Goal: Task Accomplishment & Management: Use online tool/utility

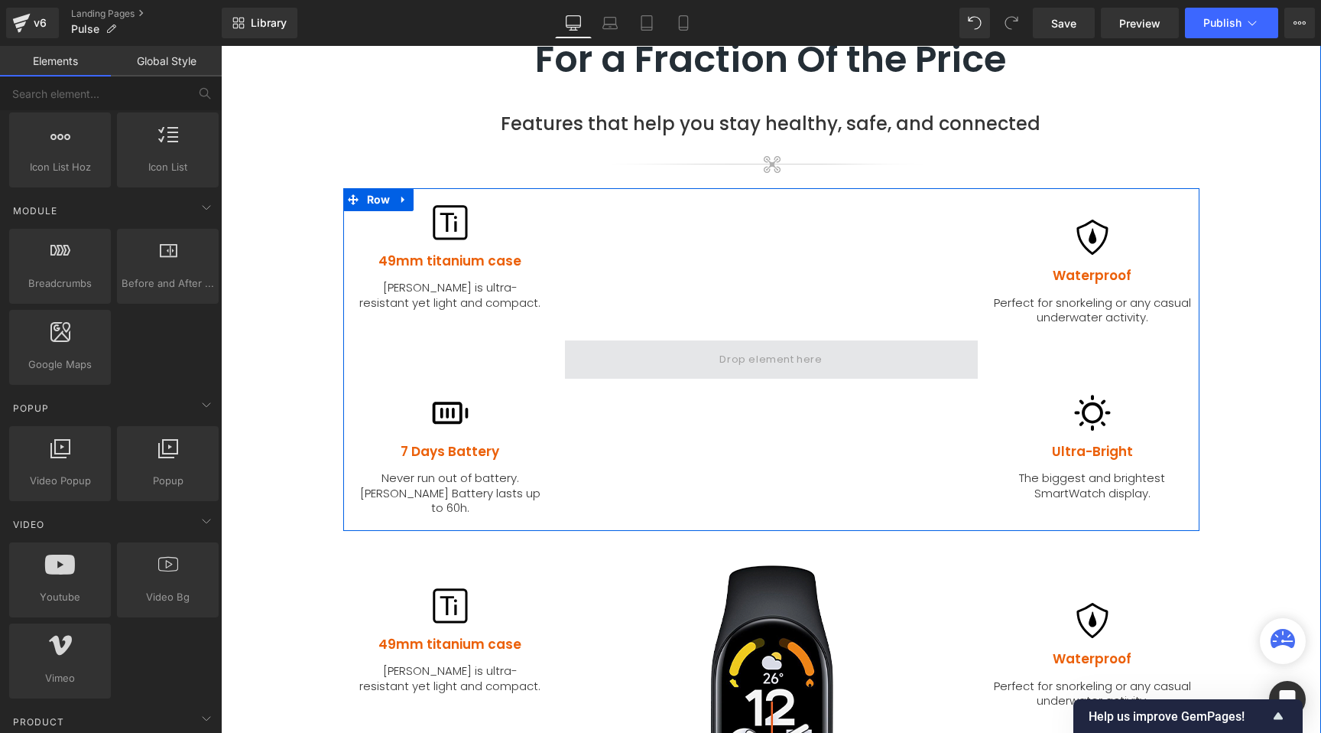
click at [758, 346] on span at bounding box center [770, 358] width 113 height 25
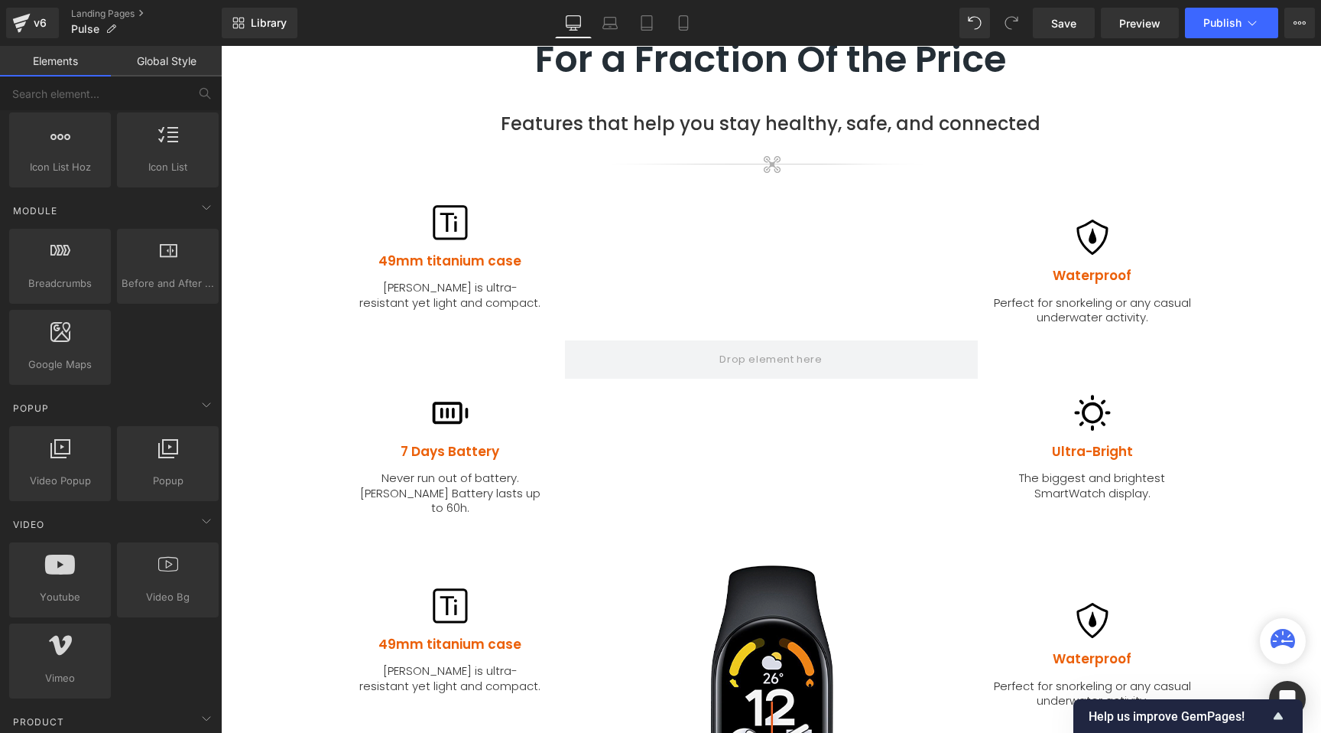
click at [174, 63] on link "Global Style" at bounding box center [166, 61] width 111 height 31
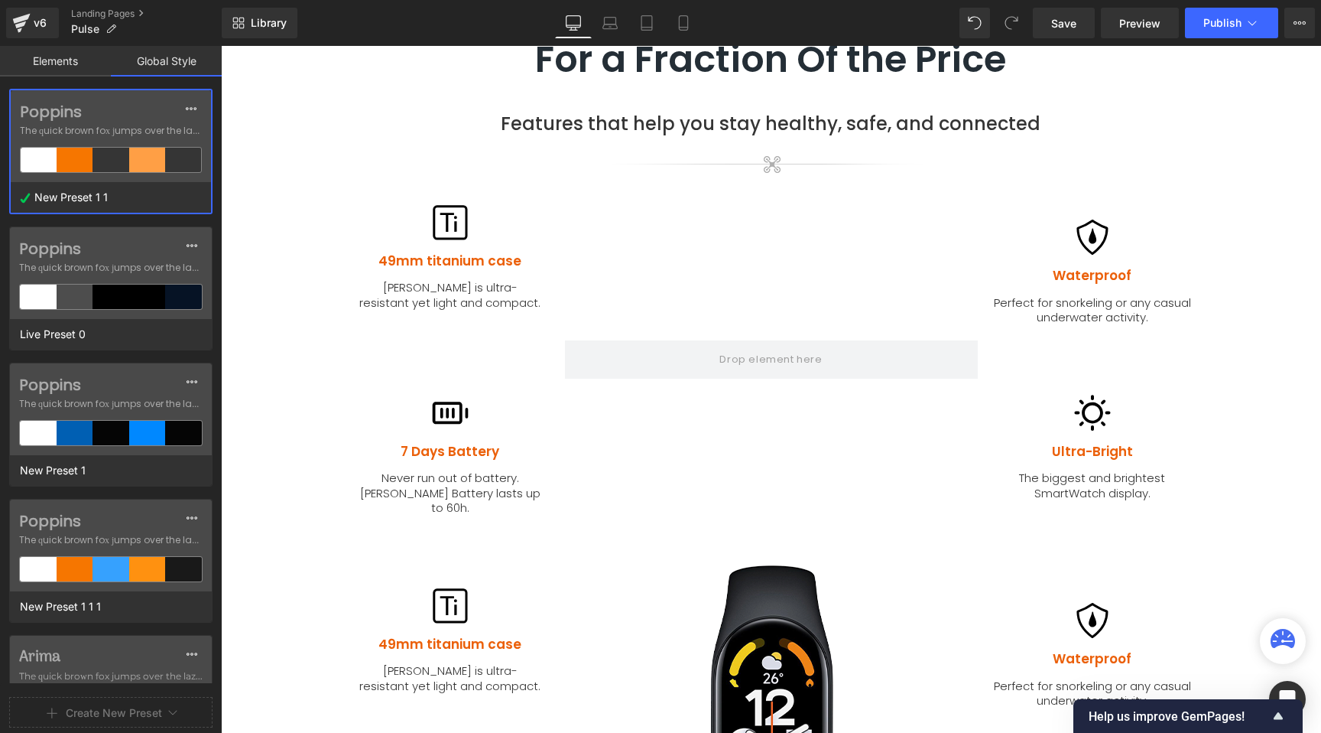
click at [173, 63] on link "Global Style" at bounding box center [166, 61] width 111 height 31
click at [47, 63] on link "Elements" at bounding box center [55, 61] width 111 height 31
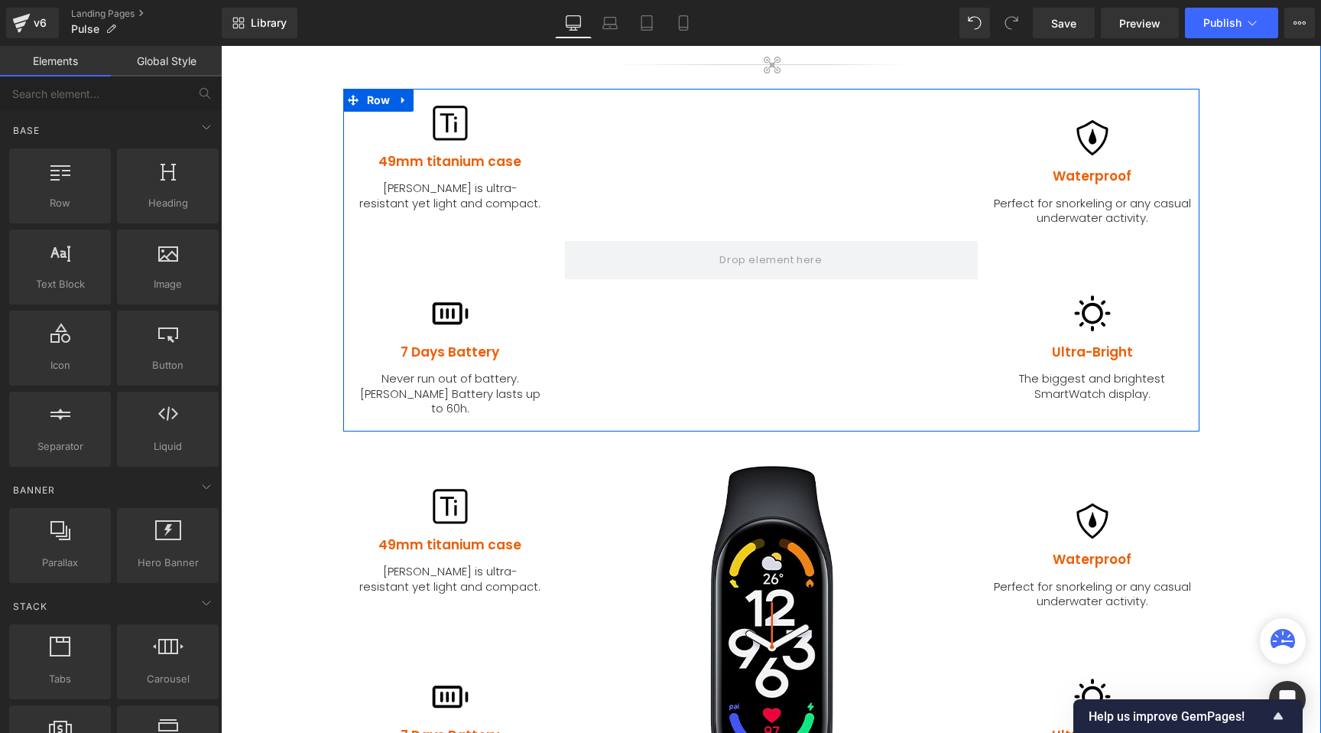
scroll to position [1565, 0]
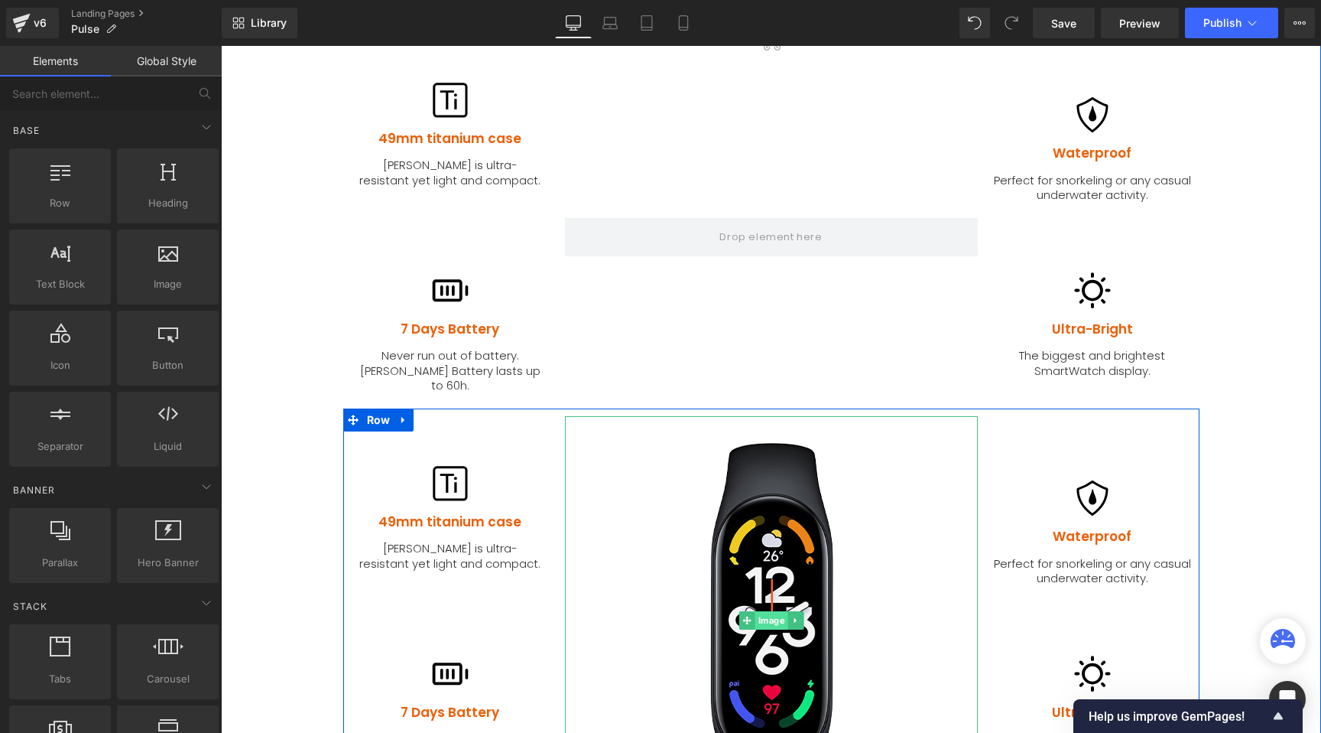
click at [765, 611] on span "Image" at bounding box center [771, 620] width 33 height 18
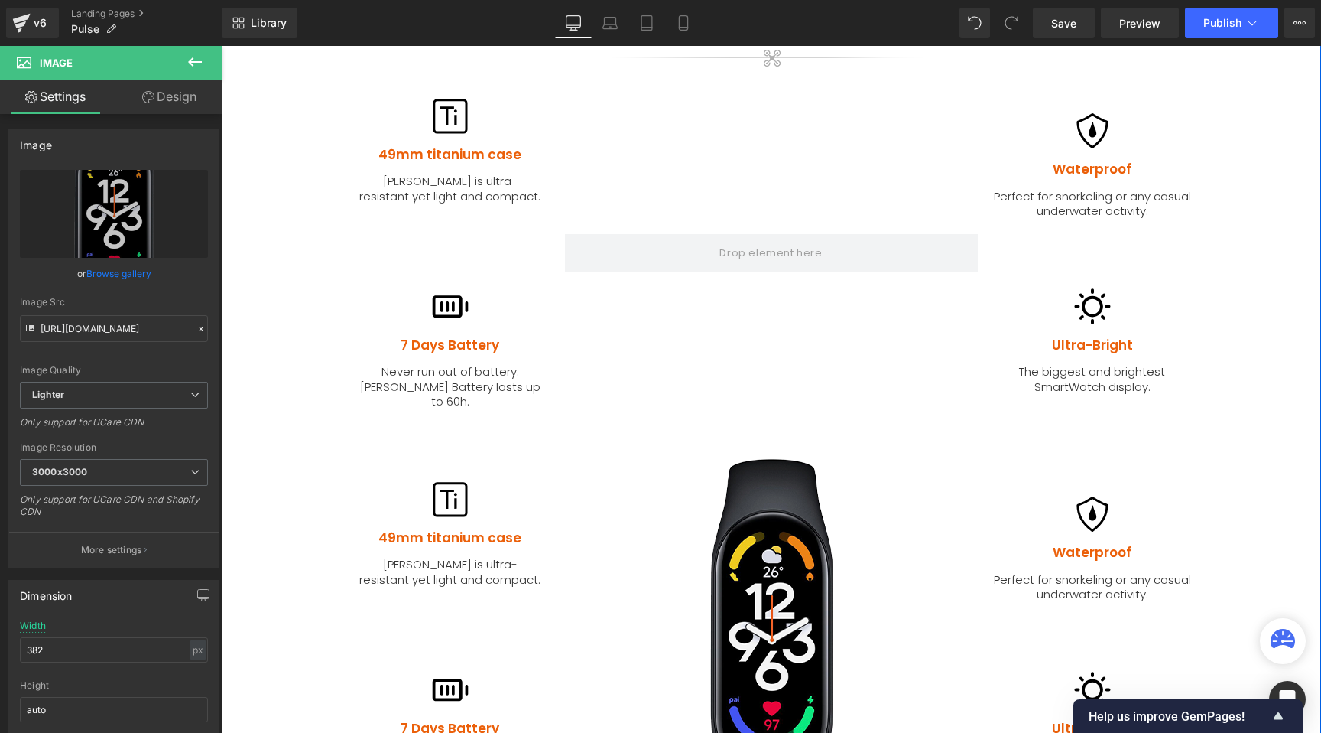
scroll to position [1442, 0]
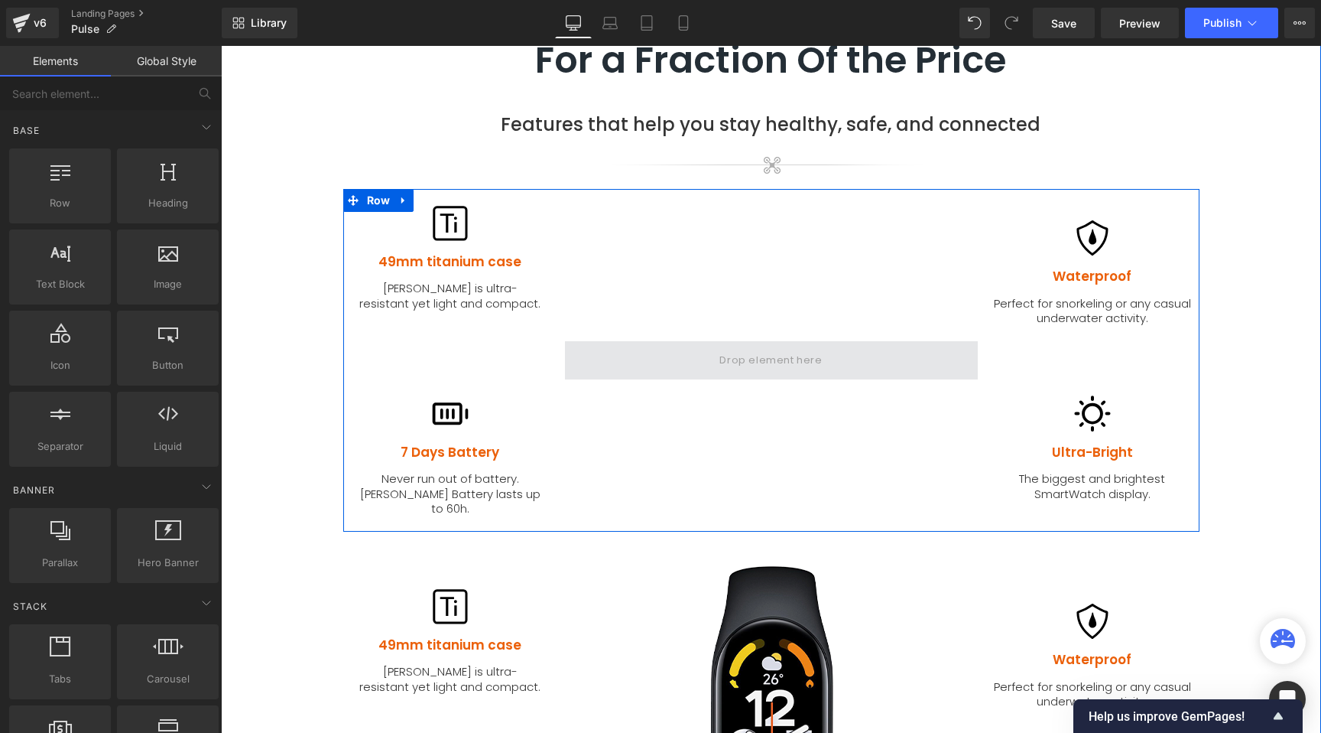
click at [714, 347] on span at bounding box center [770, 359] width 113 height 25
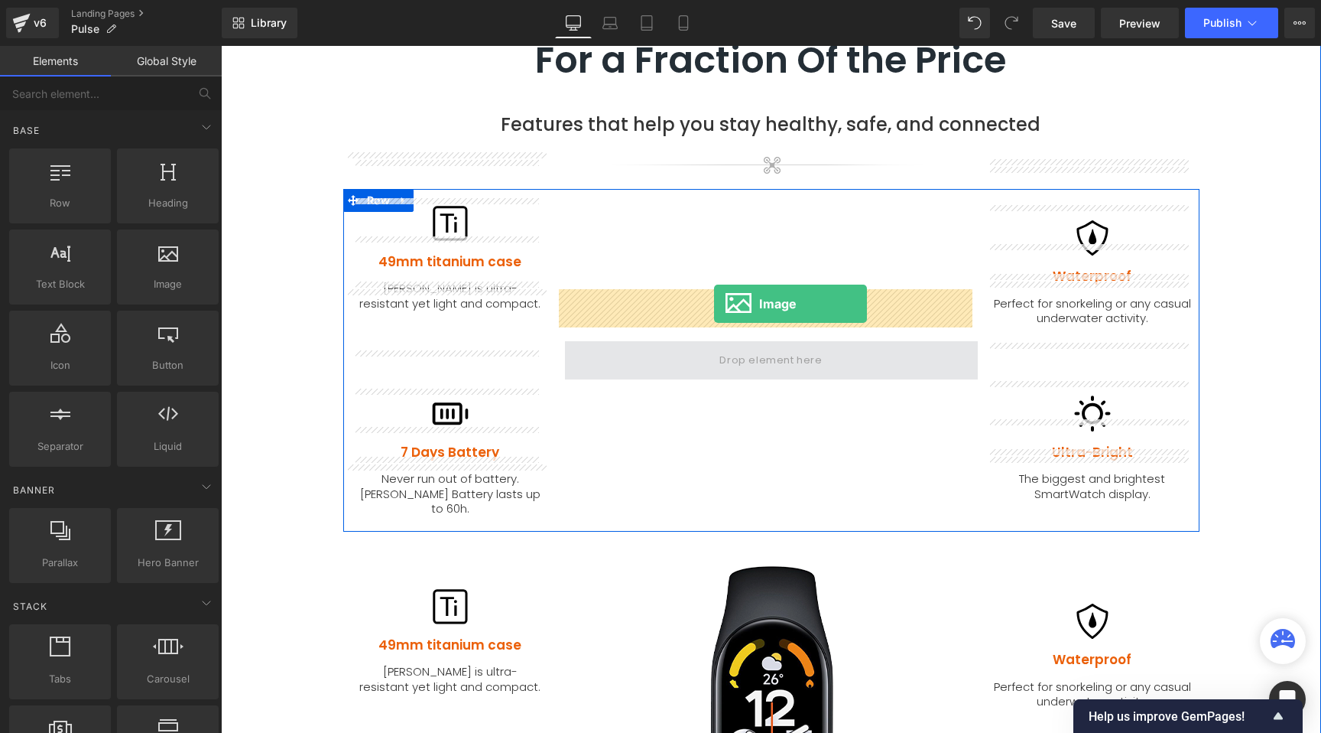
drag, startPoint x: 390, startPoint y: 307, endPoint x: 714, endPoint y: 304, distance: 324.3
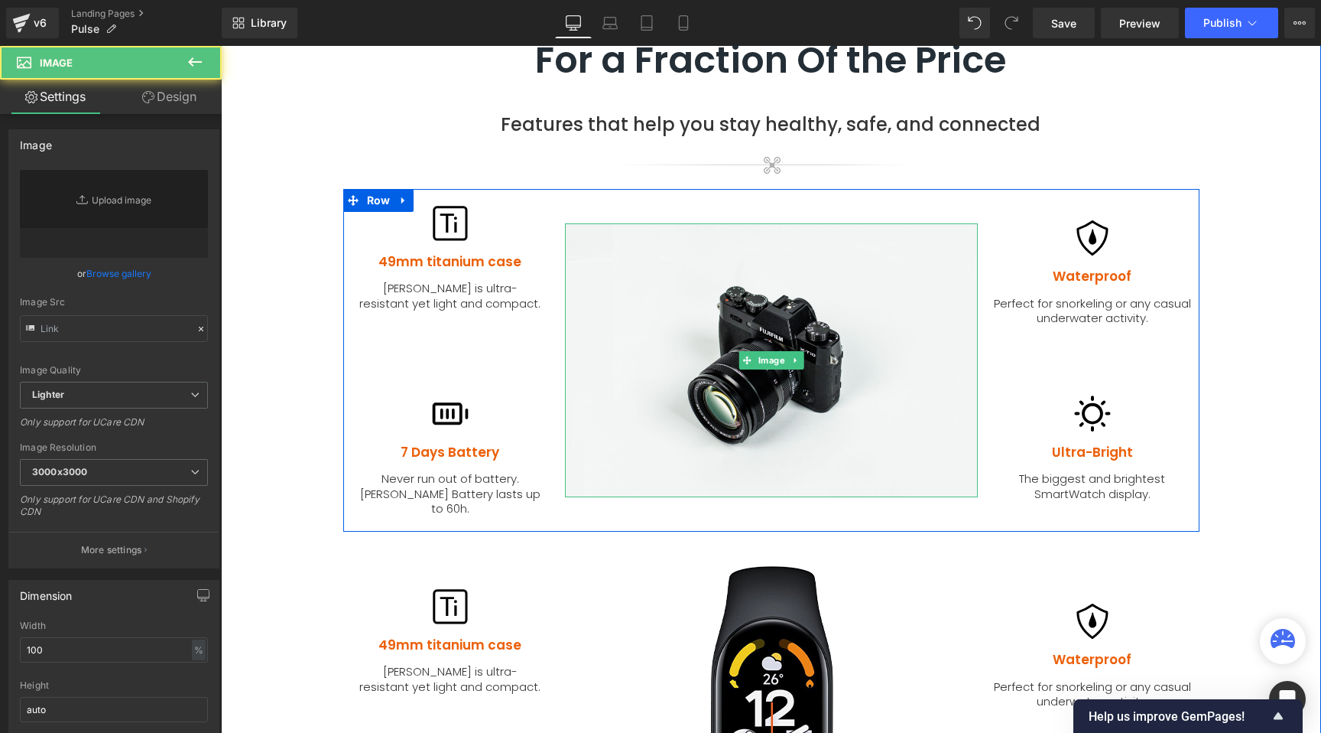
type input "//[DOMAIN_NAME][URL]"
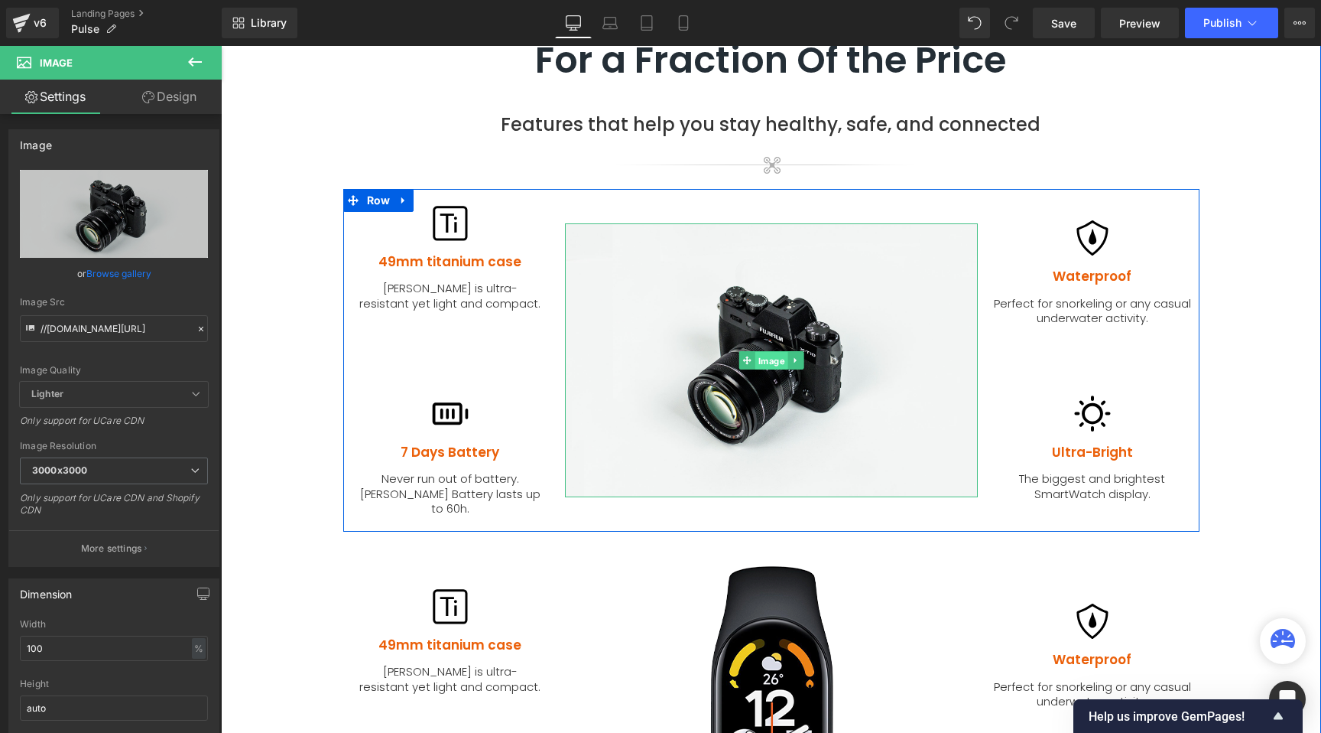
click at [766, 351] on span "Image" at bounding box center [771, 360] width 33 height 18
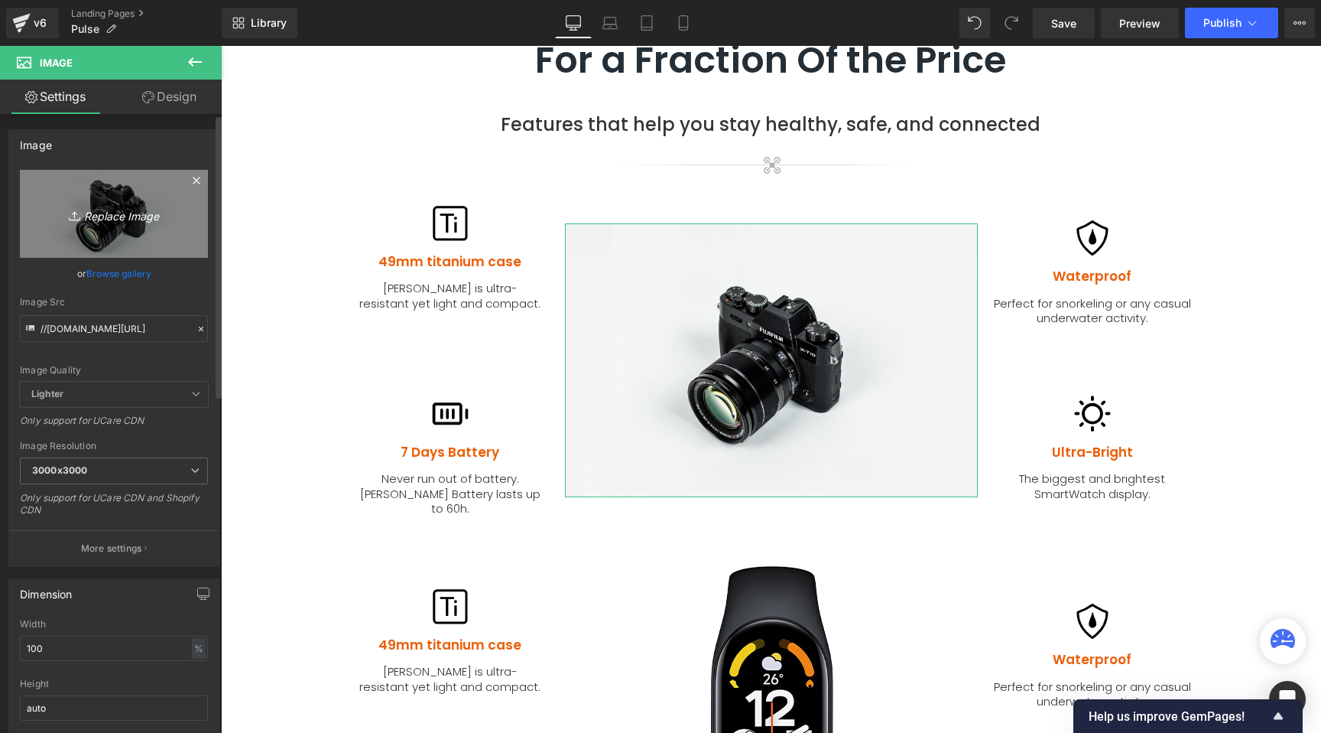
click at [127, 218] on icon "Replace Image" at bounding box center [114, 213] width 122 height 19
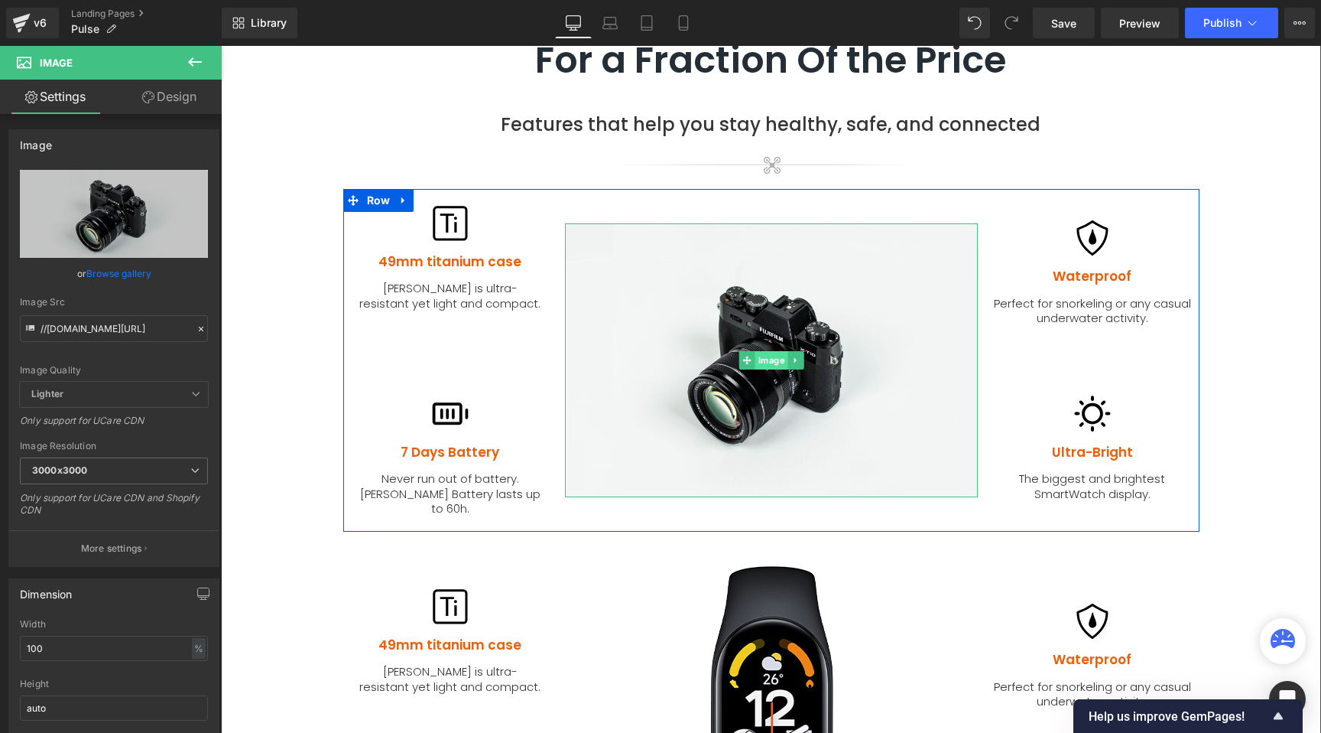
click at [756, 351] on span "Image" at bounding box center [771, 360] width 33 height 18
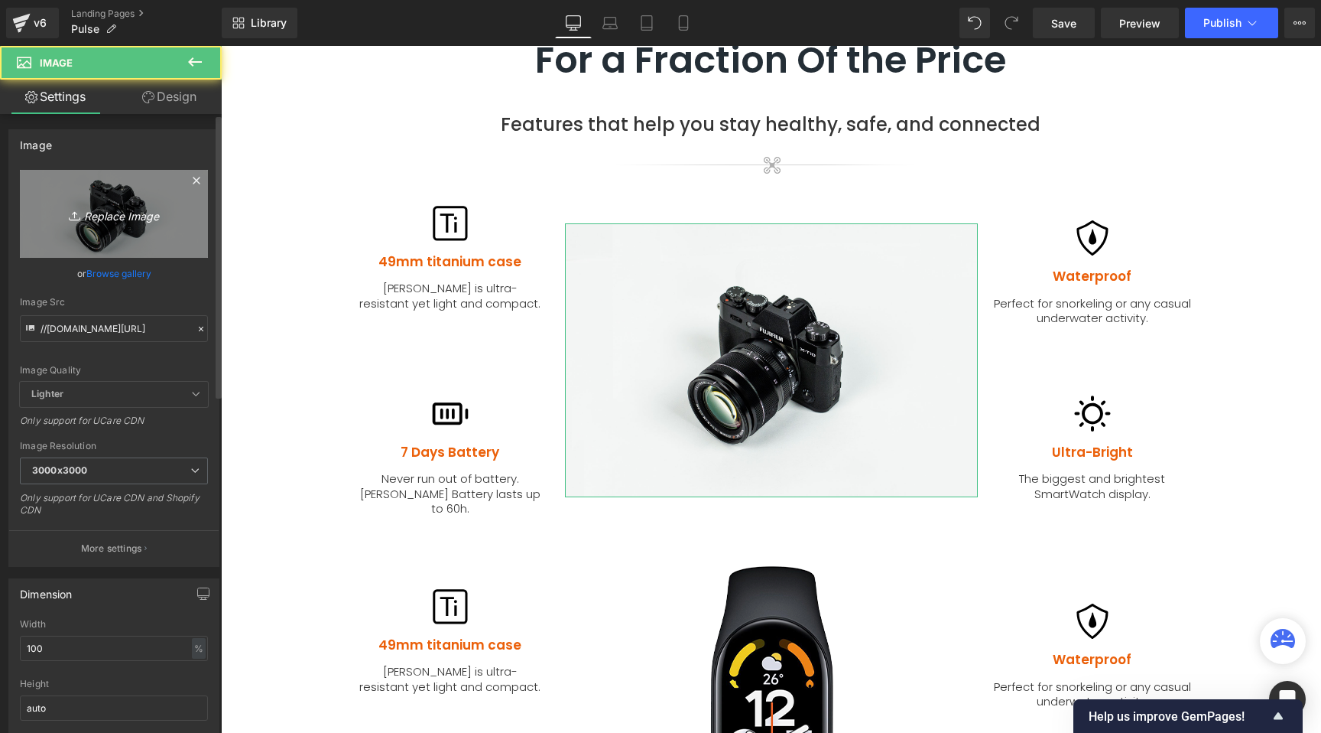
click at [124, 216] on icon "Replace Image" at bounding box center [114, 213] width 122 height 19
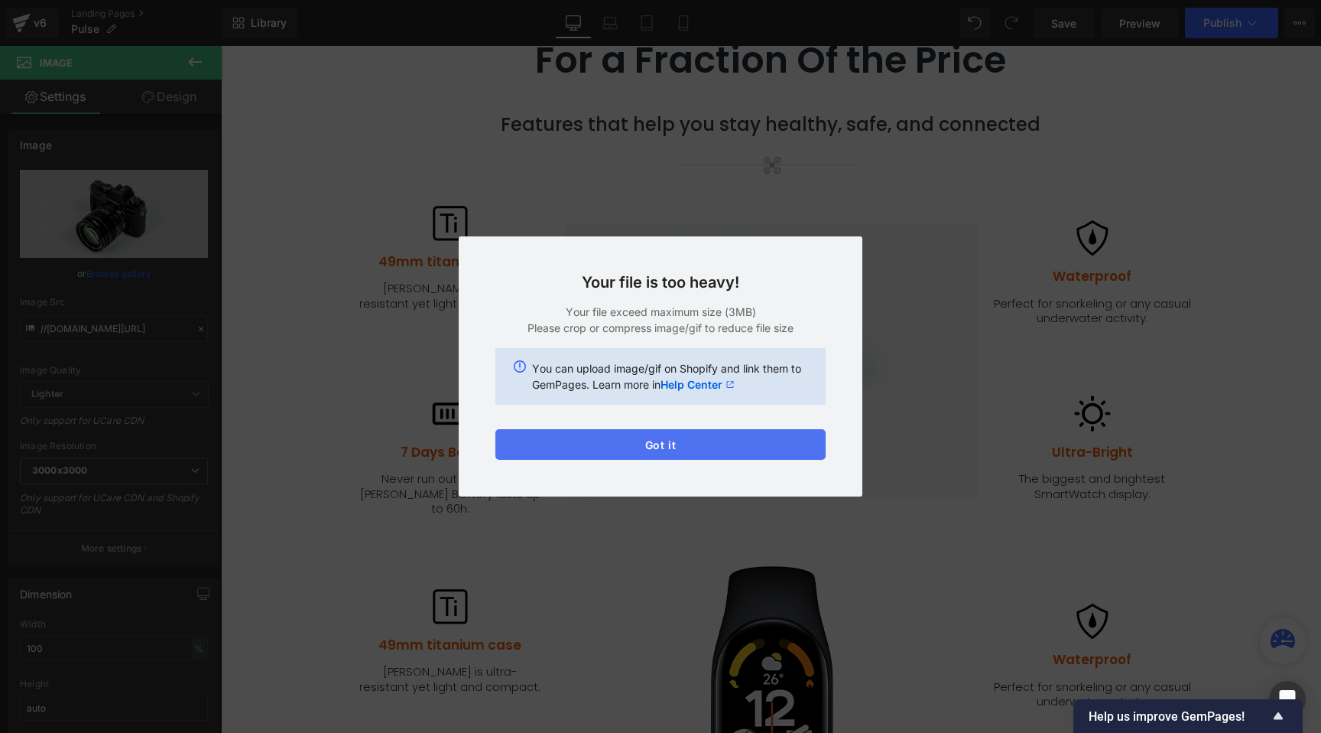
click at [685, 443] on button "Got it" at bounding box center [661, 444] width 330 height 31
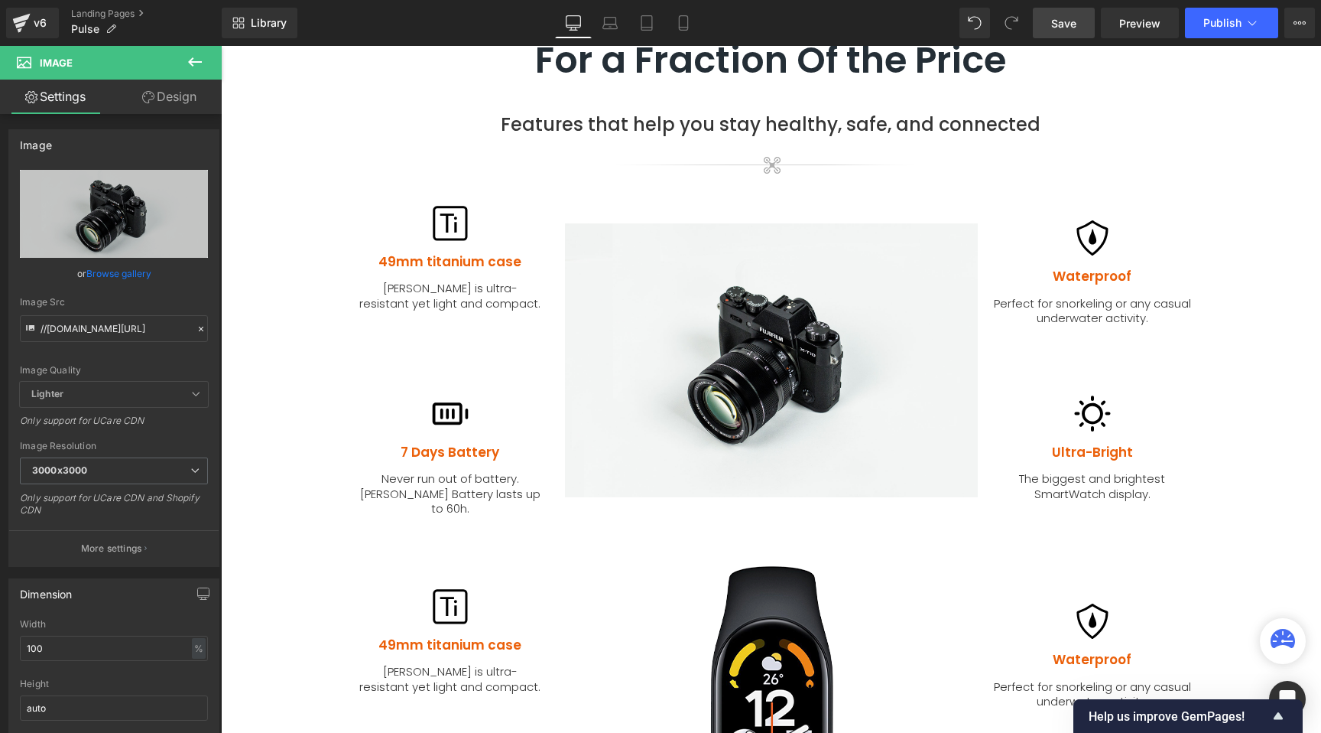
click at [1068, 20] on span "Save" at bounding box center [1064, 23] width 25 height 16
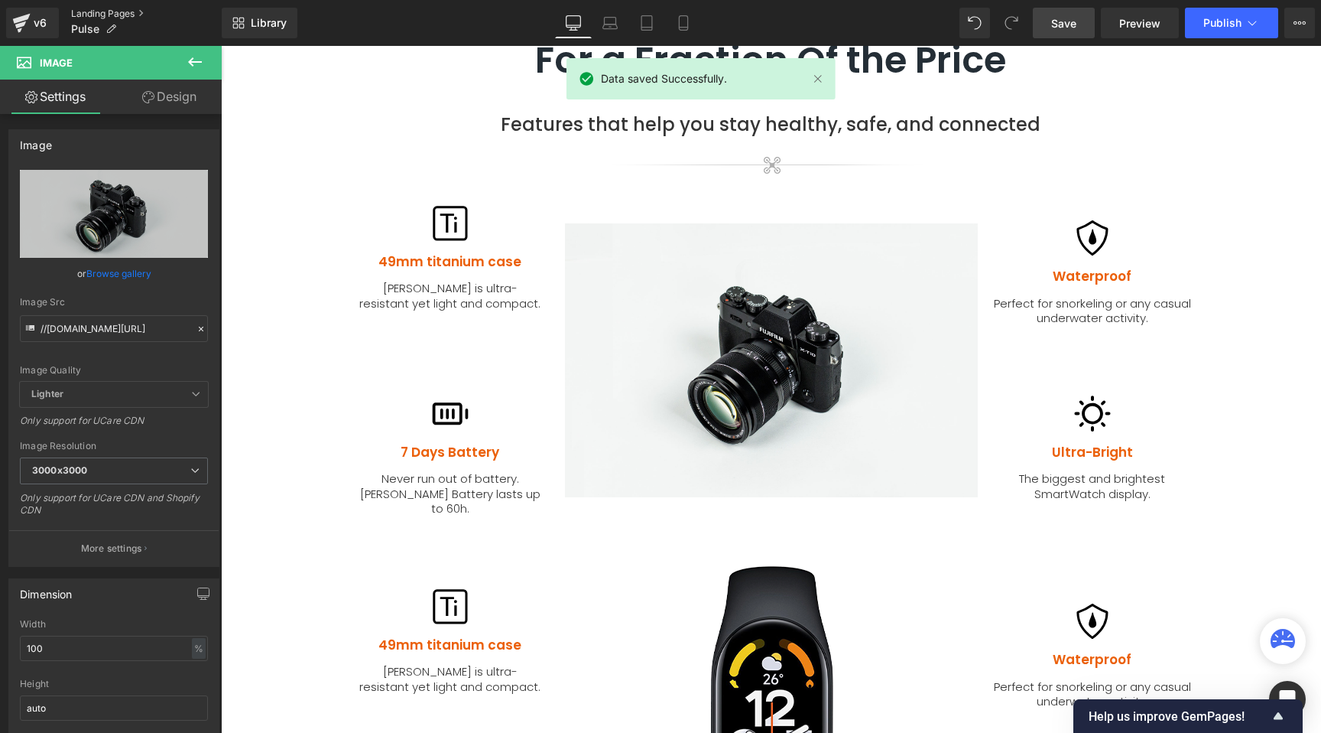
click at [119, 13] on link "Landing Pages" at bounding box center [146, 14] width 151 height 12
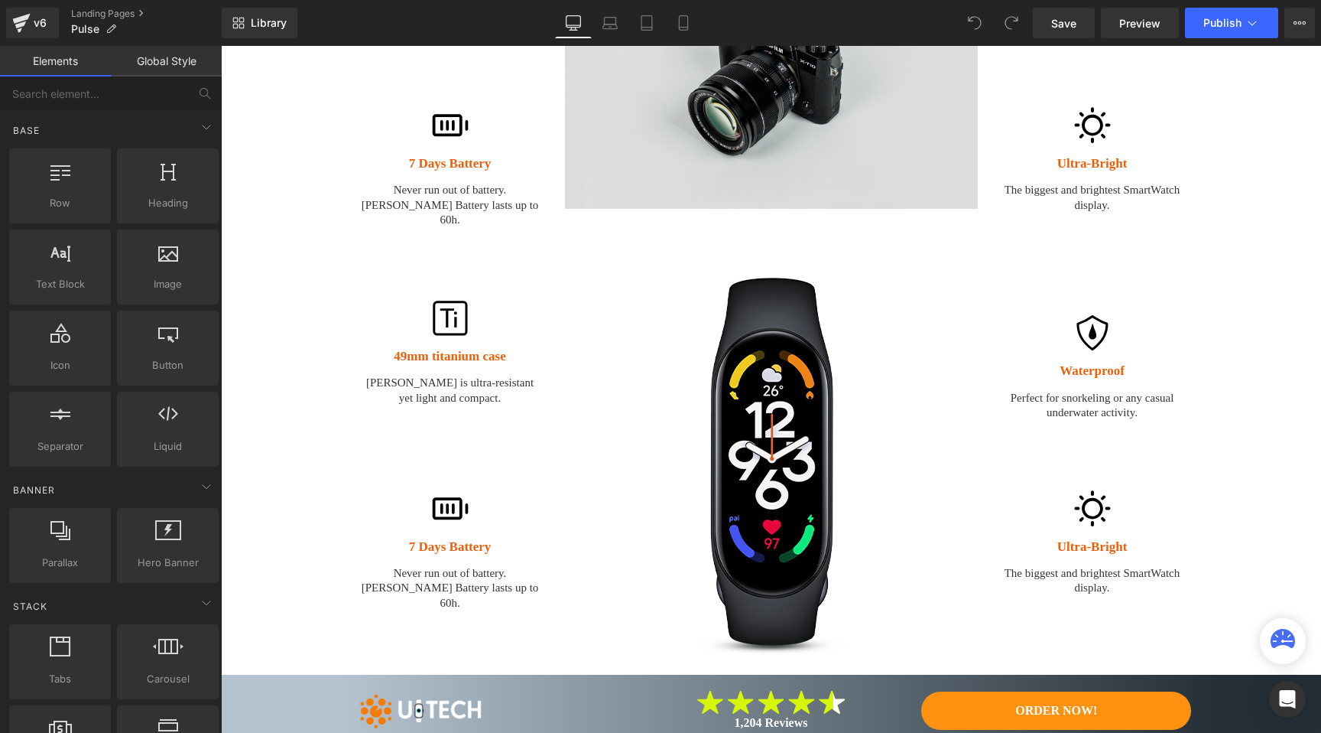
scroll to position [1388, 0]
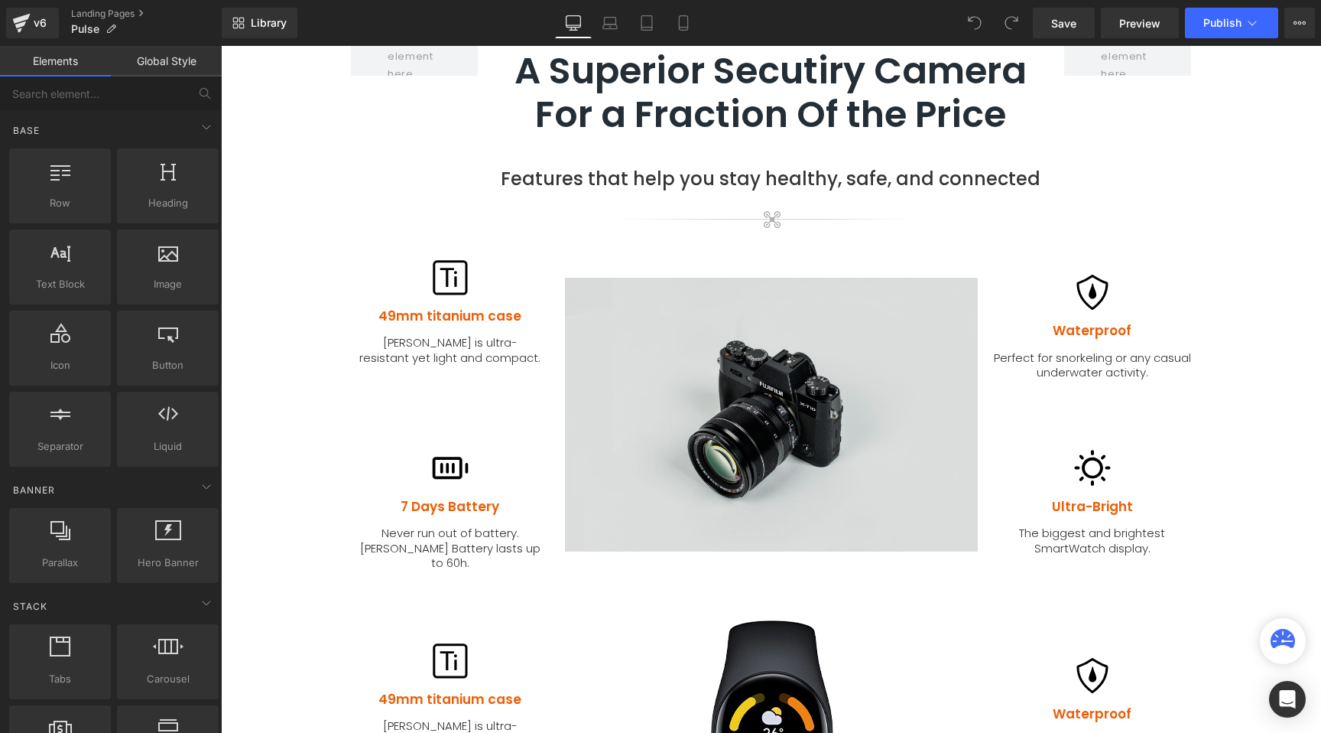
click at [742, 346] on img at bounding box center [771, 415] width 413 height 274
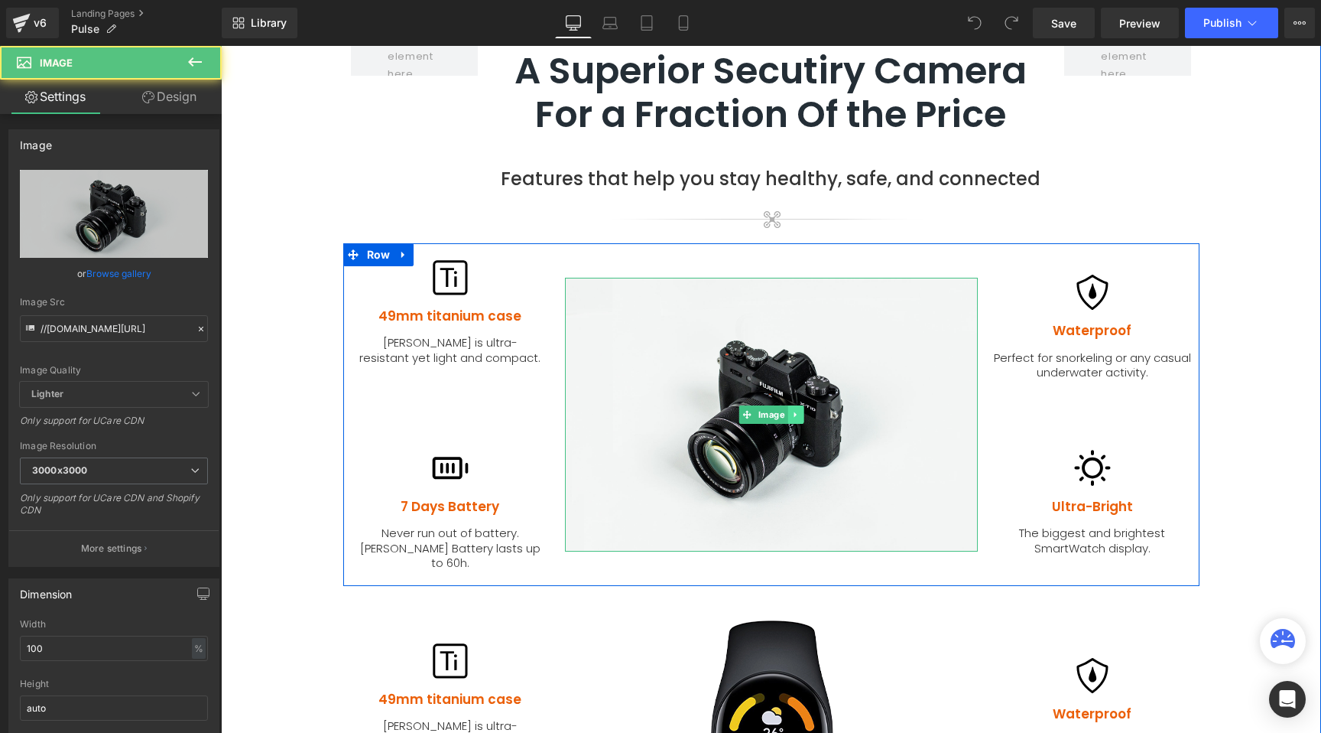
click at [794, 405] on link at bounding box center [796, 414] width 16 height 18
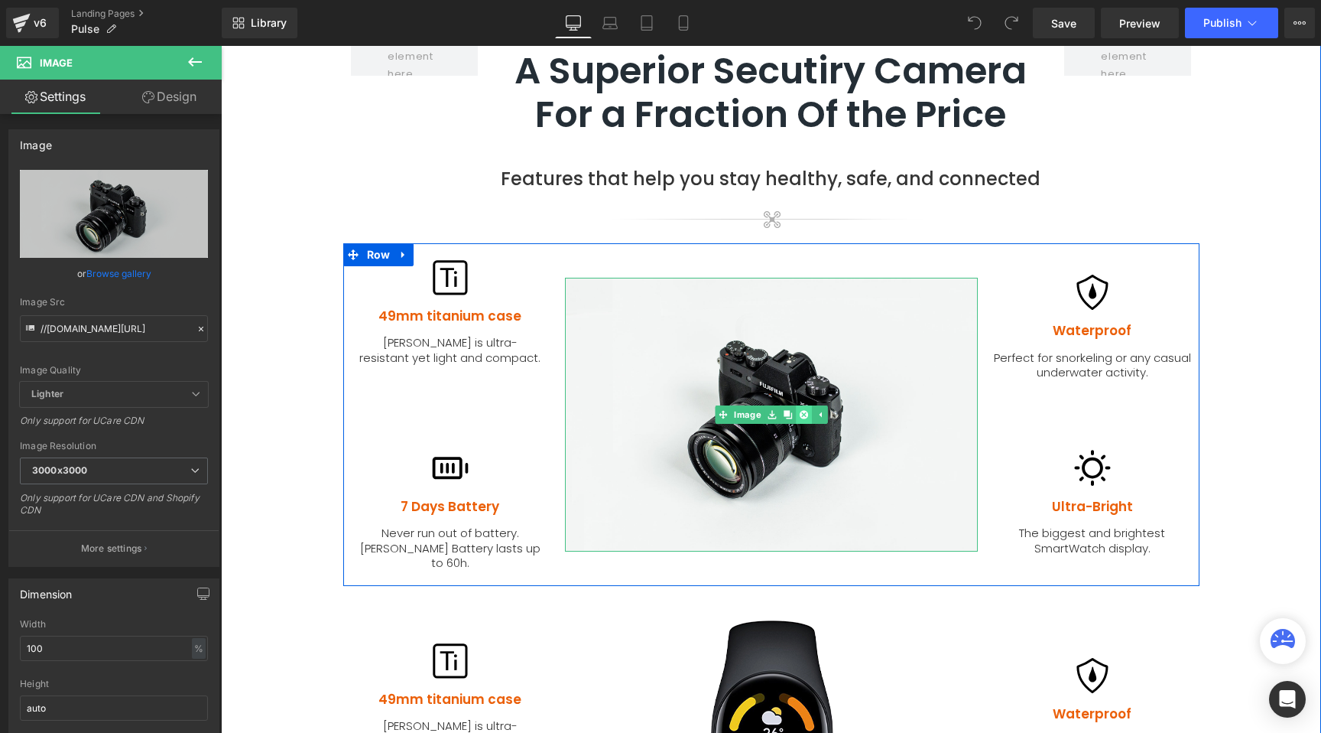
click at [799, 410] on icon at bounding box center [803, 414] width 8 height 8
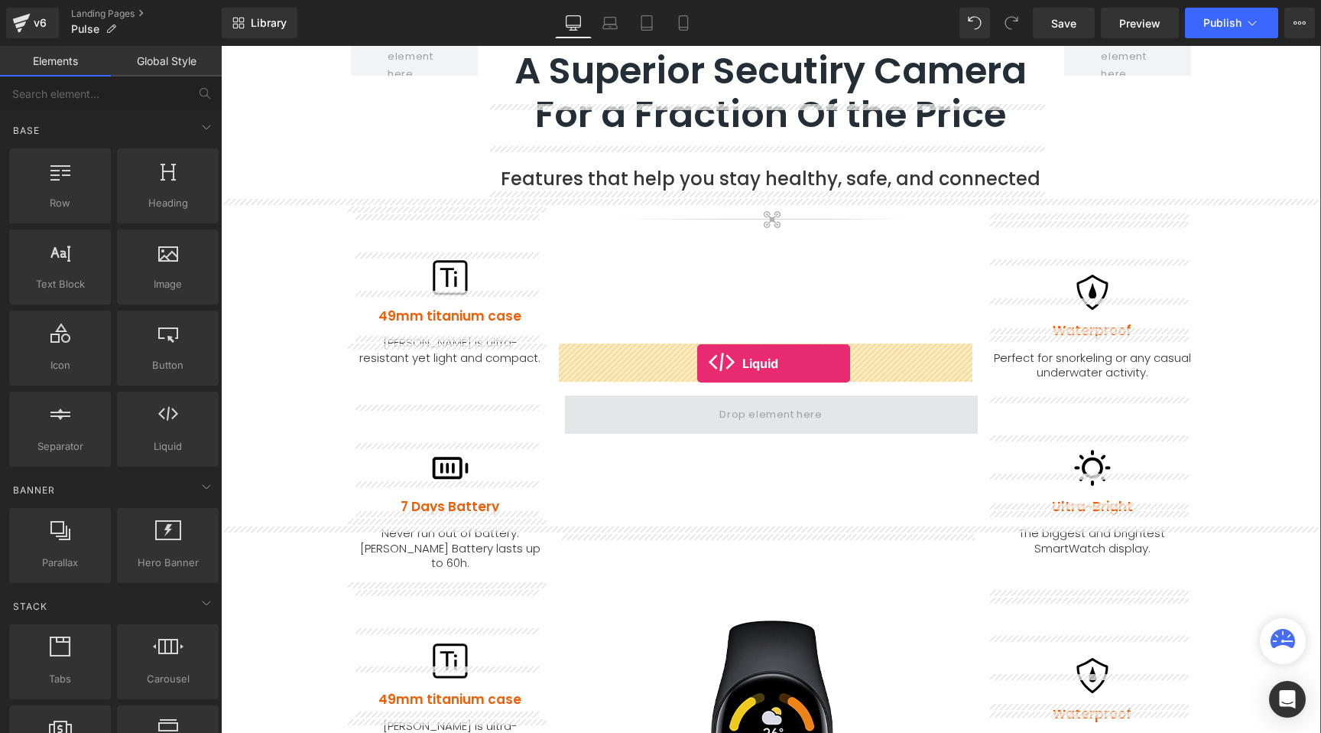
drag, startPoint x: 390, startPoint y: 475, endPoint x: 697, endPoint y: 363, distance: 327.1
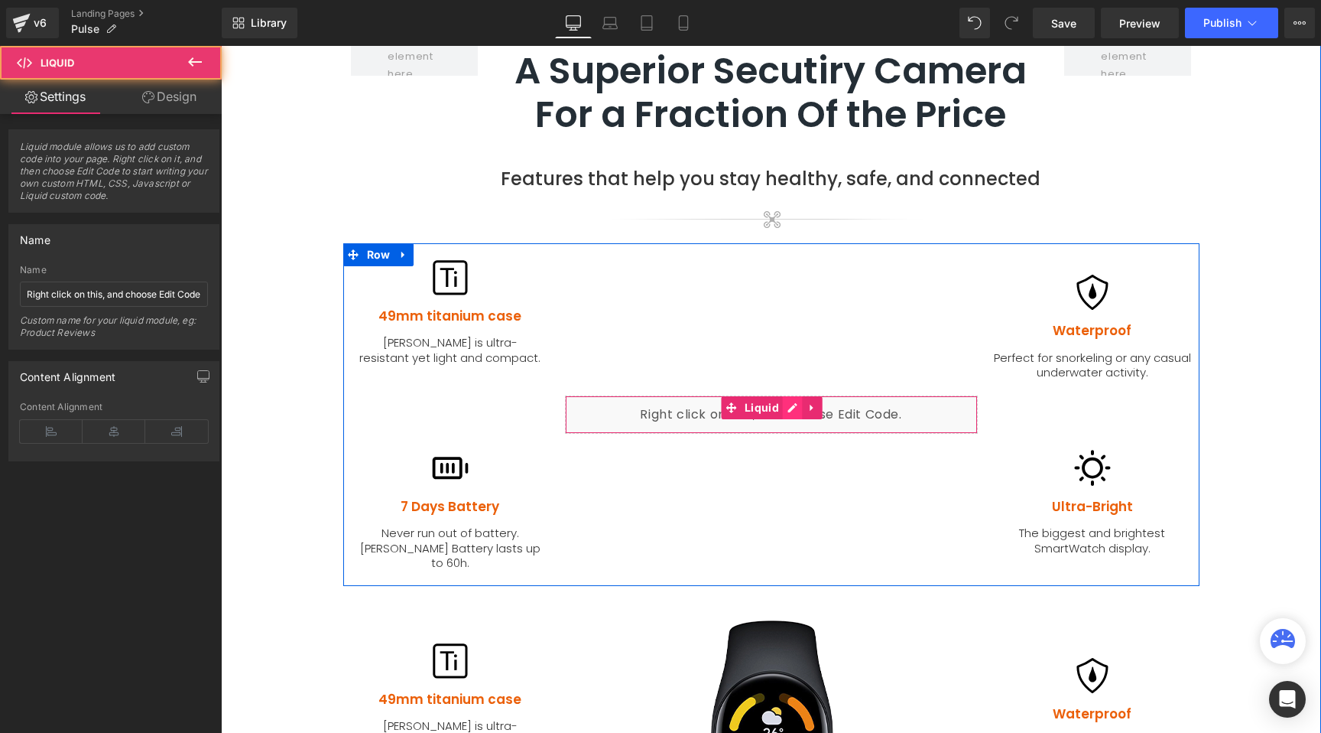
click at [785, 395] on div "Liquid" at bounding box center [771, 414] width 413 height 38
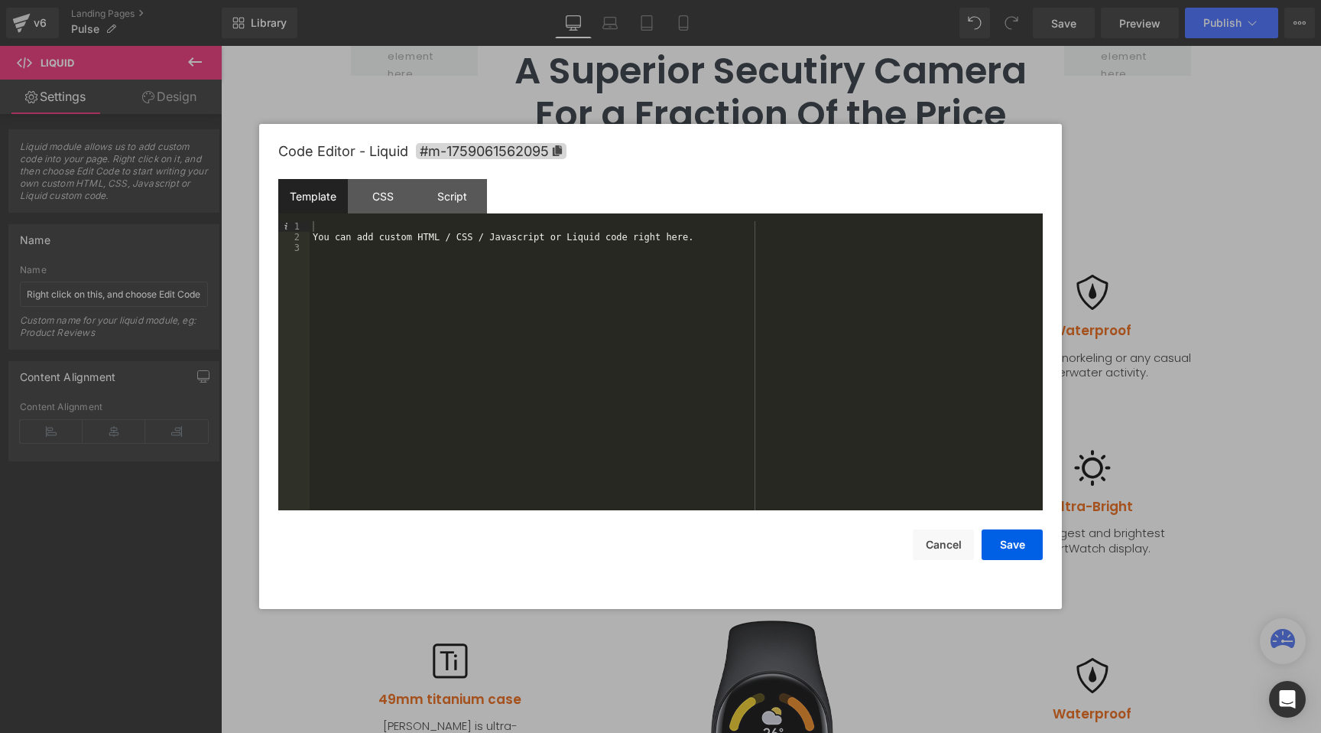
click at [432, 239] on div "You can add custom HTML / CSS / Javascript or Liquid code right here." at bounding box center [676, 376] width 733 height 310
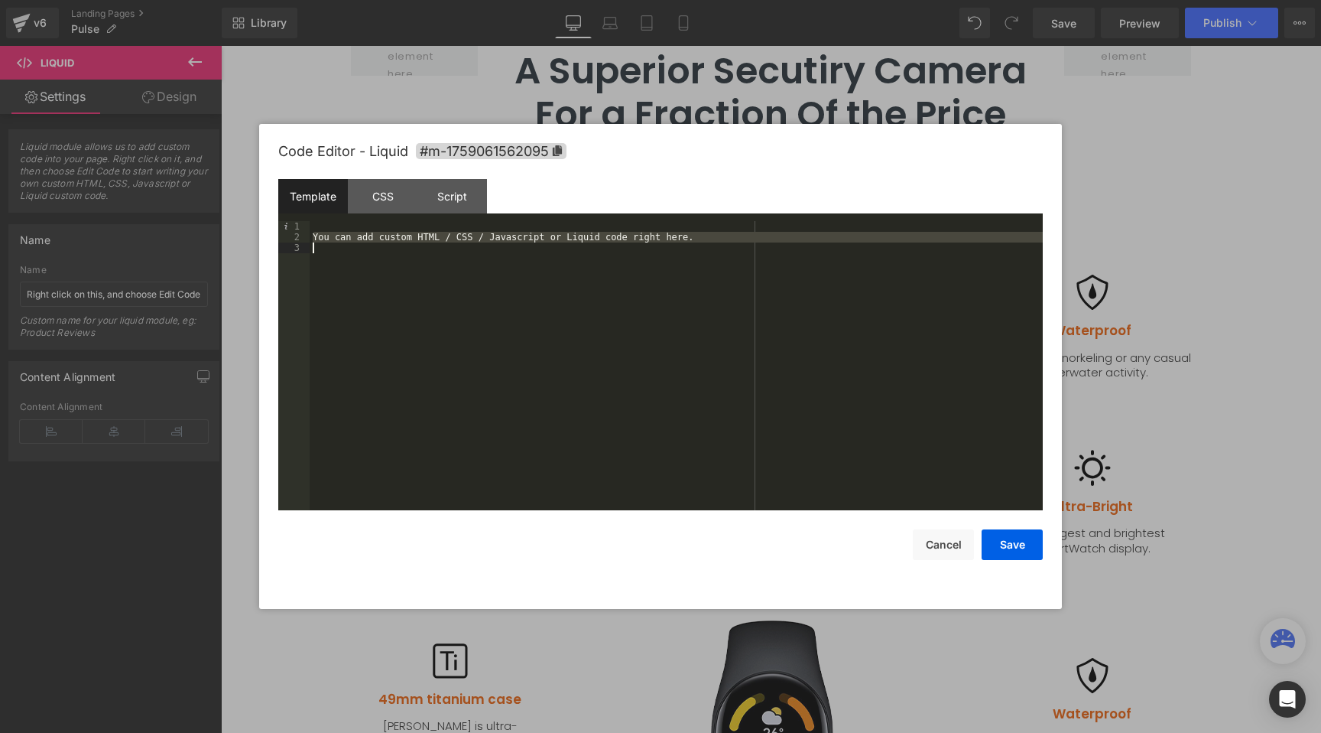
click at [431, 240] on div "You can add custom HTML / CSS / Javascript or Liquid code right here." at bounding box center [676, 376] width 733 height 310
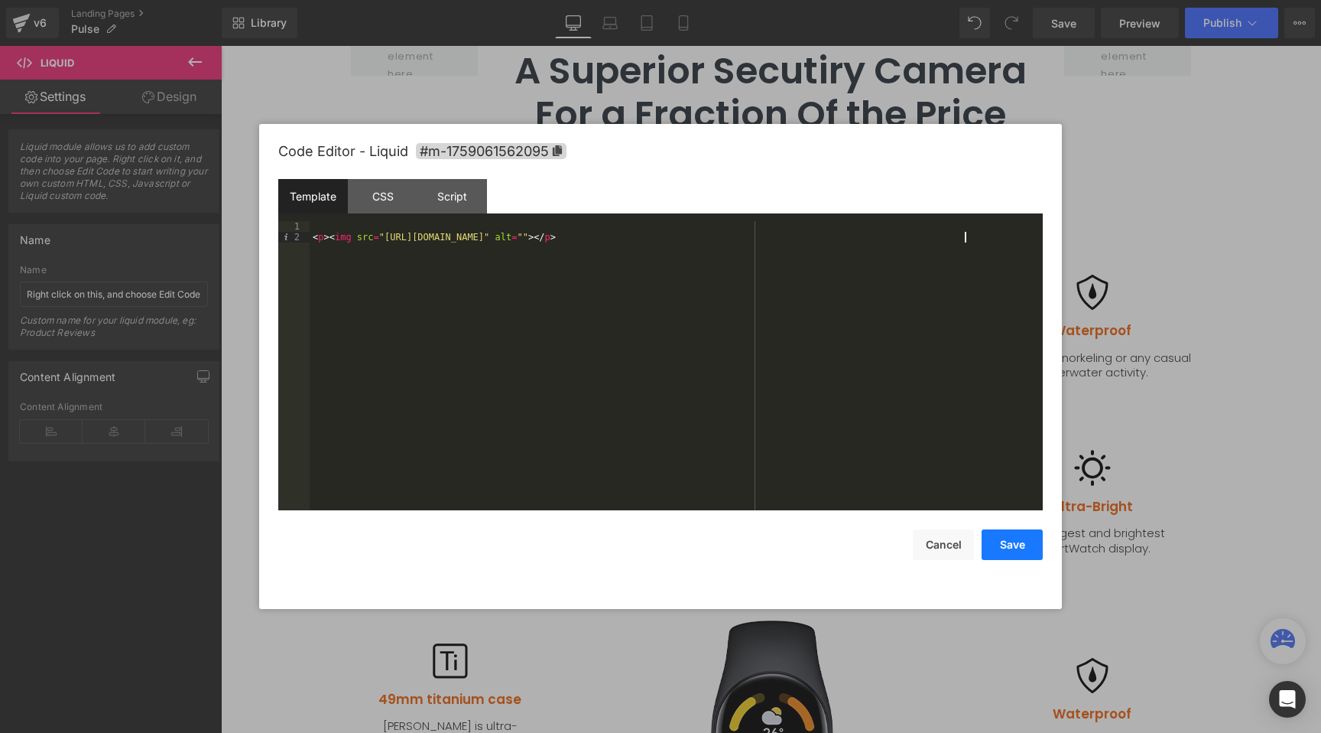
click at [1013, 549] on button "Save" at bounding box center [1012, 544] width 61 height 31
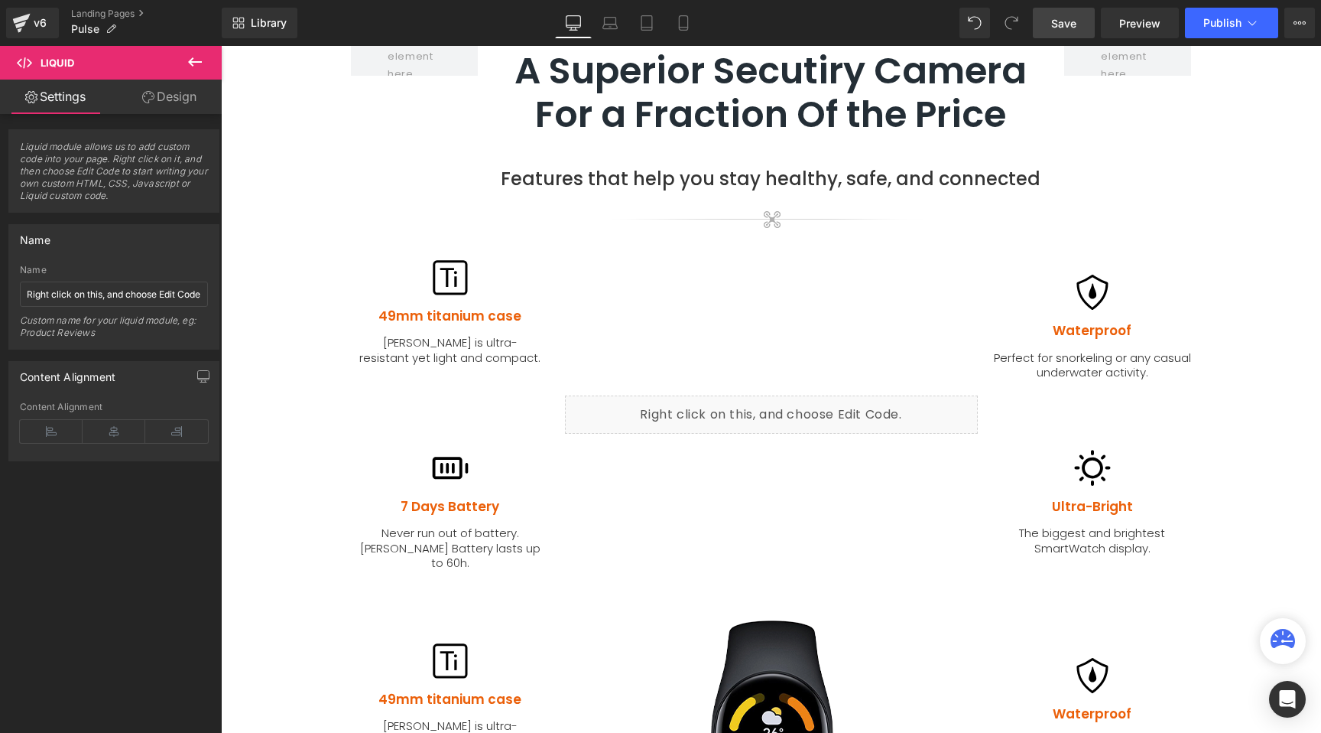
drag, startPoint x: 1065, startPoint y: 25, endPoint x: 805, endPoint y: 54, distance: 261.5
click at [1065, 25] on span "Save" at bounding box center [1064, 23] width 25 height 16
click at [1149, 27] on span "Preview" at bounding box center [1140, 23] width 41 height 16
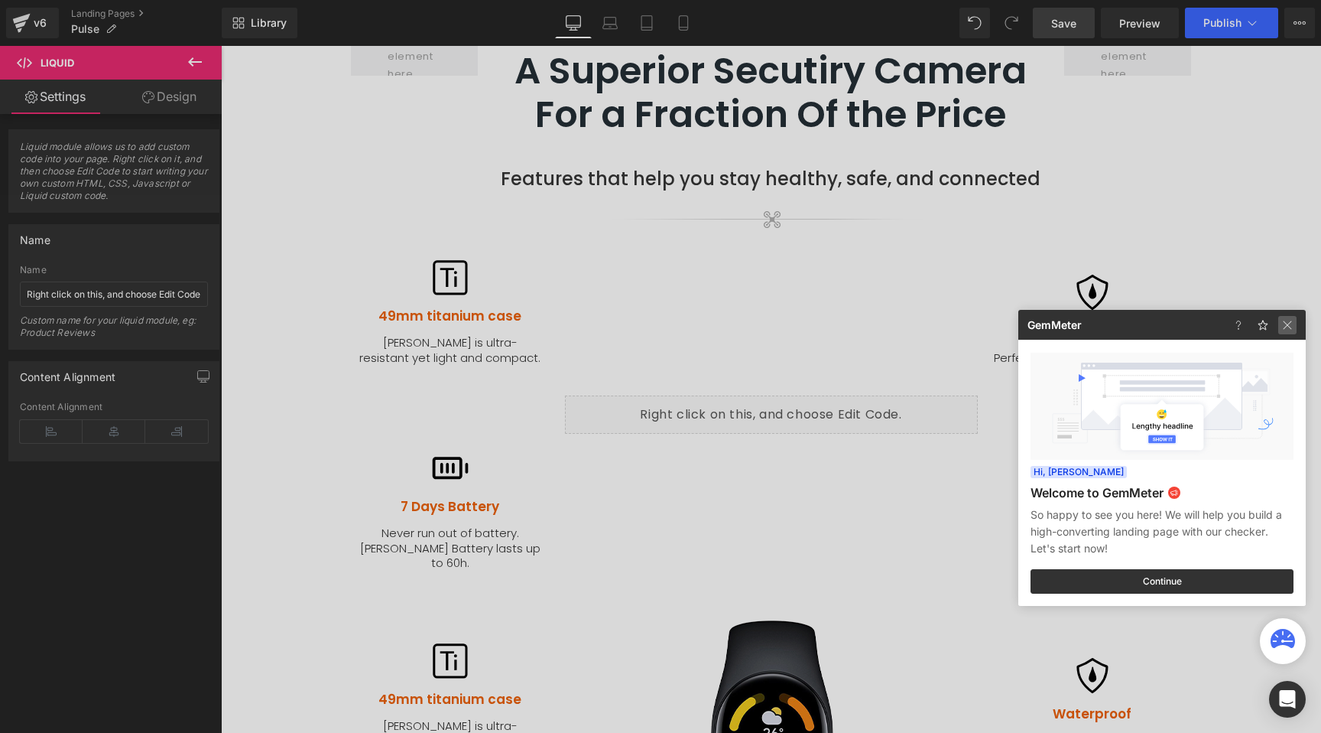
click at [1289, 329] on img at bounding box center [1288, 325] width 18 height 18
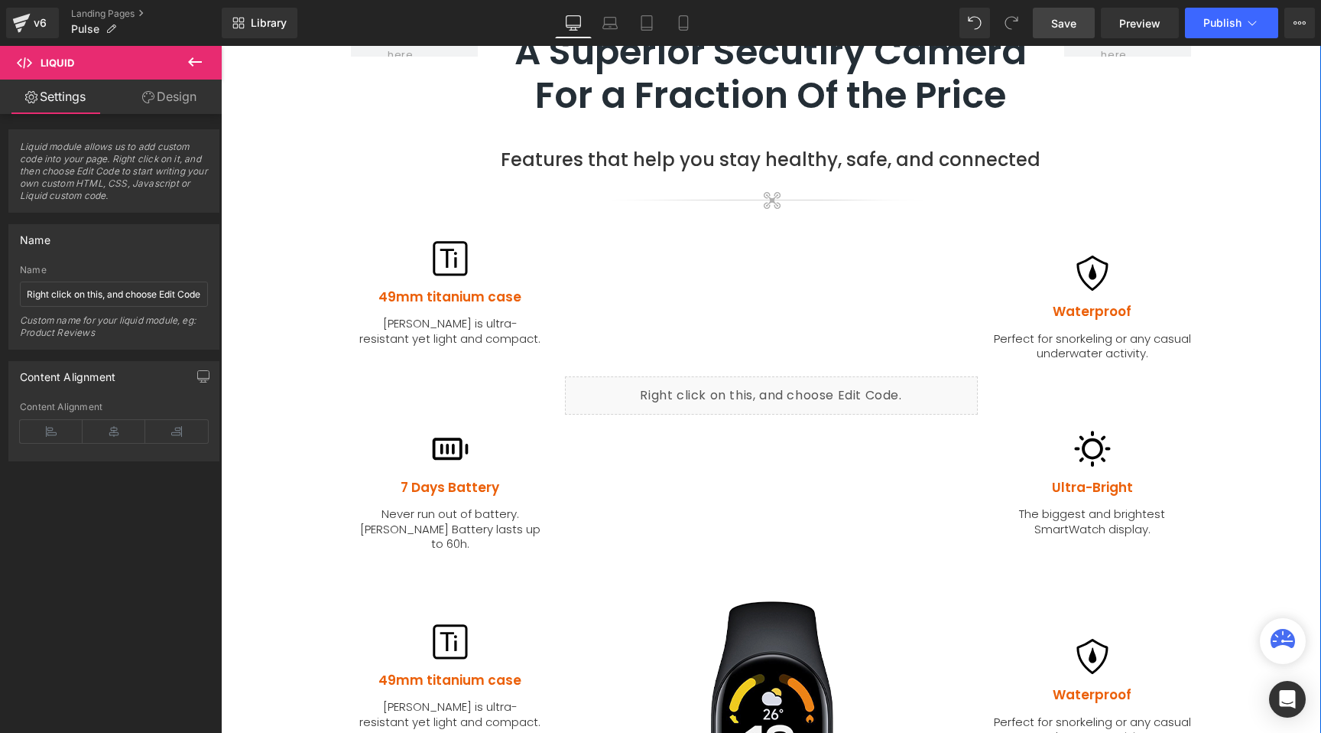
scroll to position [1378, 0]
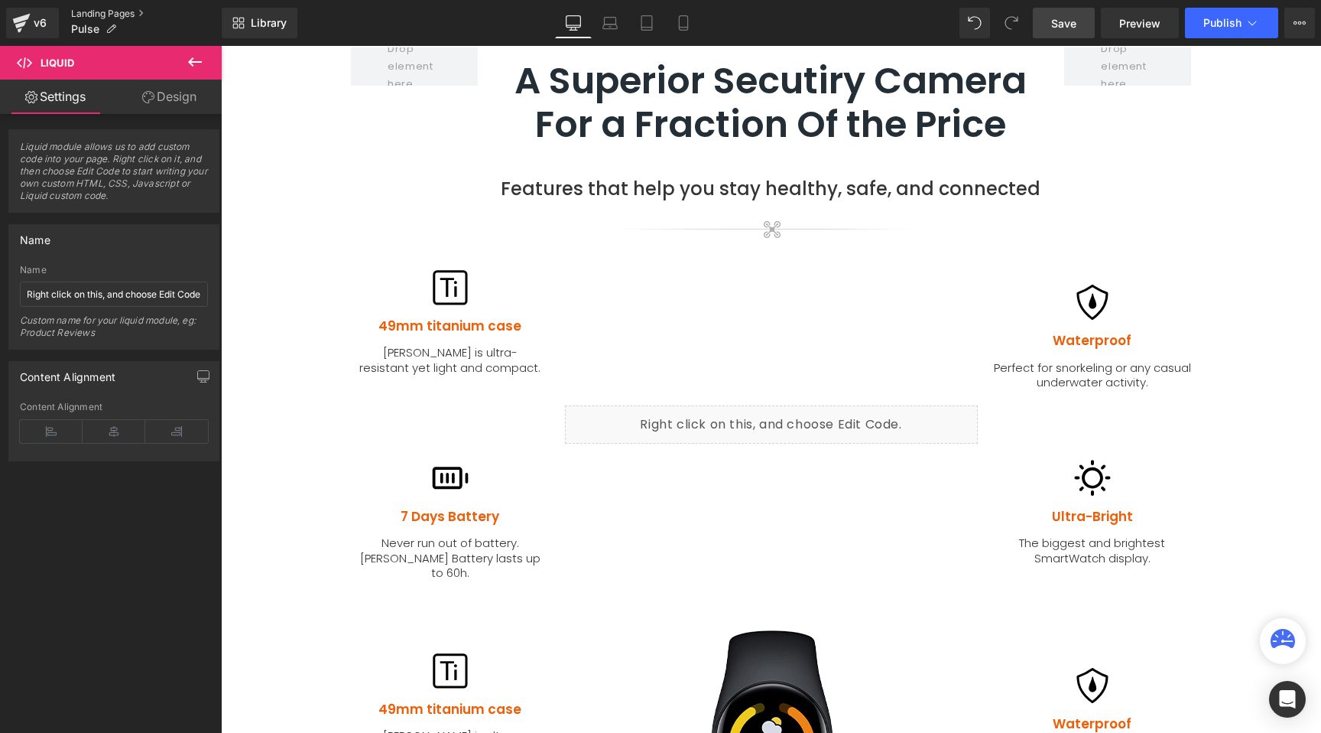
click at [106, 11] on link "Landing Pages" at bounding box center [146, 14] width 151 height 12
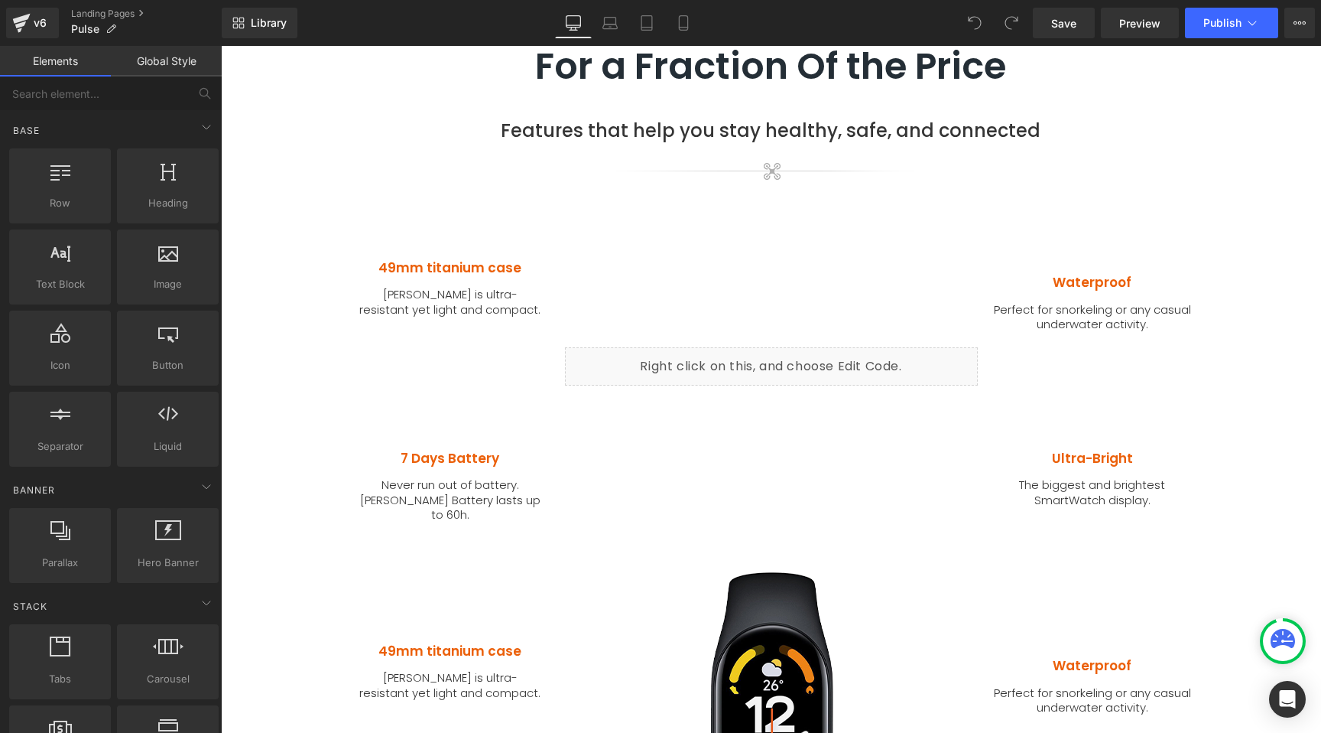
scroll to position [1409, 0]
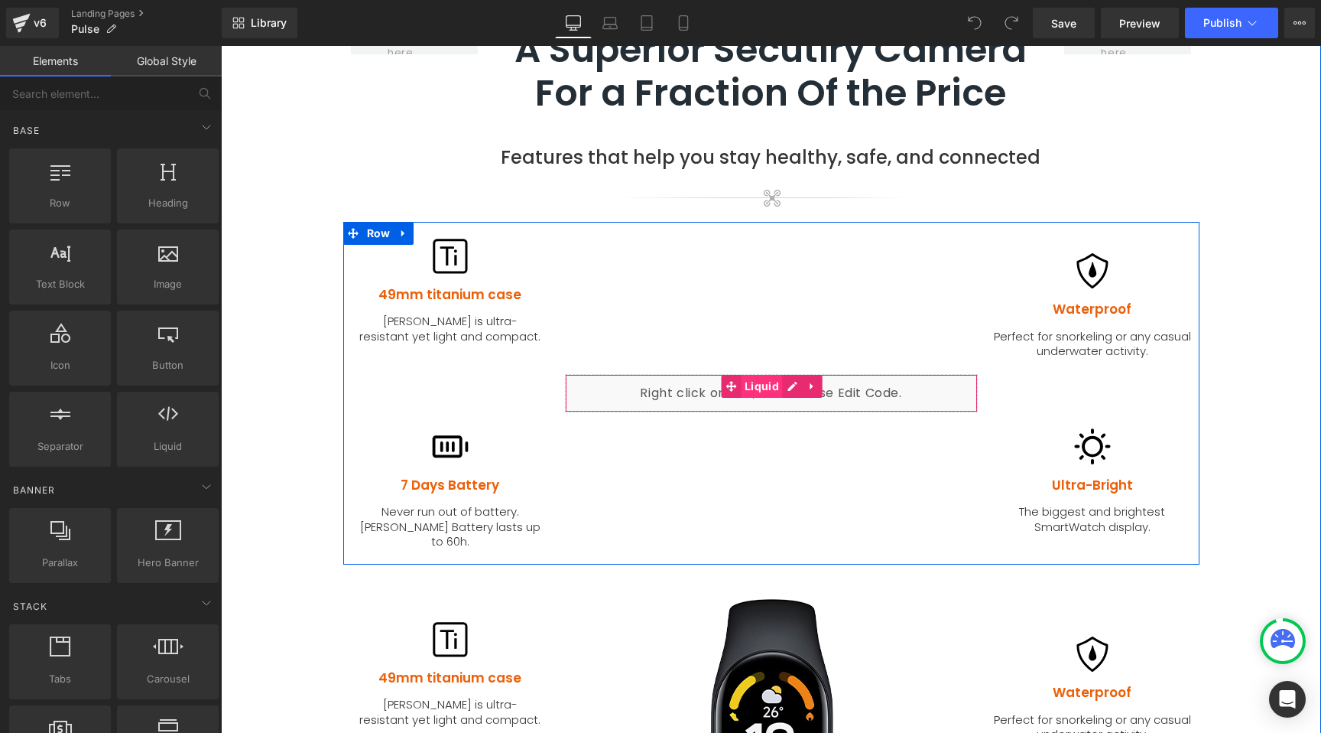
click at [759, 375] on span "Liquid" at bounding box center [762, 386] width 42 height 23
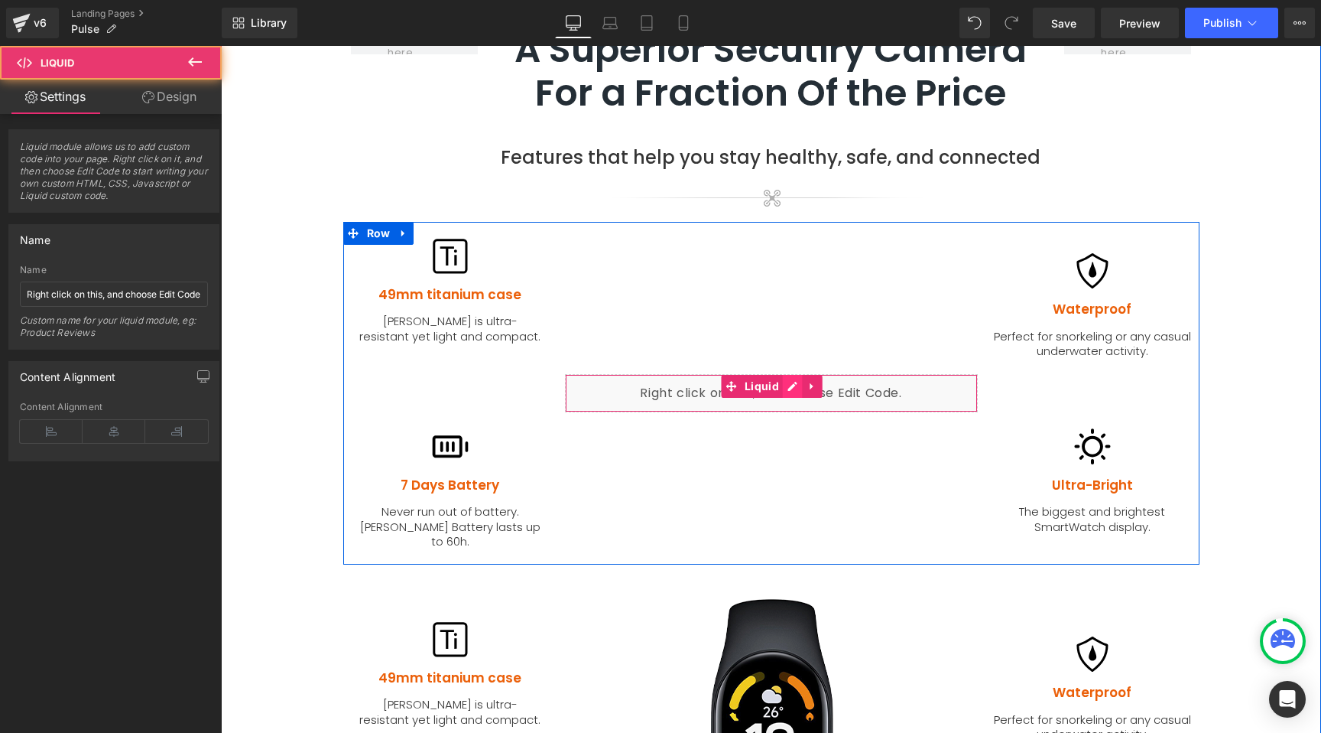
click at [787, 374] on div "Liquid" at bounding box center [771, 393] width 413 height 38
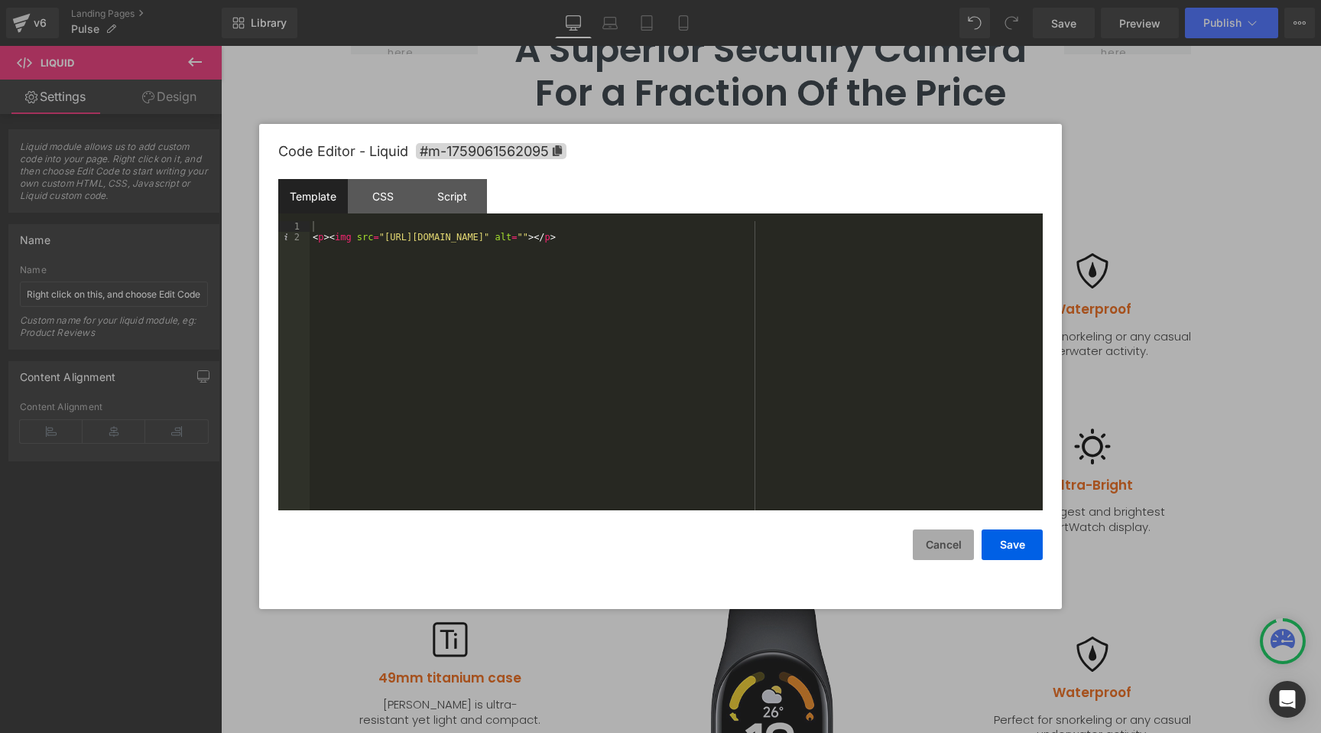
click at [961, 546] on button "Cancel" at bounding box center [943, 544] width 61 height 31
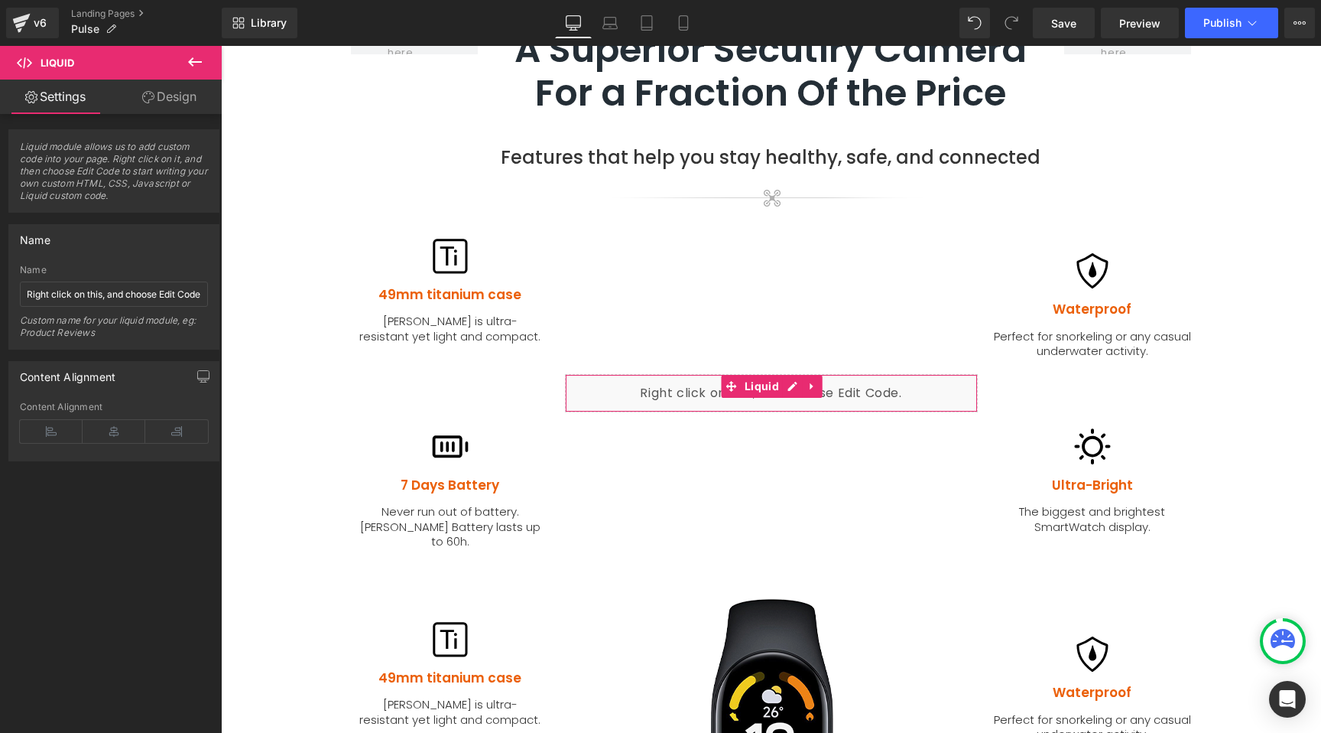
click at [190, 96] on link "Design" at bounding box center [169, 97] width 111 height 34
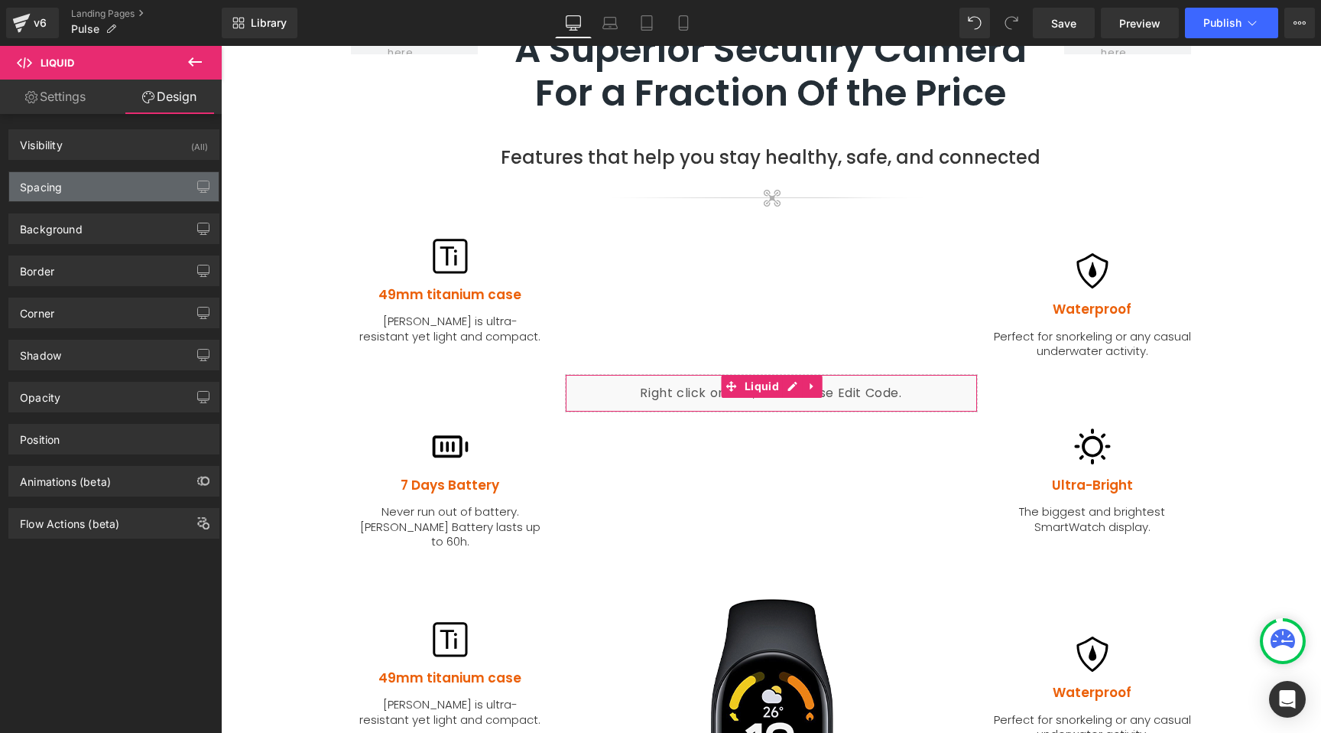
click at [43, 184] on div "Spacing" at bounding box center [41, 182] width 42 height 21
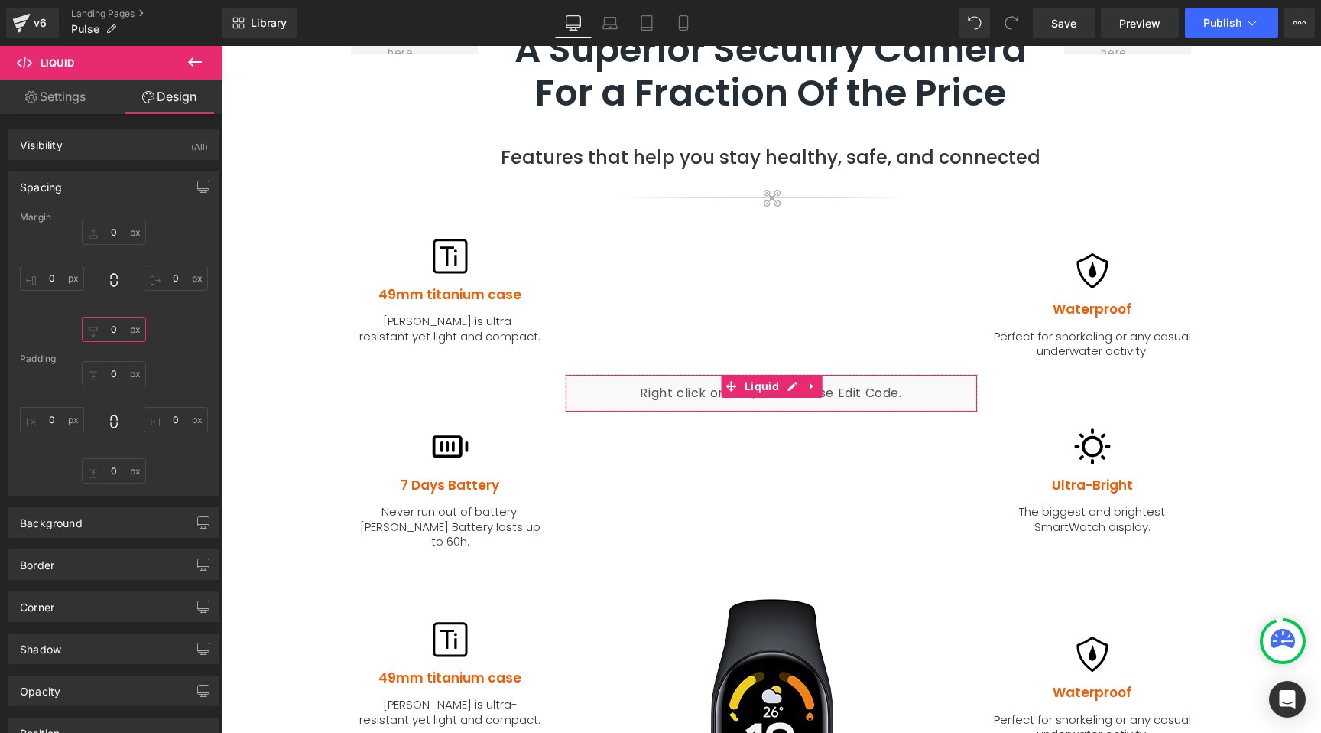
click at [106, 332] on input "text" at bounding box center [114, 329] width 64 height 25
type input "_"
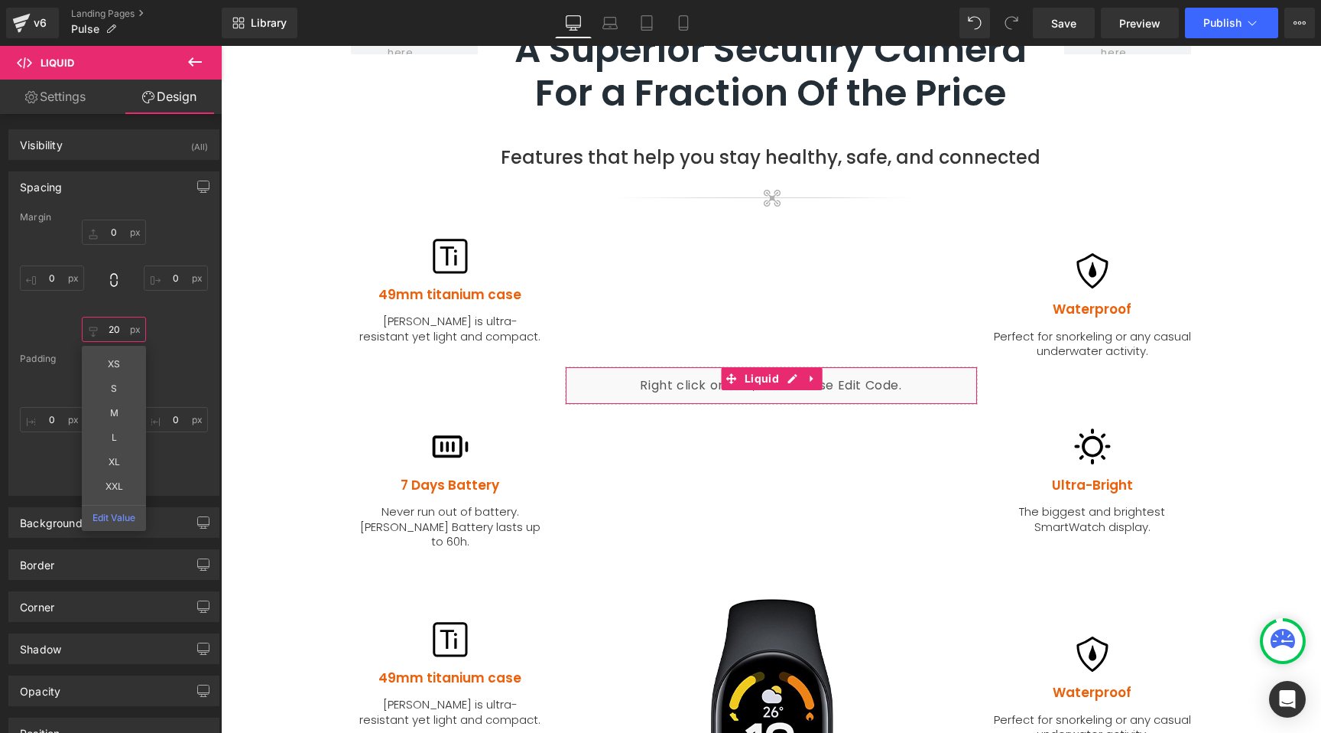
type input "2"
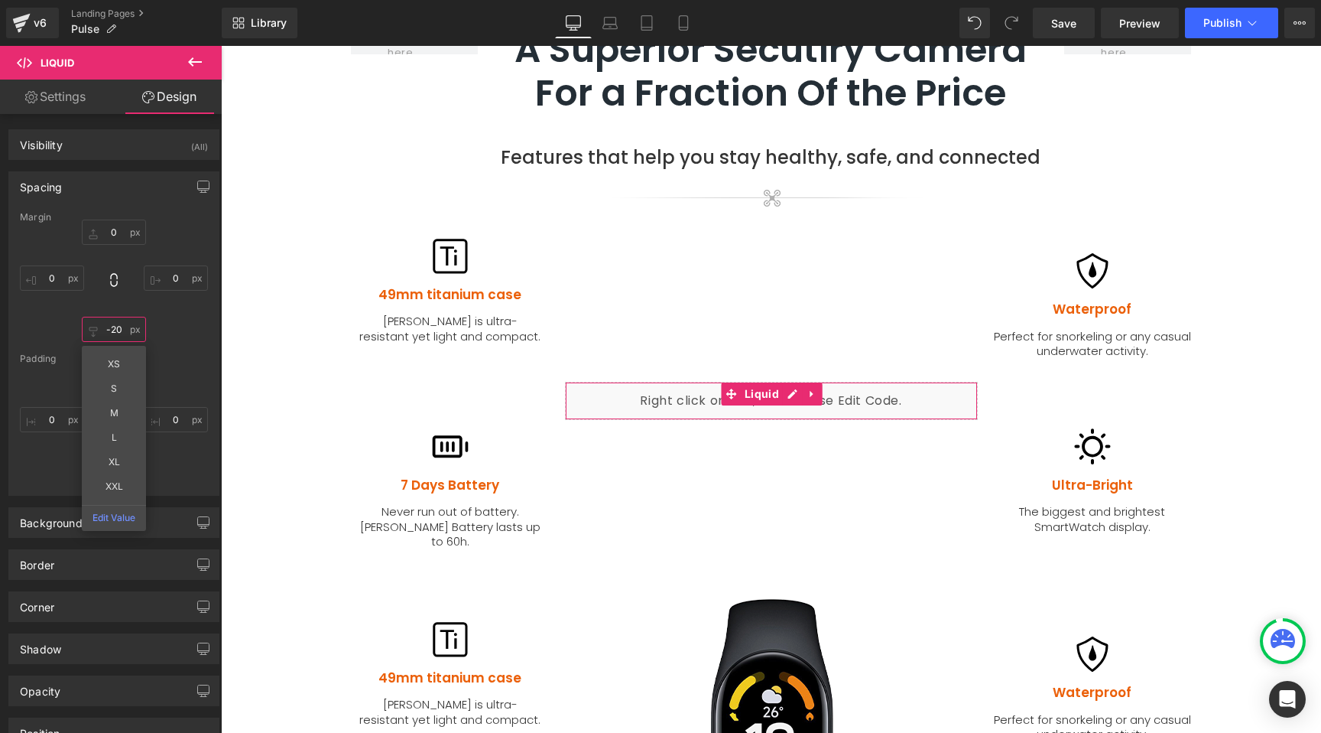
type input "-20"
click at [38, 323] on div "-20 XS S M L XL XXL Edit Value" at bounding box center [114, 280] width 188 height 122
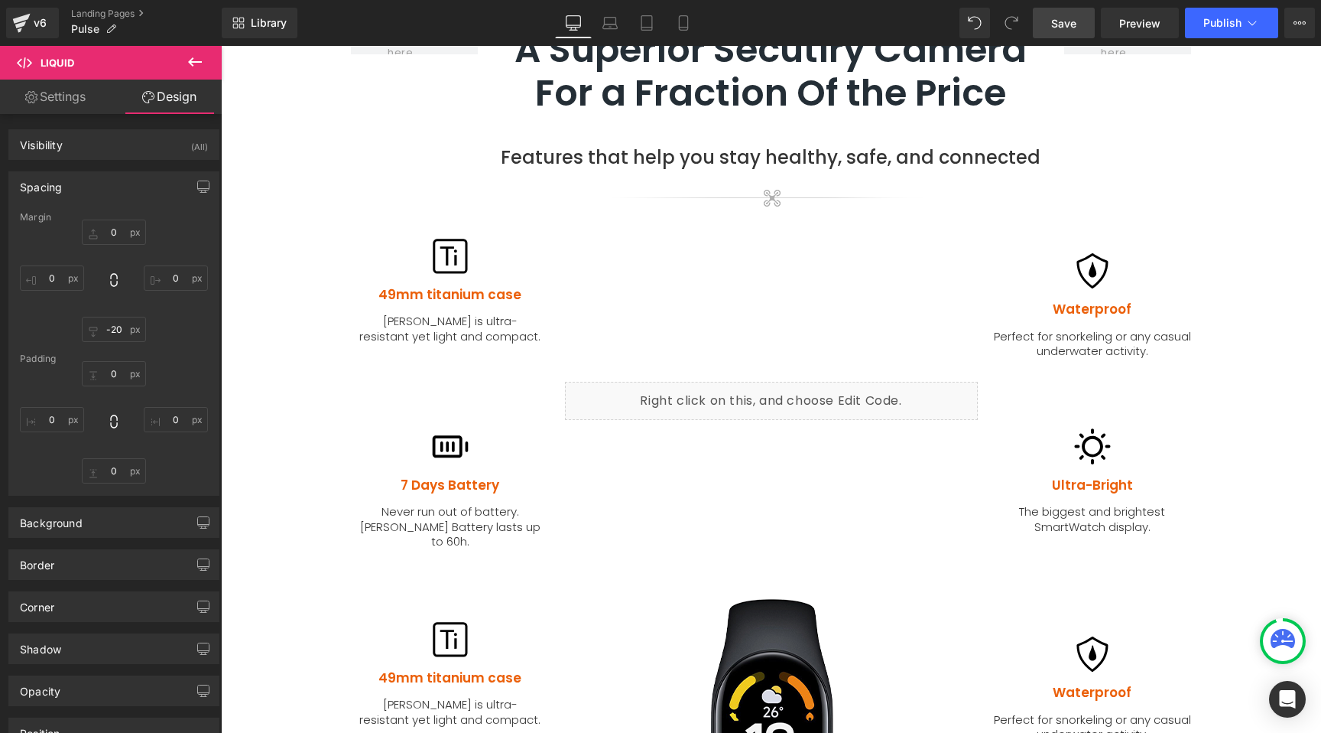
click at [1072, 24] on span "Save" at bounding box center [1064, 23] width 25 height 16
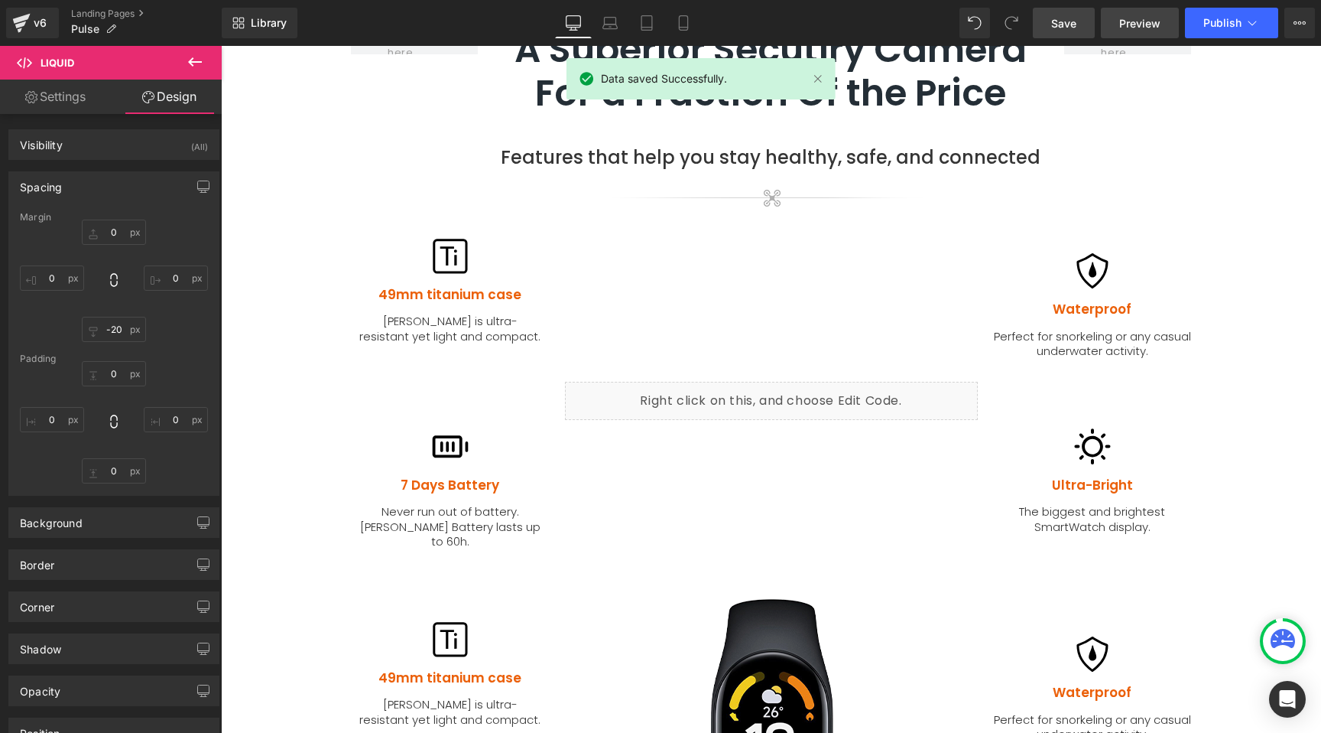
click at [1140, 28] on span "Preview" at bounding box center [1140, 23] width 41 height 16
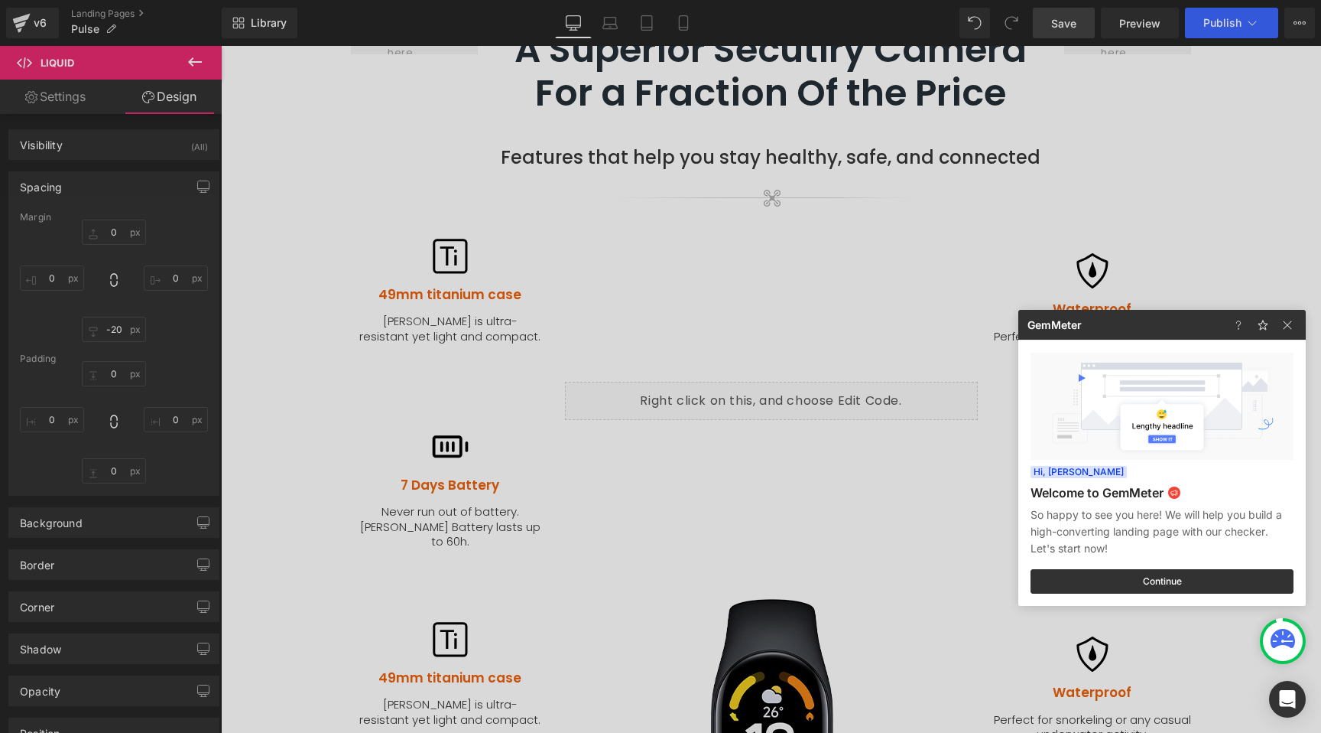
click at [707, 441] on div at bounding box center [660, 366] width 1321 height 733
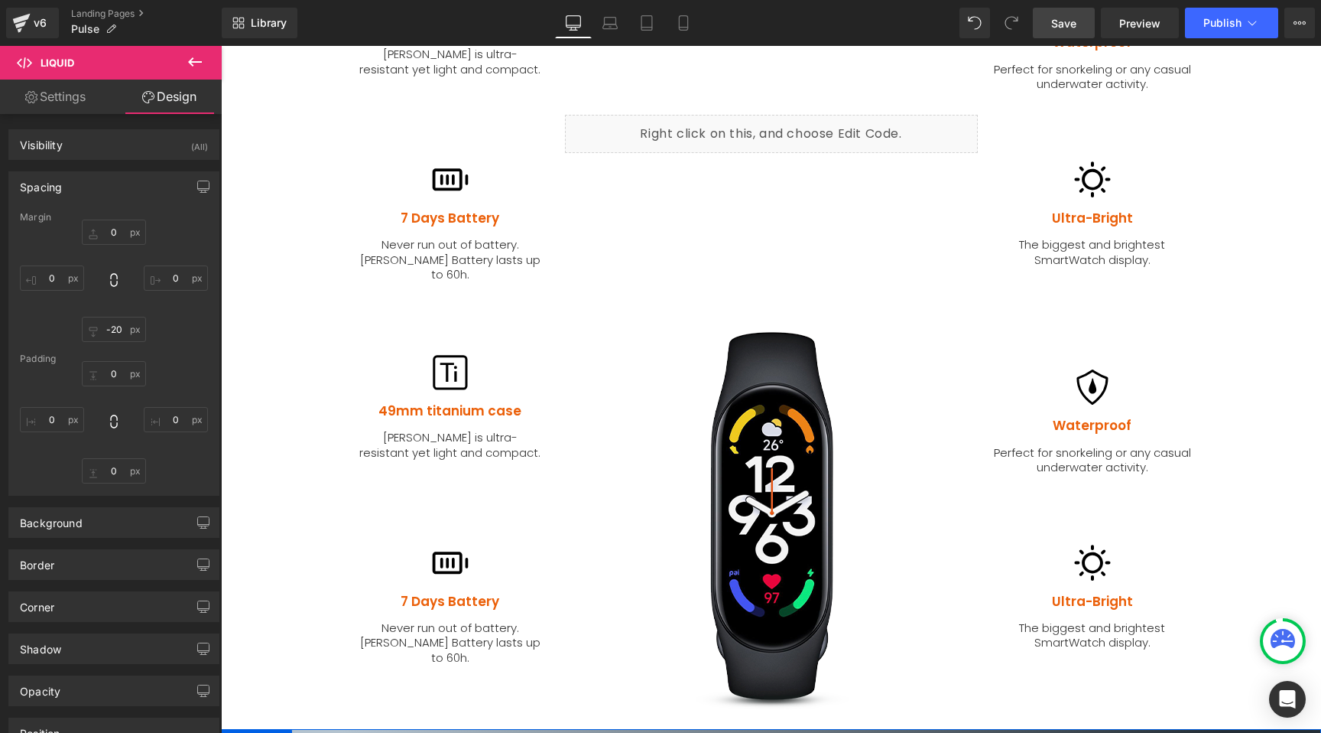
scroll to position [1692, 0]
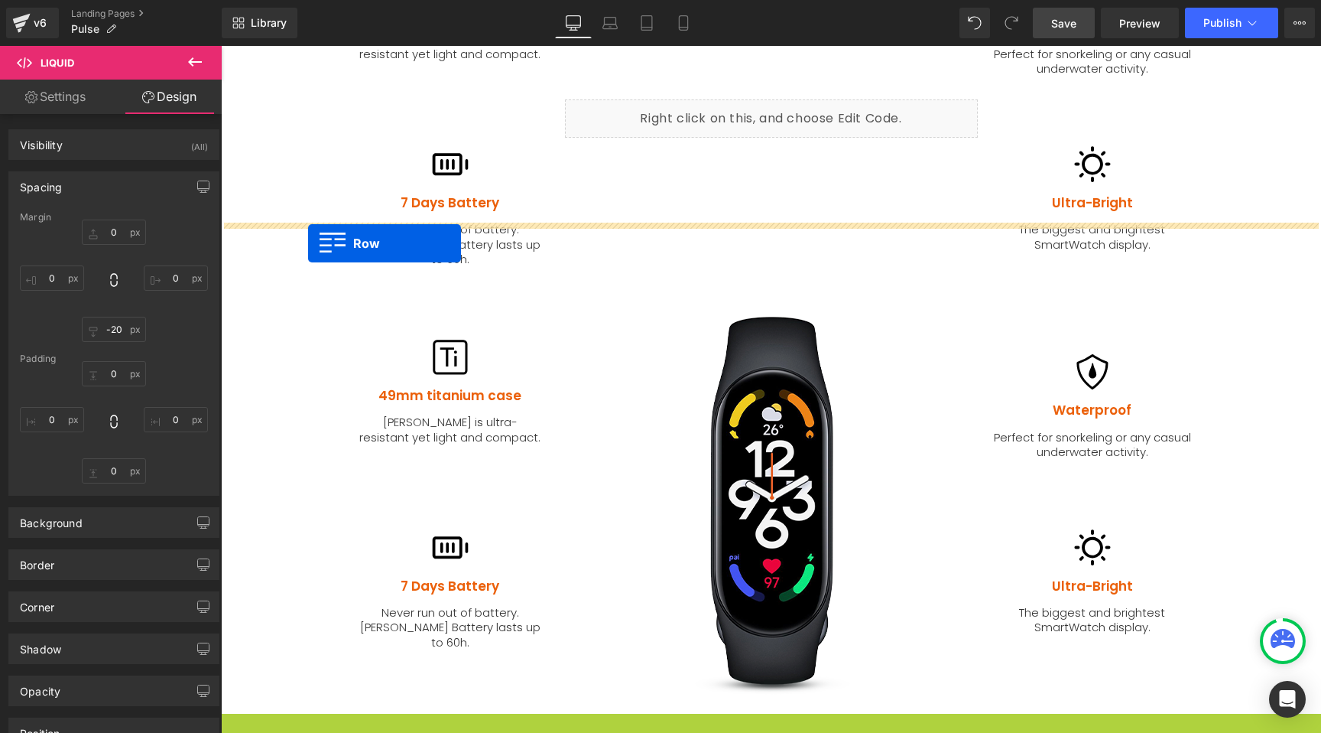
drag, startPoint x: 229, startPoint y: 680, endPoint x: 308, endPoint y: 242, distance: 444.5
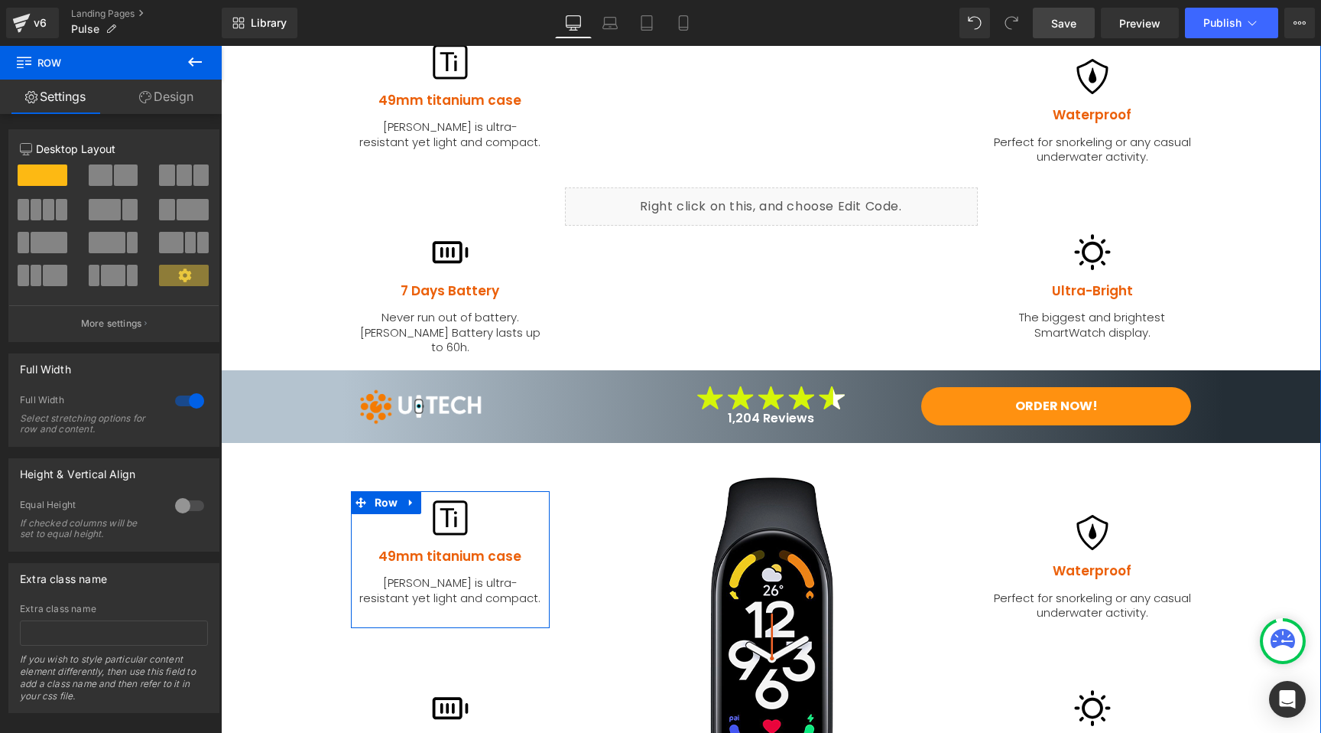
scroll to position [1404, 0]
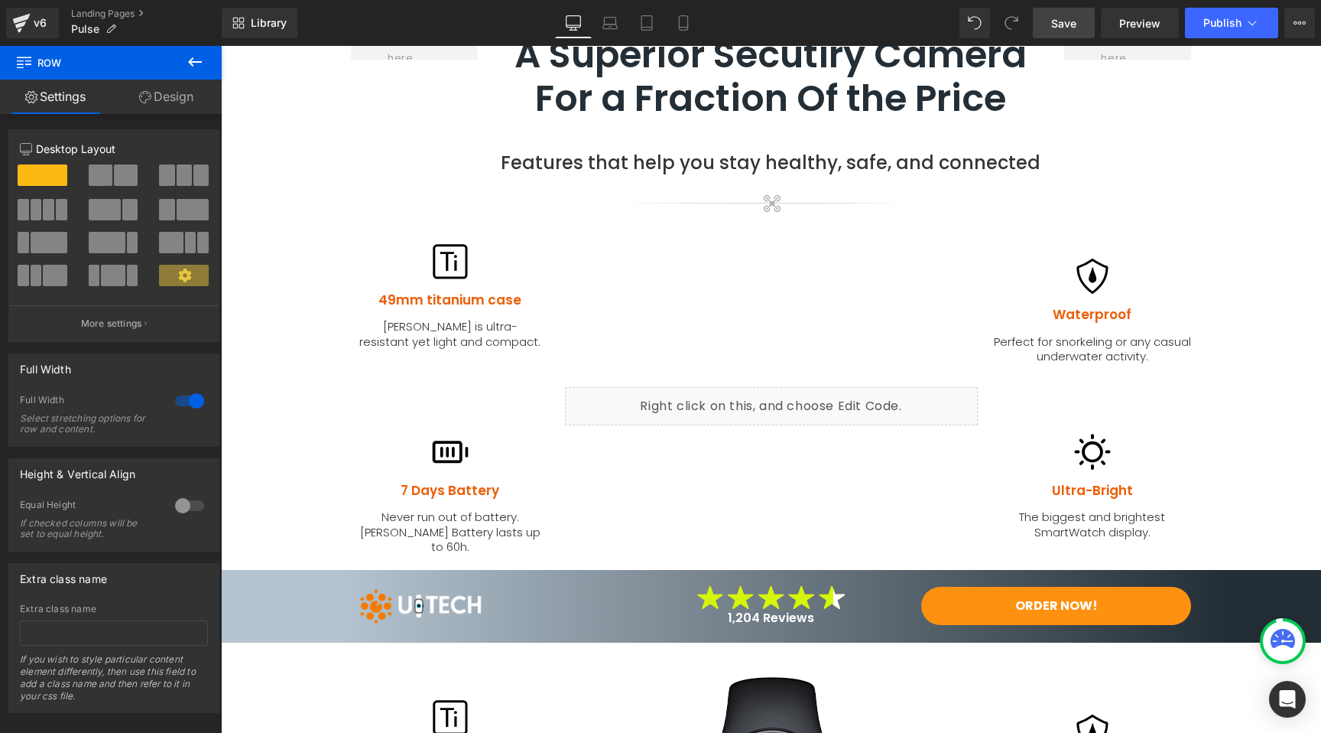
click at [1059, 21] on span "Save" at bounding box center [1064, 23] width 25 height 16
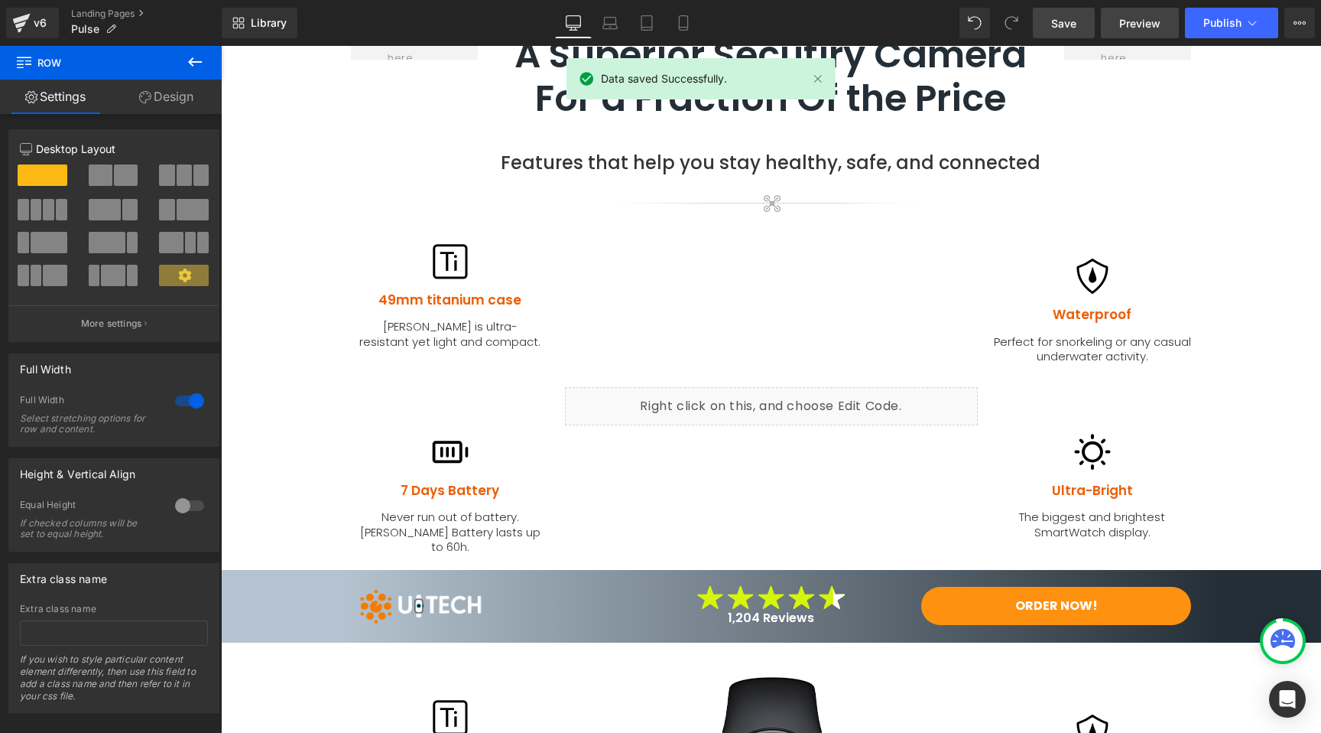
click at [1152, 23] on span "Preview" at bounding box center [1140, 23] width 41 height 16
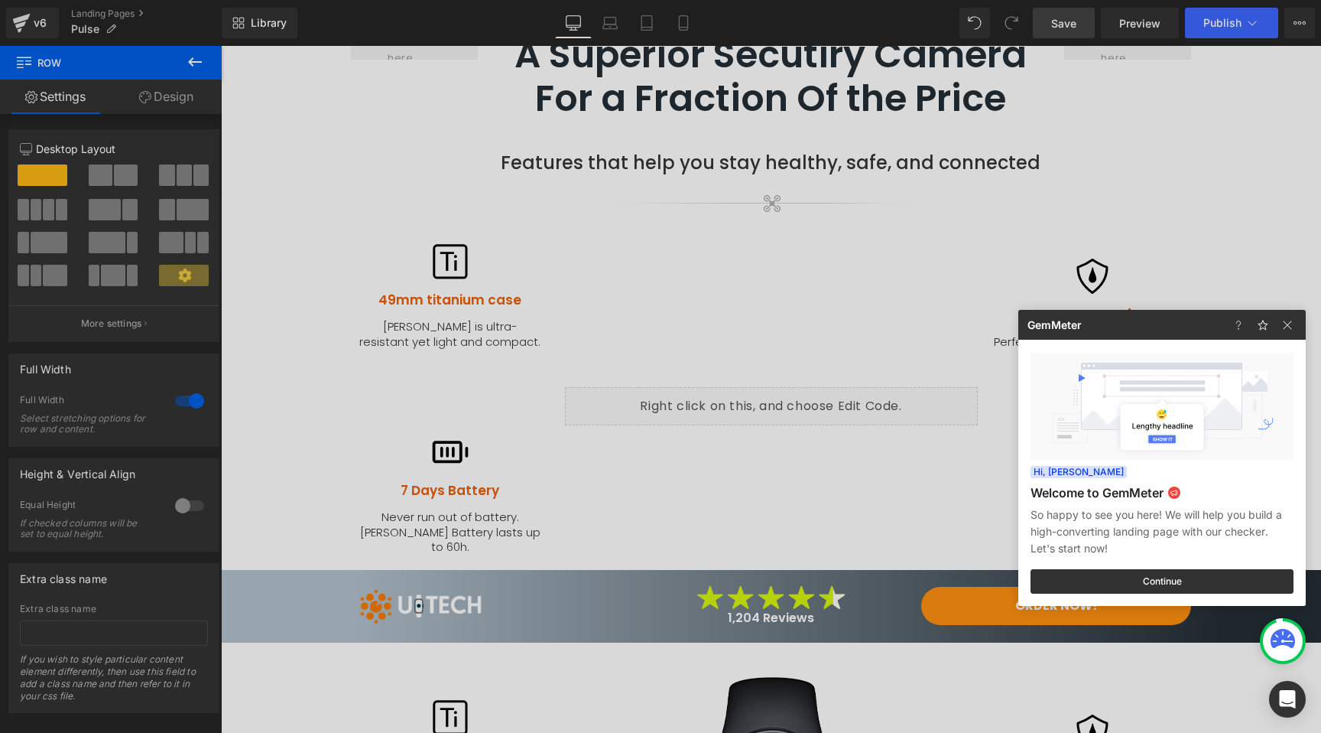
click at [341, 311] on div at bounding box center [660, 366] width 1321 height 733
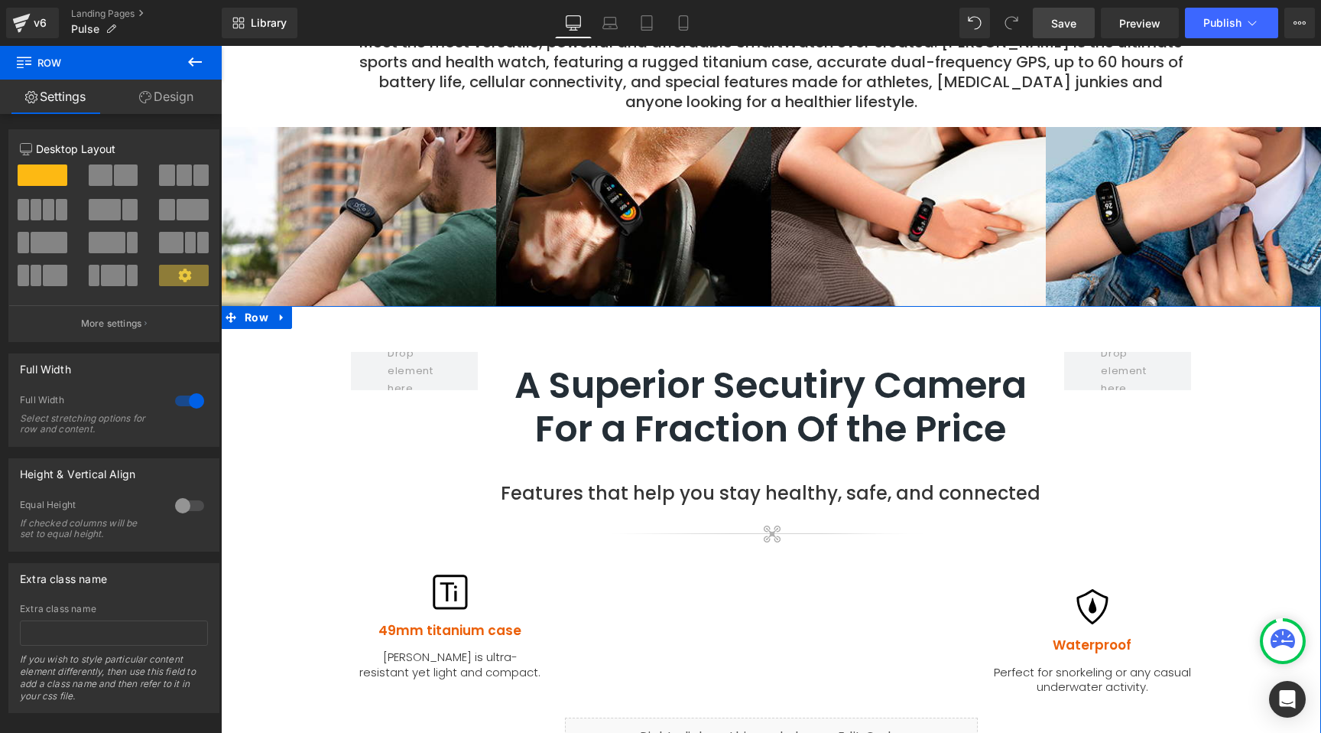
scroll to position [1053, 0]
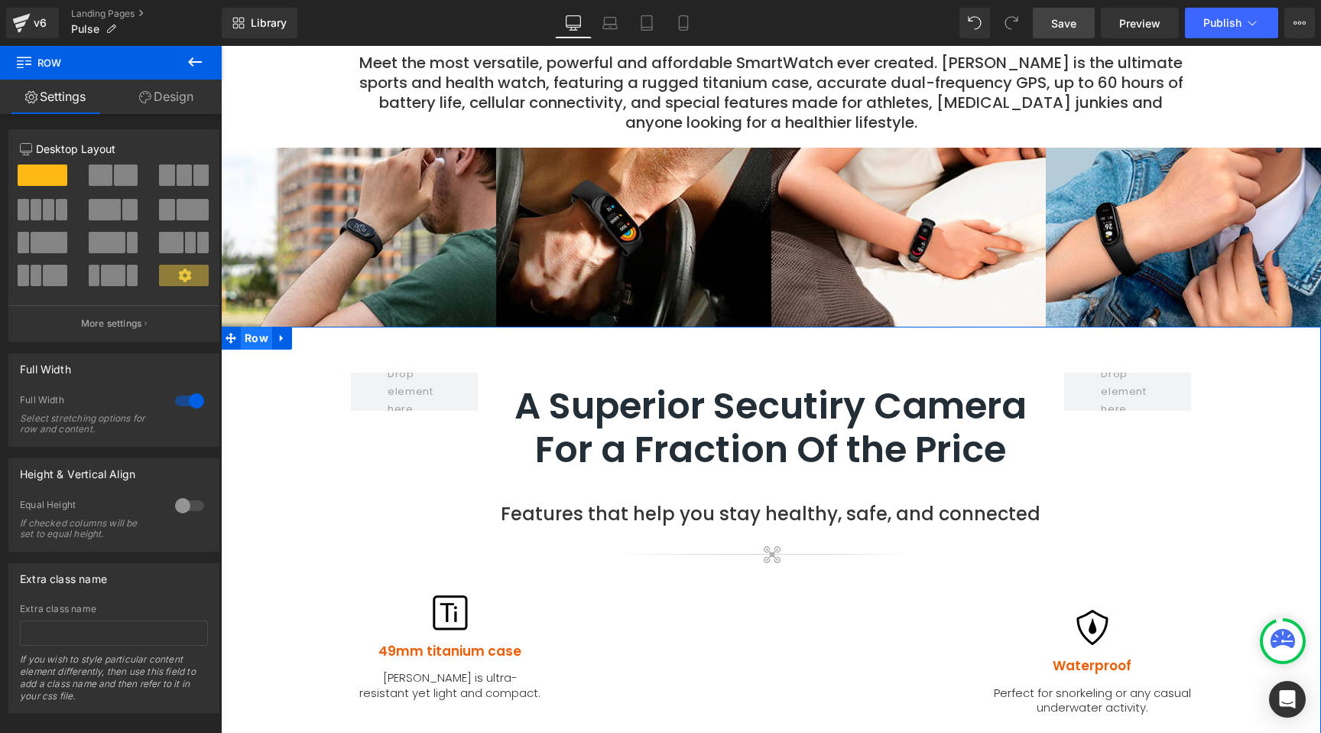
click at [252, 327] on span "Row" at bounding box center [256, 338] width 31 height 23
click at [173, 96] on link "Design" at bounding box center [166, 97] width 111 height 34
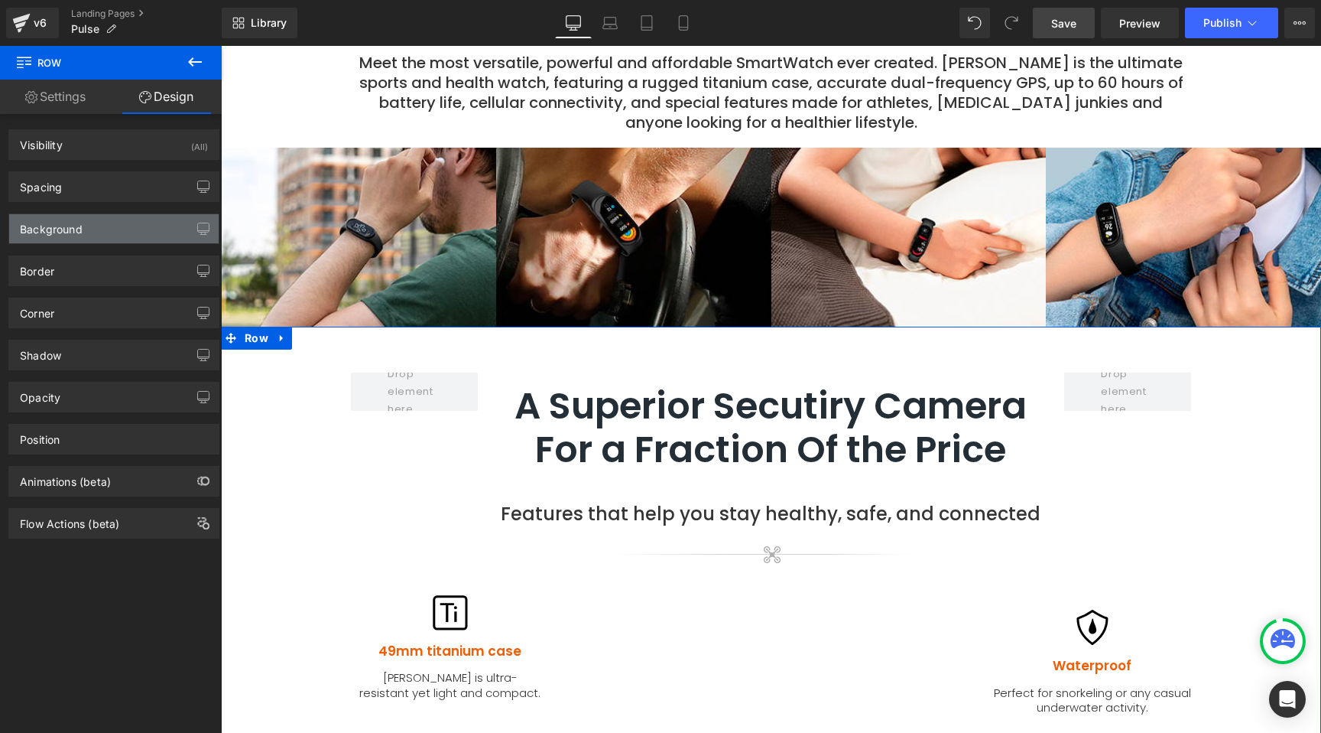
click at [67, 226] on div "Background" at bounding box center [51, 224] width 63 height 21
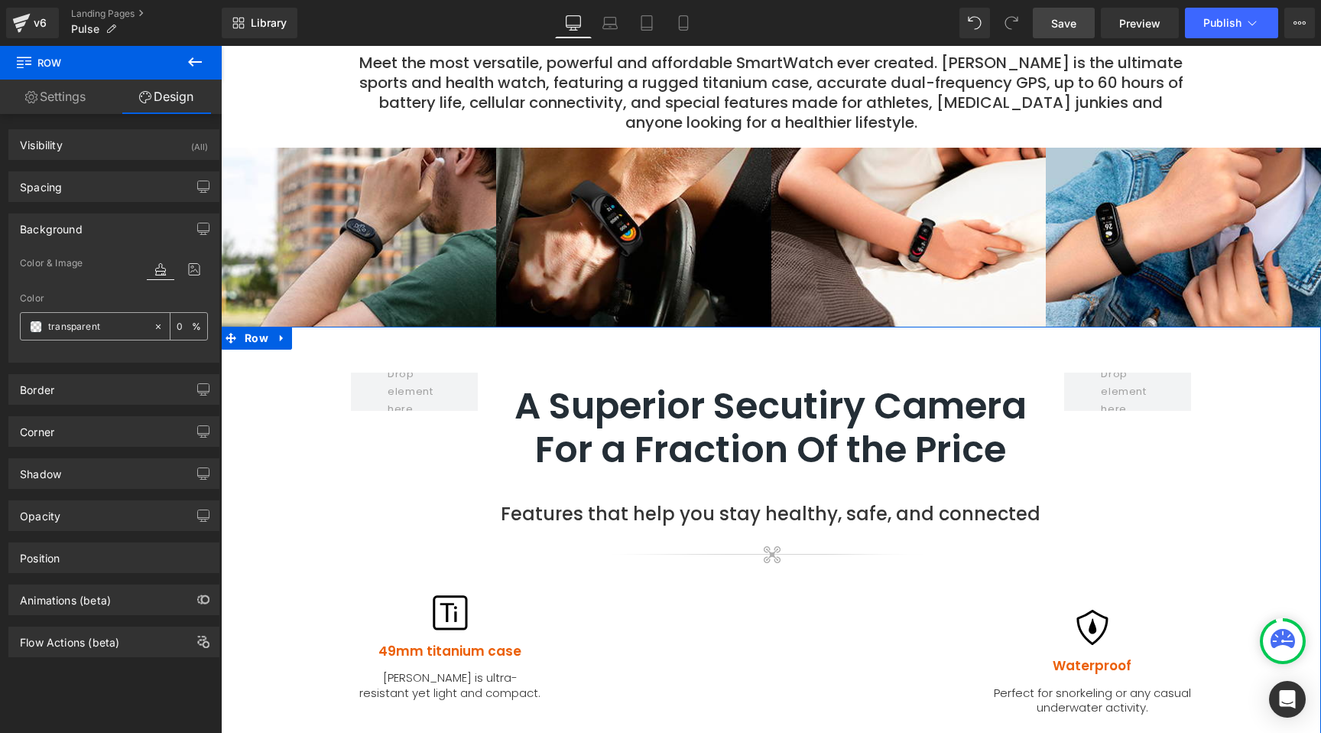
click at [153, 328] on icon at bounding box center [158, 326] width 11 height 11
click at [58, 326] on input "text" at bounding box center [97, 326] width 98 height 17
click at [58, 325] on input "text" at bounding box center [97, 326] width 98 height 17
paste input "F9F9F9"
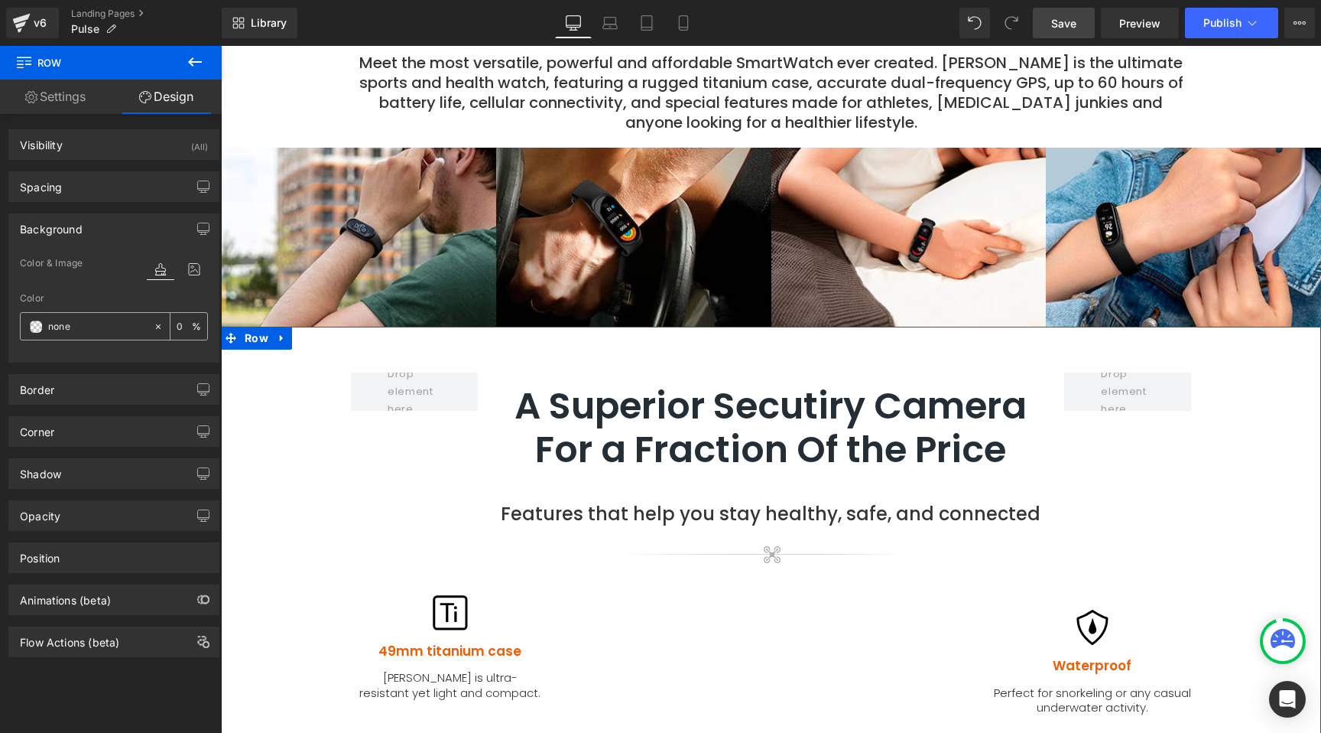
type input "F9F9F9"
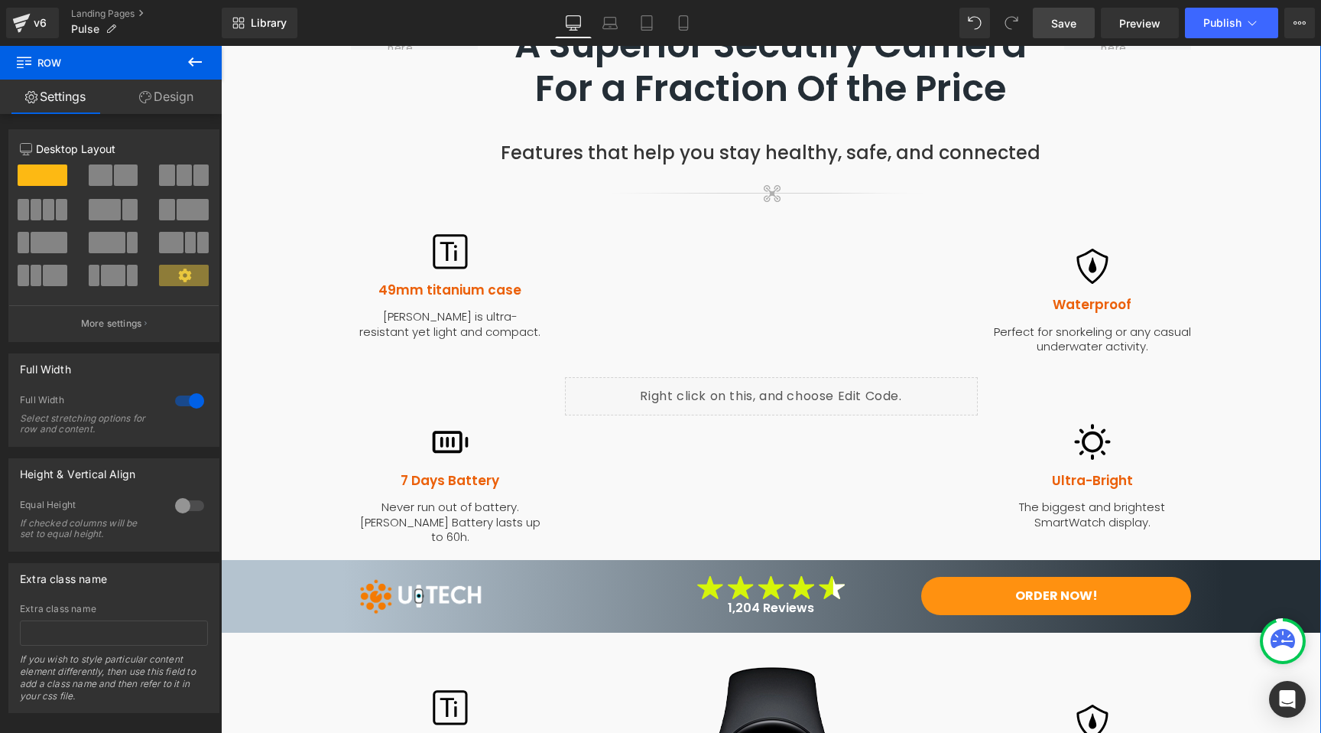
scroll to position [1416, 0]
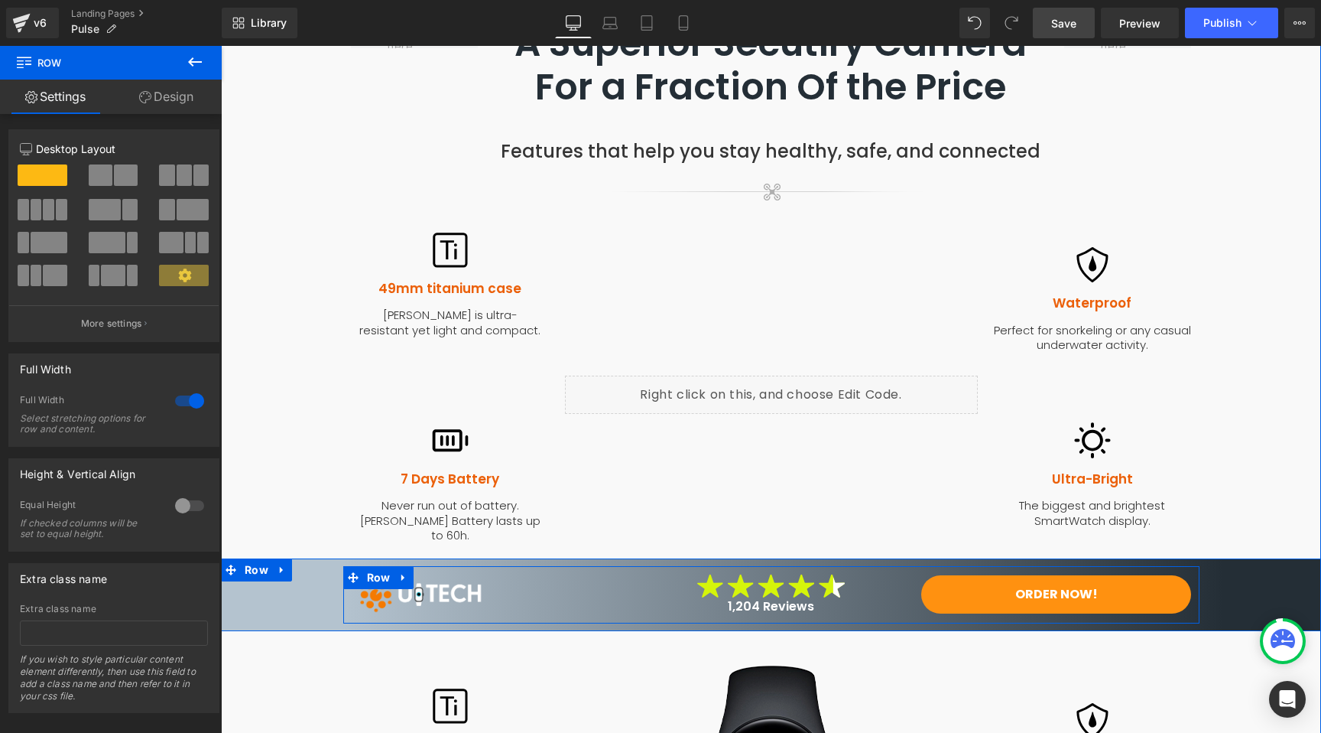
click at [553, 566] on div at bounding box center [771, 568] width 857 height 4
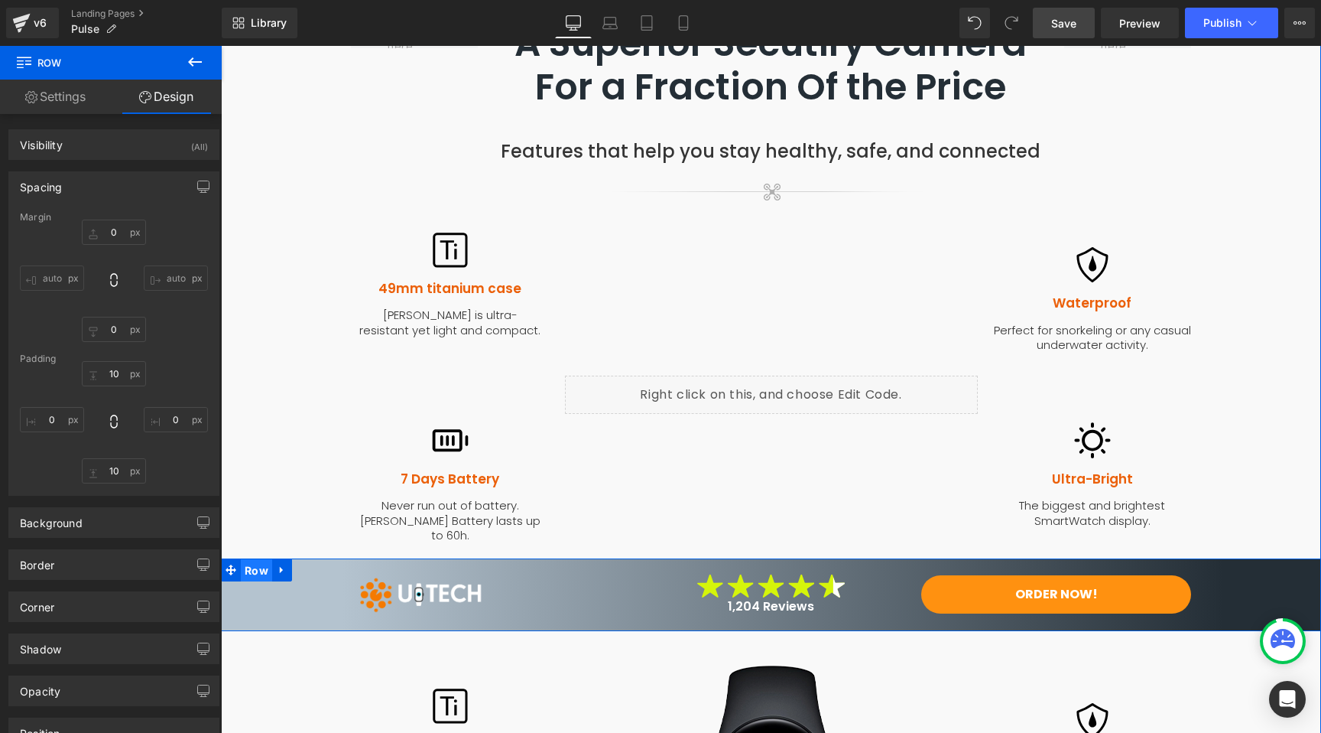
click at [258, 559] on span "Row" at bounding box center [256, 570] width 31 height 23
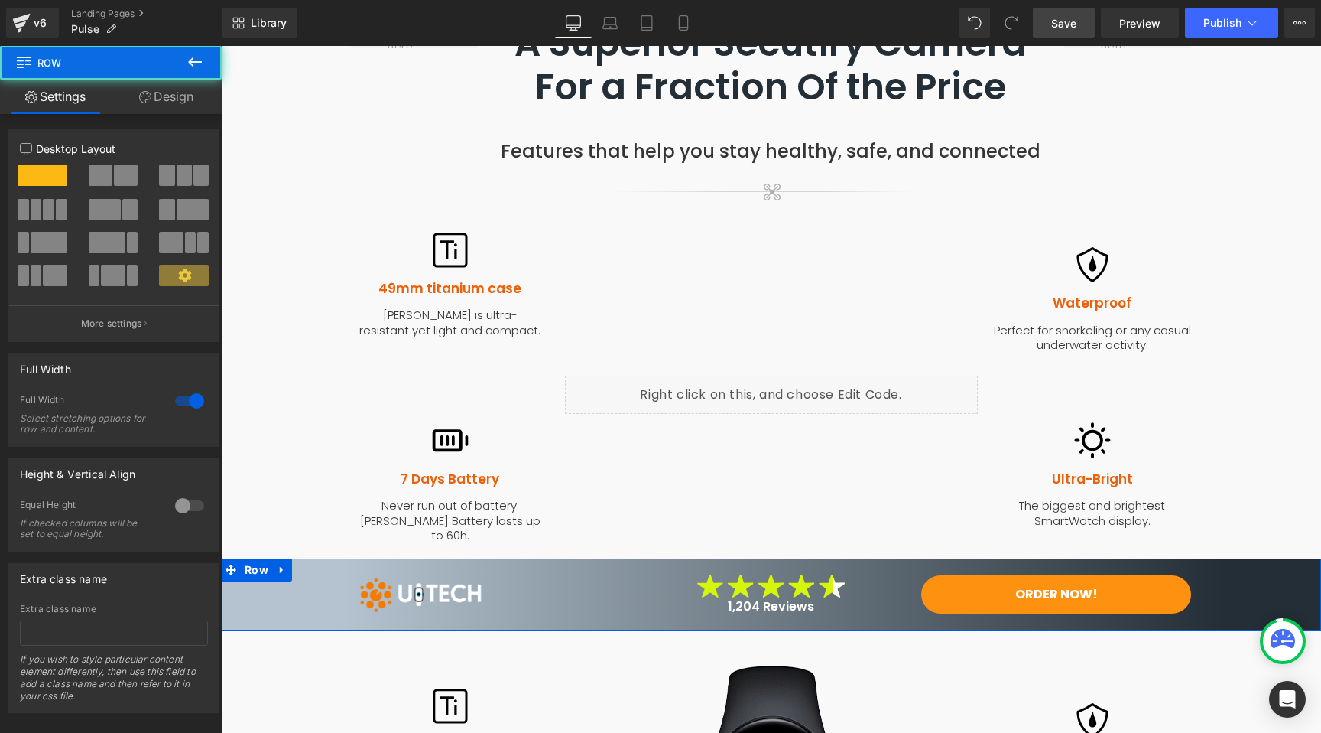
click at [164, 95] on link "Design" at bounding box center [166, 97] width 111 height 34
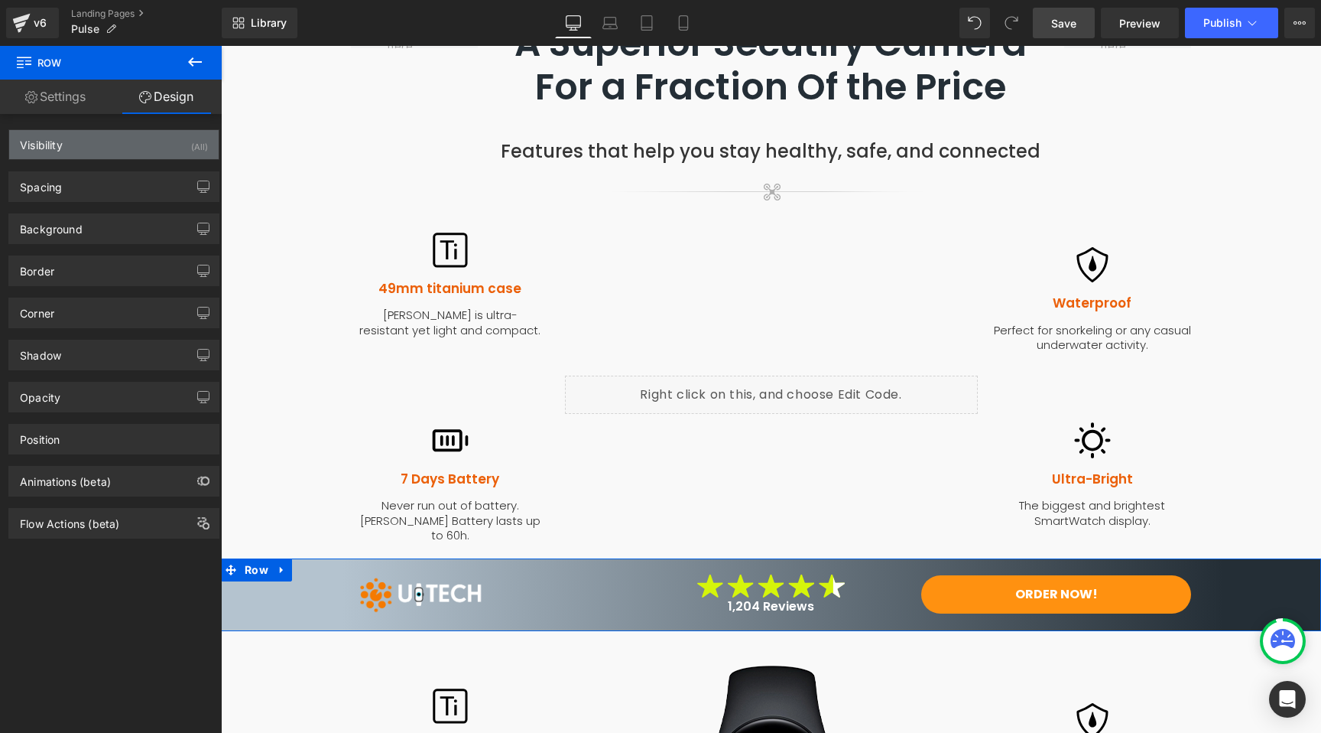
click at [126, 142] on div "Visibility (All)" at bounding box center [114, 144] width 210 height 29
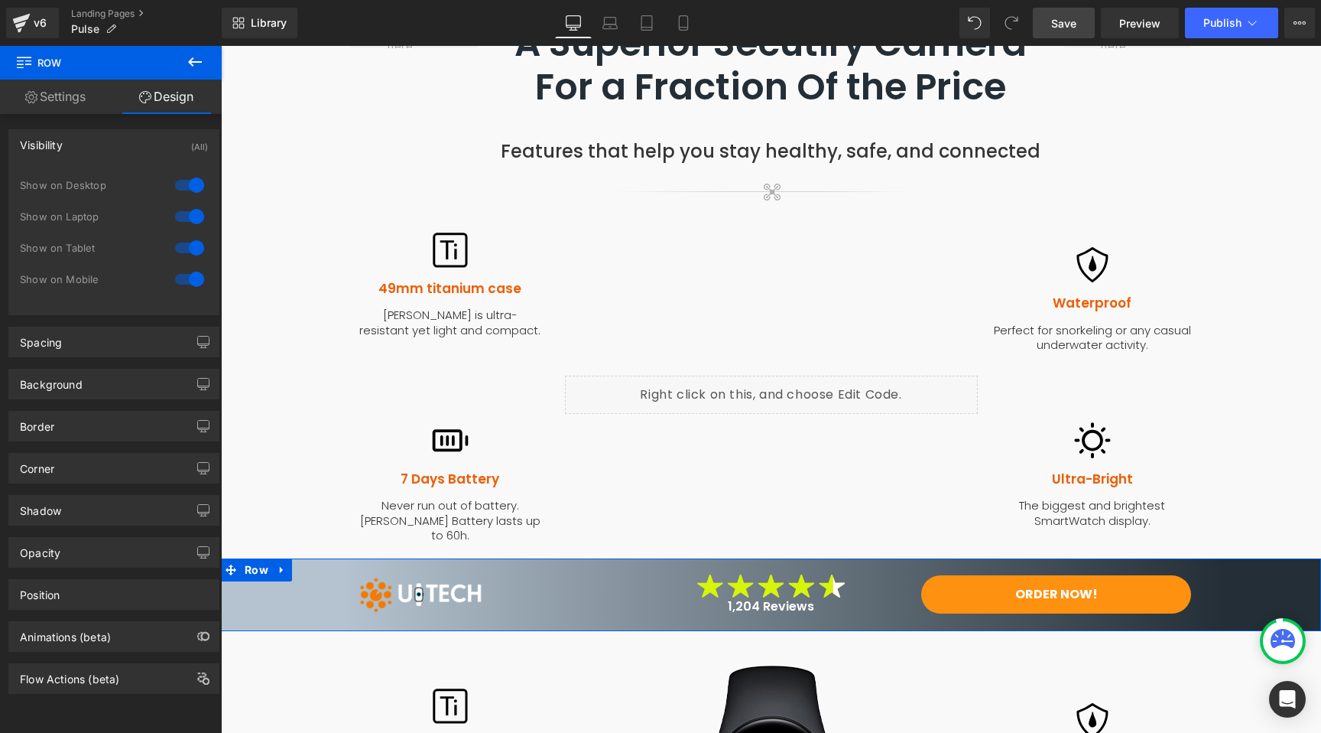
click at [85, 97] on link "Settings" at bounding box center [55, 97] width 111 height 34
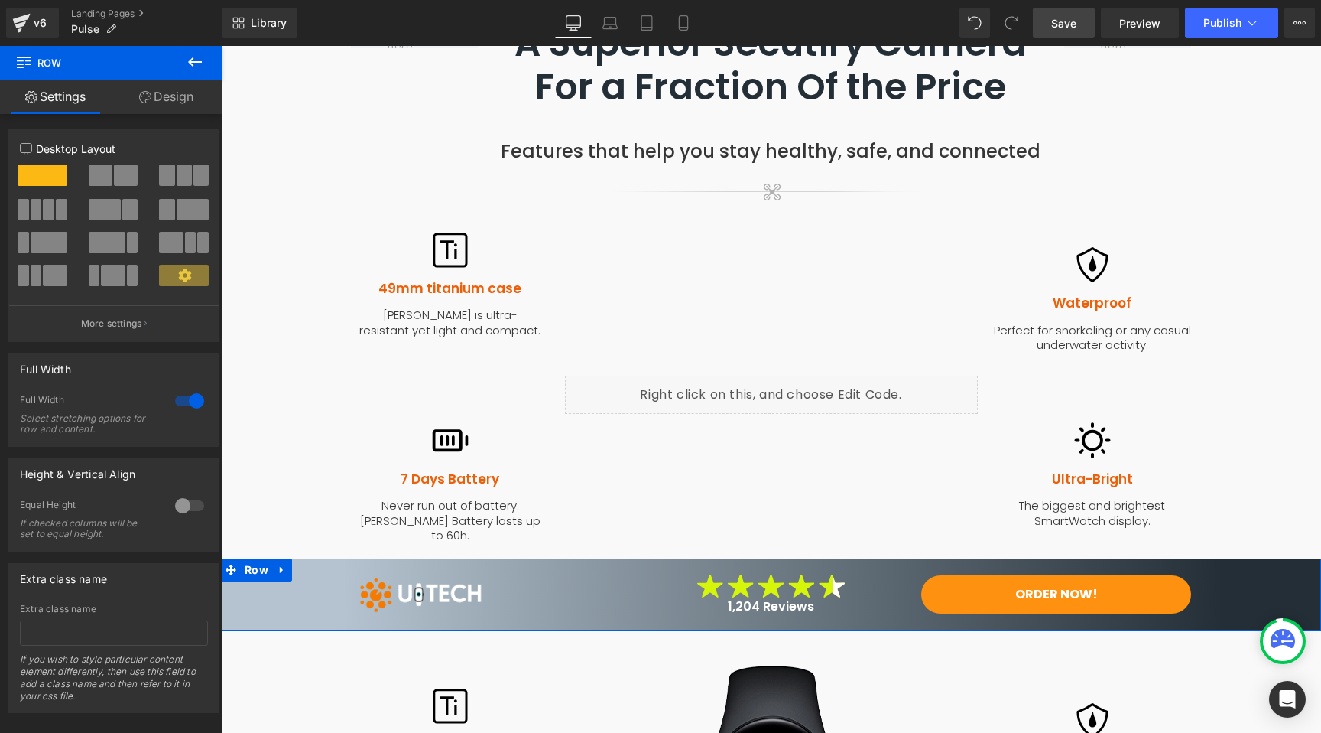
click at [158, 86] on link "Design" at bounding box center [166, 97] width 111 height 34
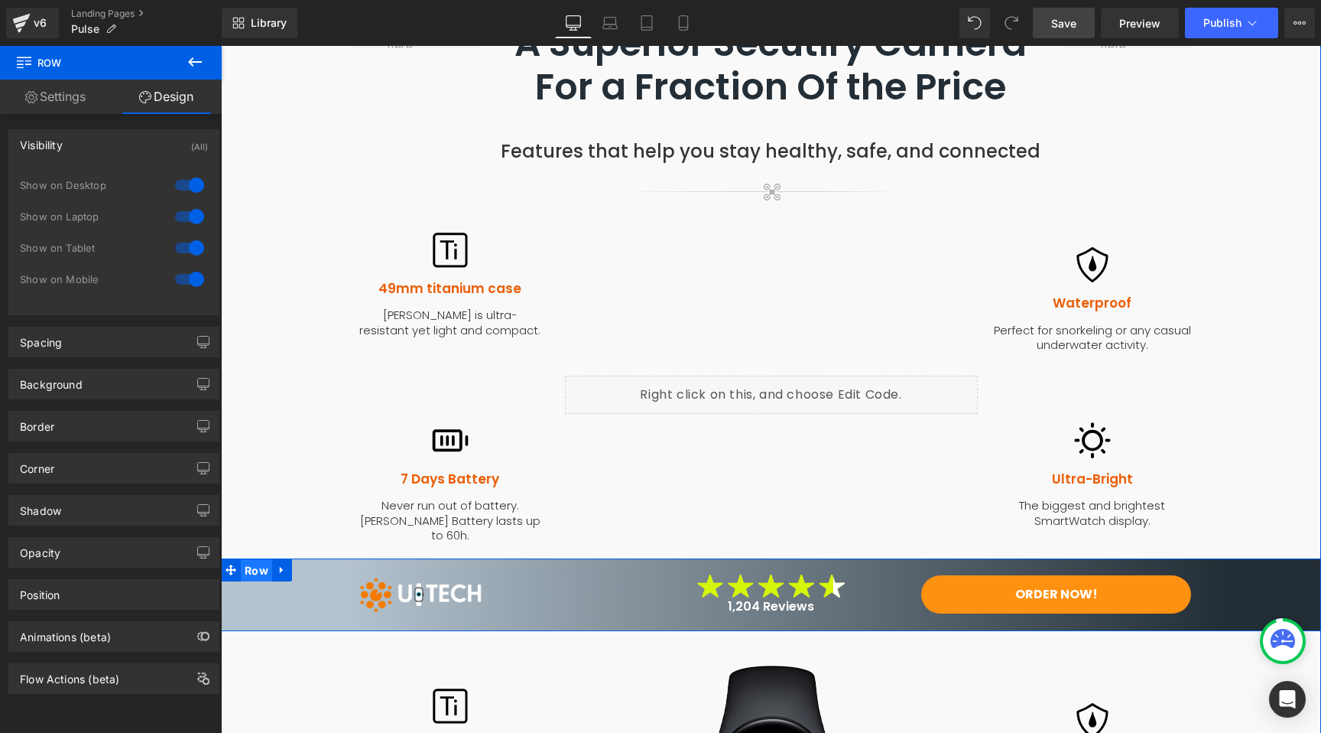
click at [246, 559] on span "Row" at bounding box center [256, 570] width 31 height 23
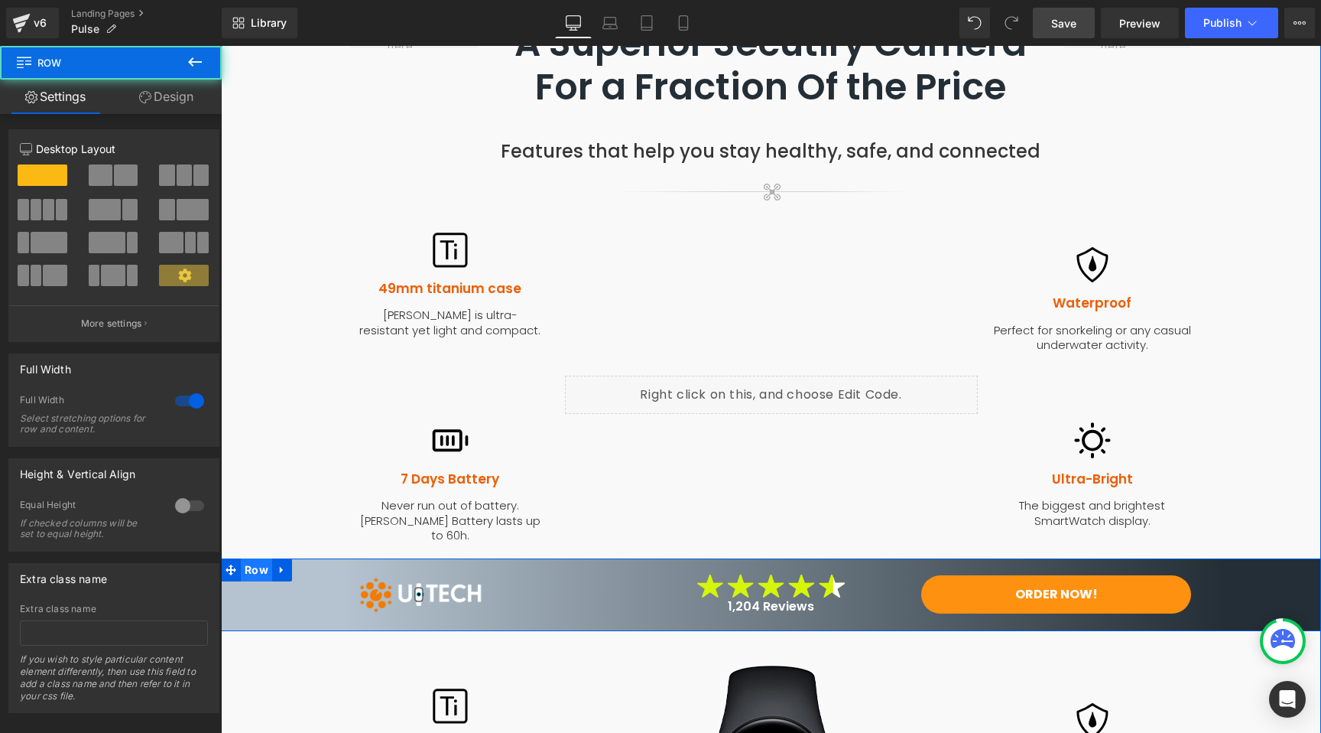
click at [249, 558] on span "Row" at bounding box center [256, 569] width 31 height 23
click at [177, 100] on link "Design" at bounding box center [166, 97] width 111 height 34
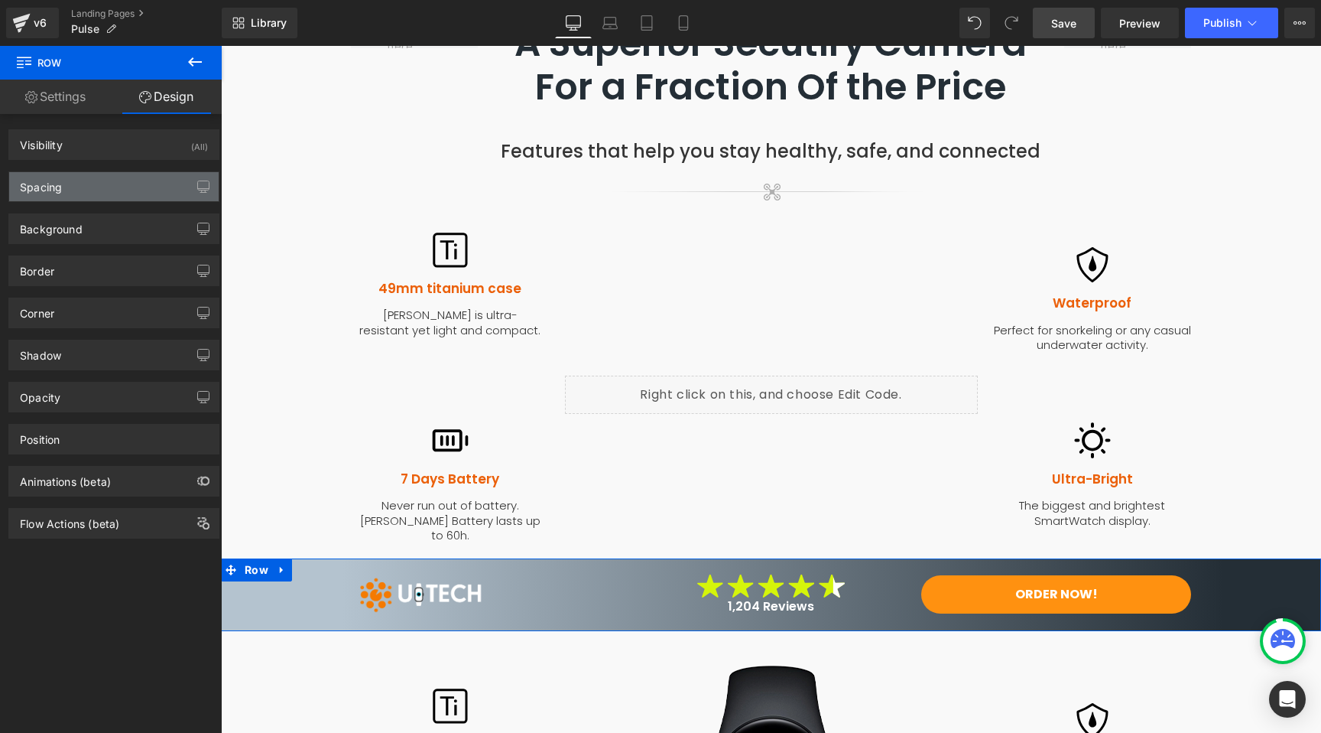
click at [88, 190] on div "Spacing" at bounding box center [114, 186] width 210 height 29
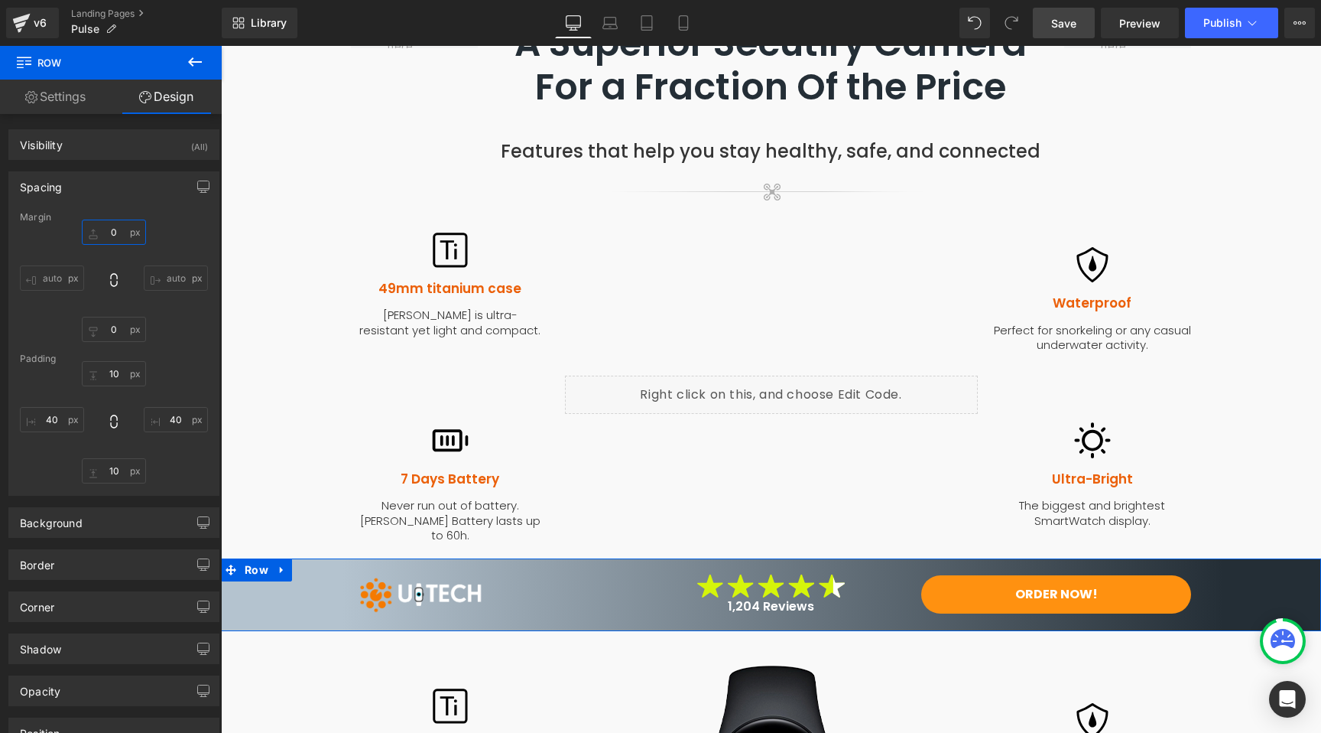
click at [108, 228] on input "0" at bounding box center [114, 231] width 64 height 25
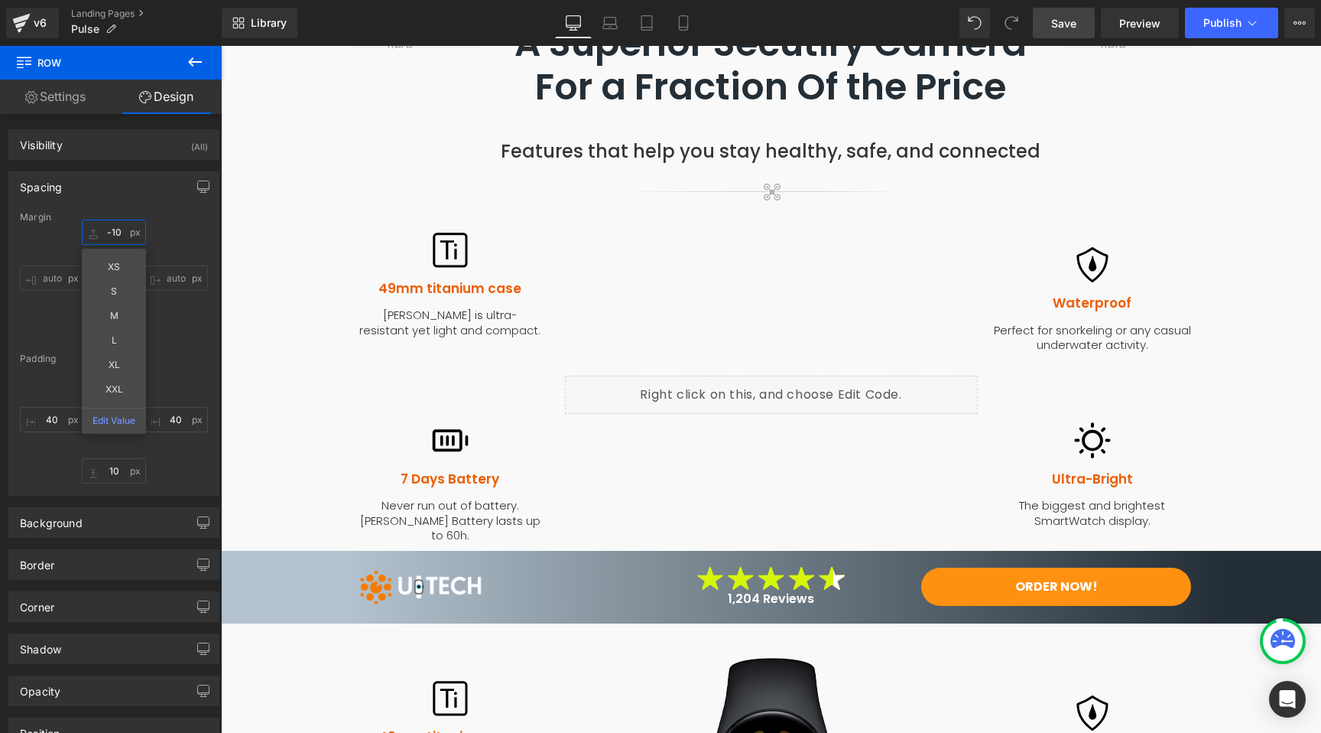
type input "-10"
click at [1074, 26] on span "Save" at bounding box center [1064, 23] width 25 height 16
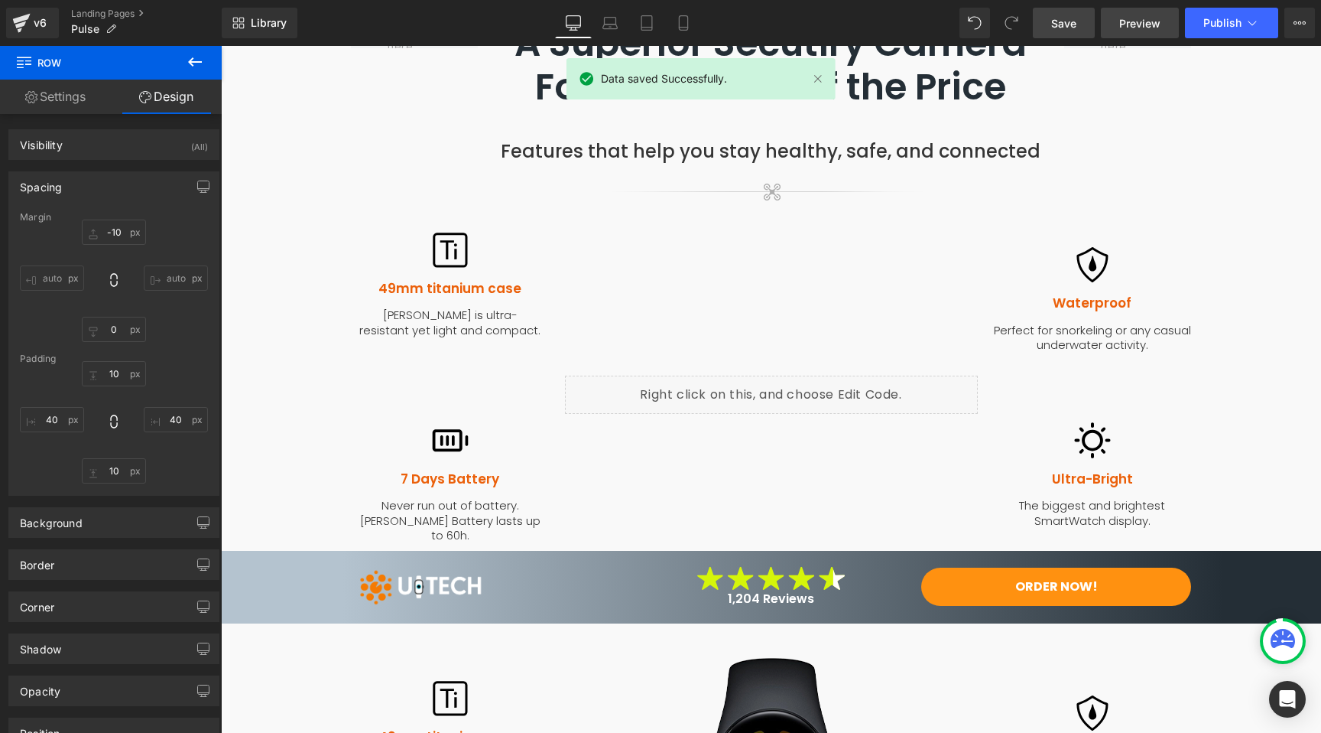
click at [1124, 21] on span "Preview" at bounding box center [1140, 23] width 41 height 16
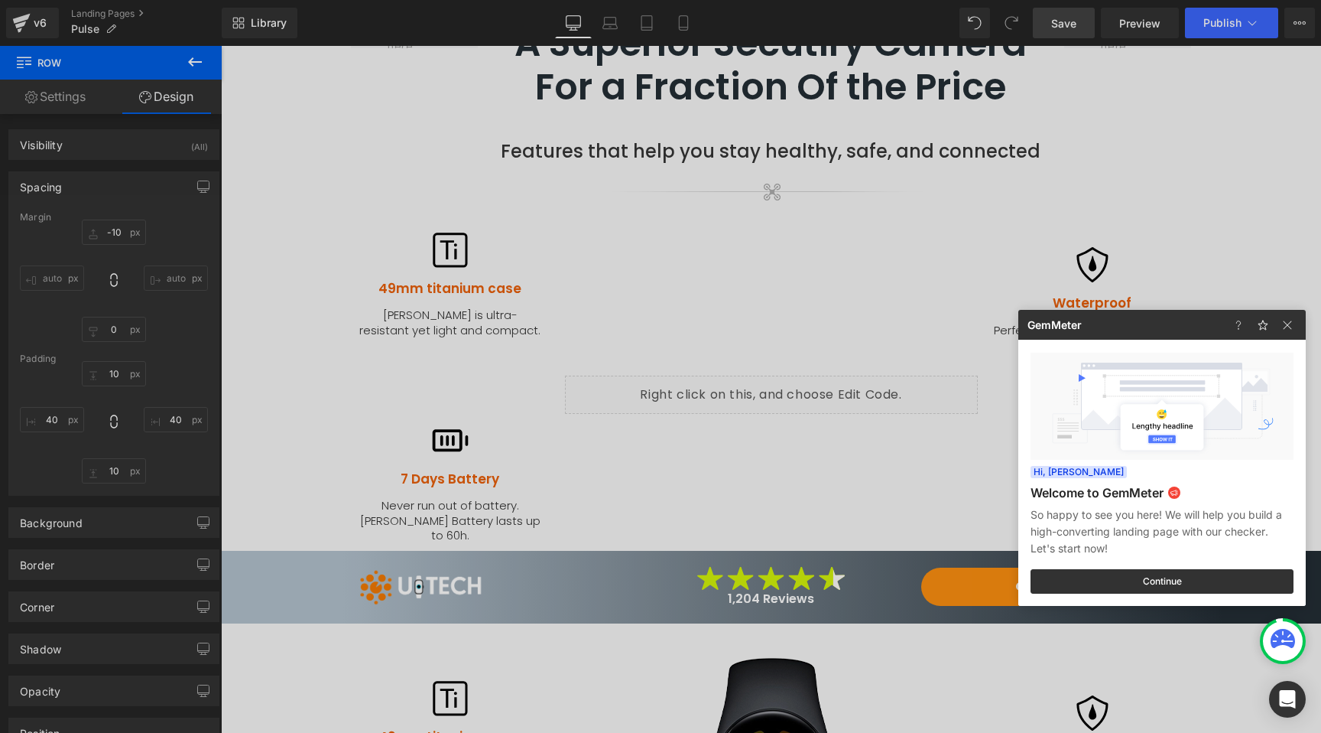
click at [640, 465] on div at bounding box center [660, 366] width 1321 height 733
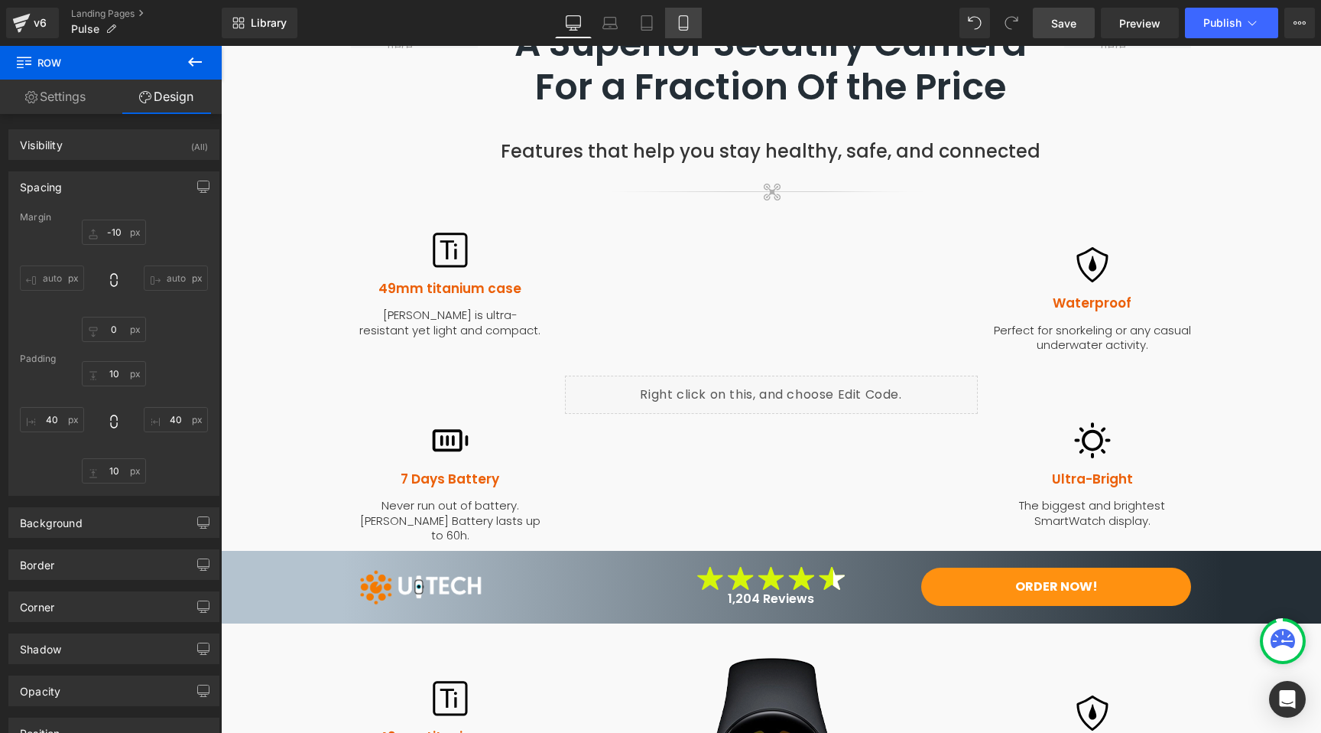
click at [684, 30] on icon at bounding box center [683, 23] width 8 height 15
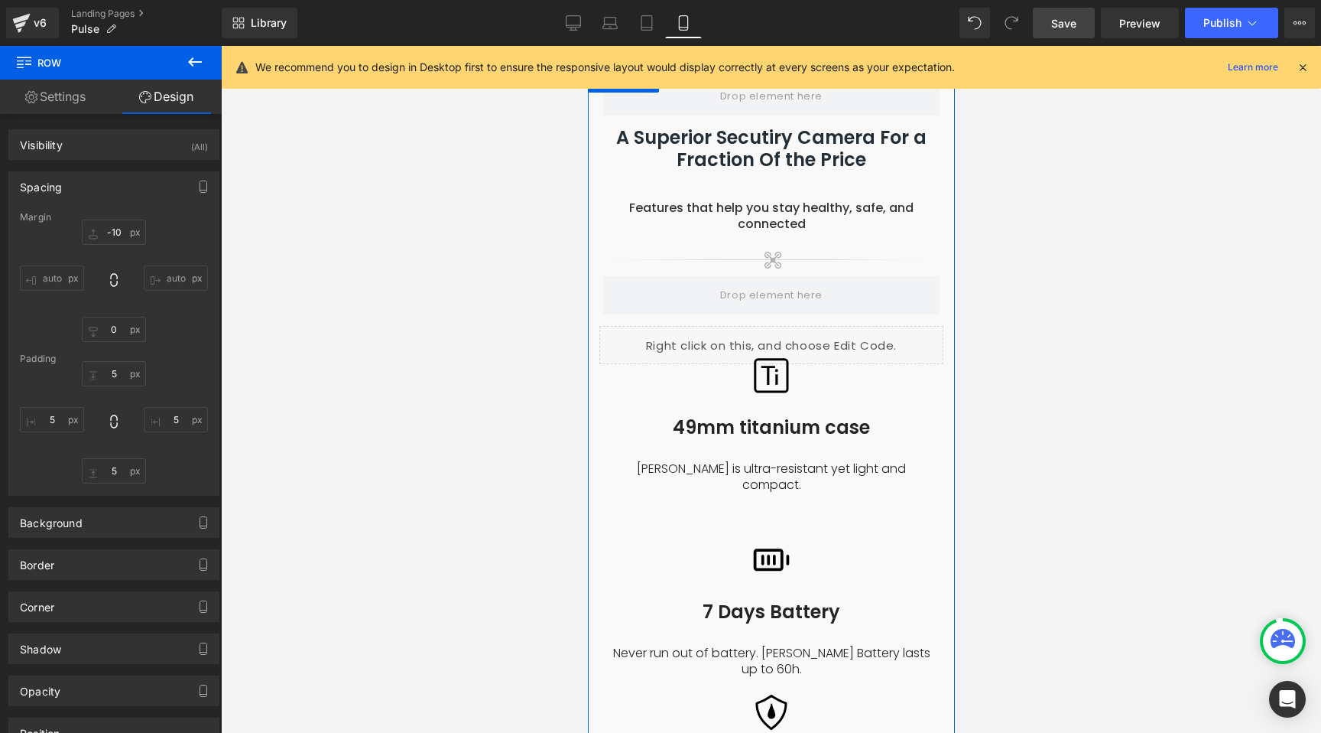
scroll to position [1649, 0]
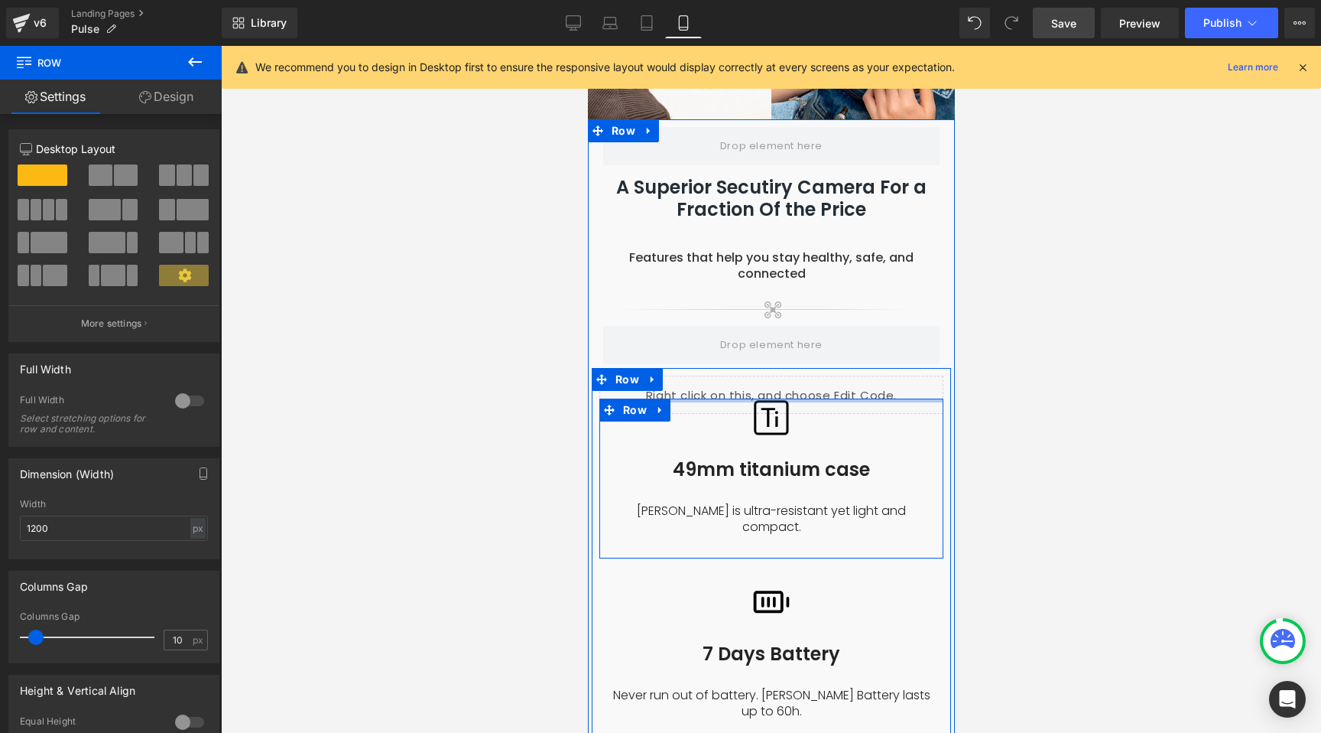
click at [709, 368] on div "Image 49mm titanium case Heading UTech is ultra-resistant yet light and compact…" at bounding box center [770, 695] width 359 height 655
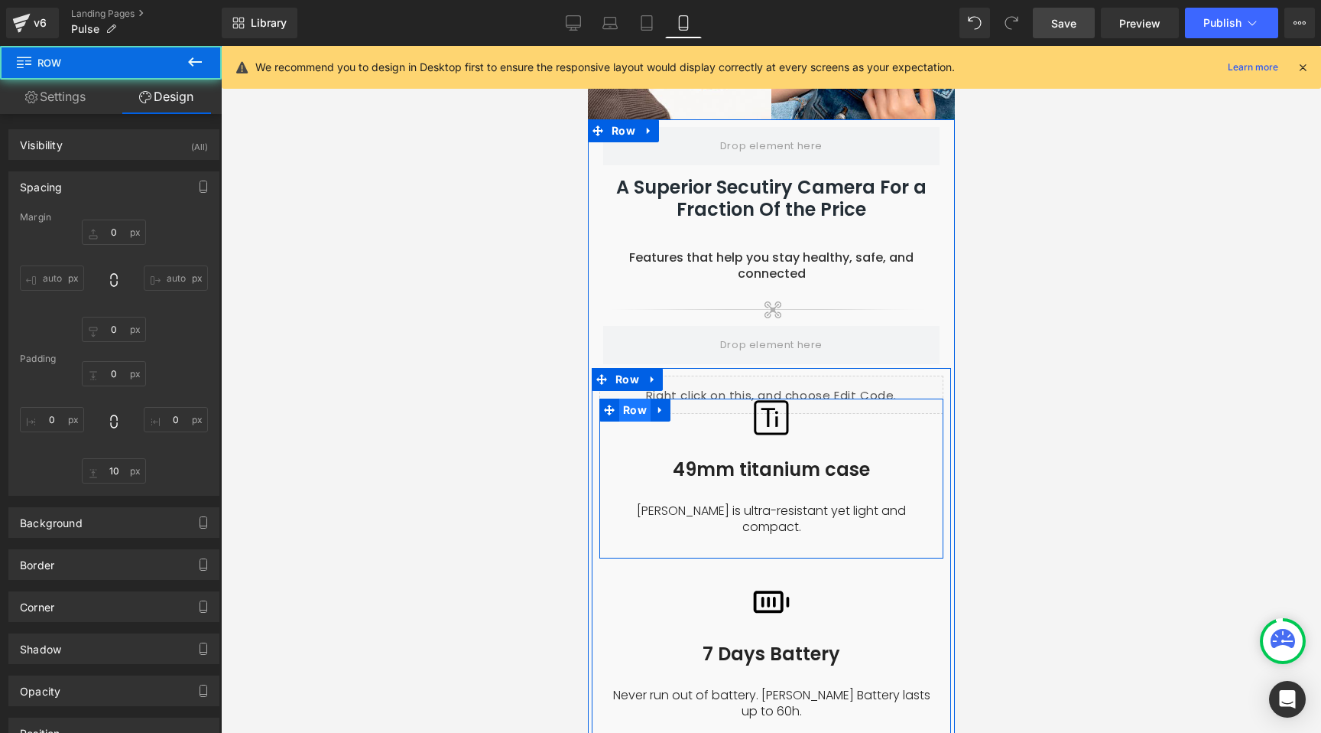
click at [622, 398] on span "Row" at bounding box center [634, 409] width 31 height 23
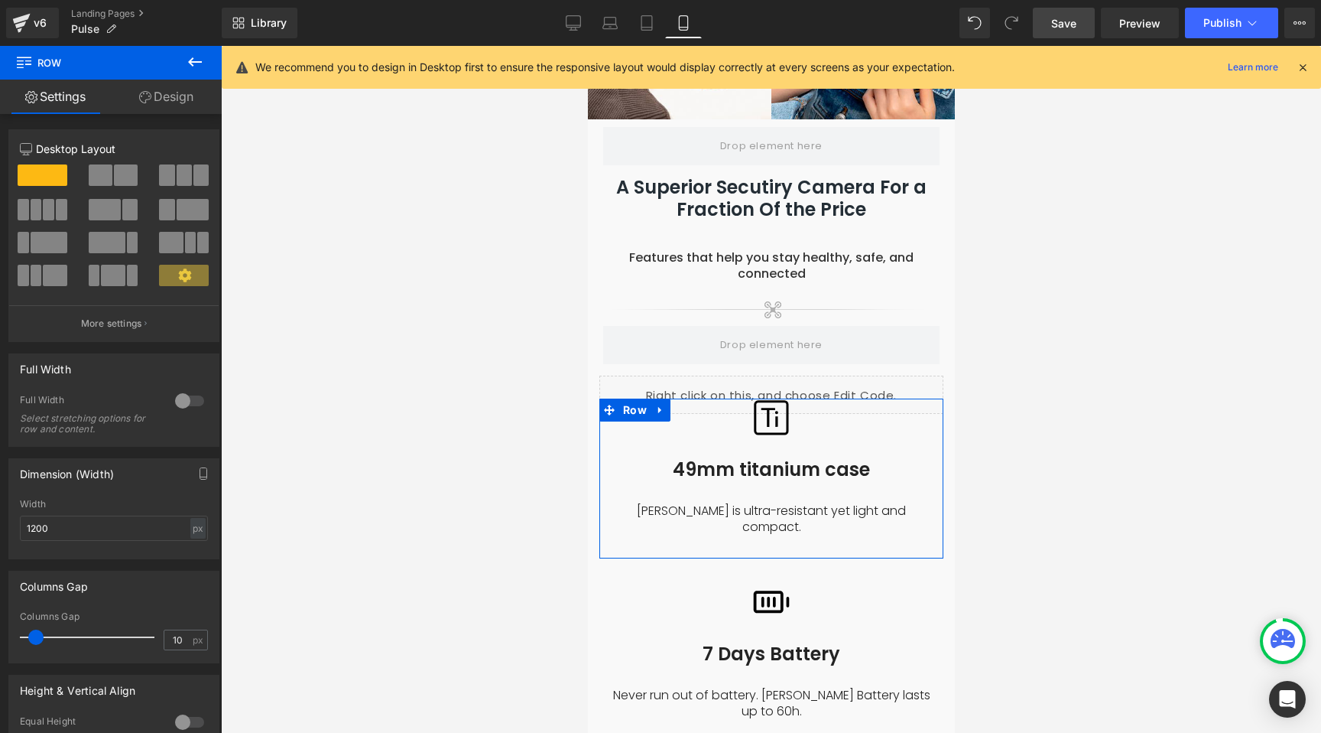
click at [155, 91] on link "Design" at bounding box center [166, 97] width 111 height 34
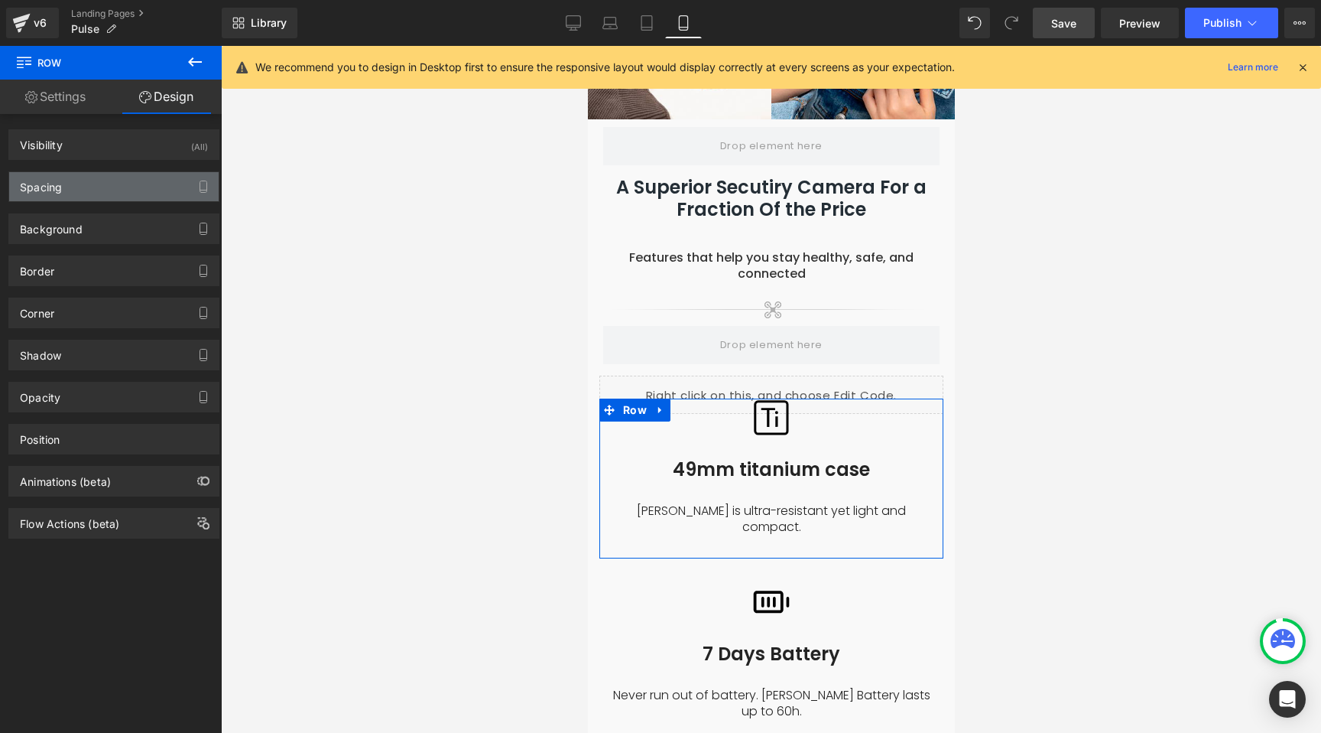
click at [76, 184] on div "Spacing" at bounding box center [114, 186] width 210 height 29
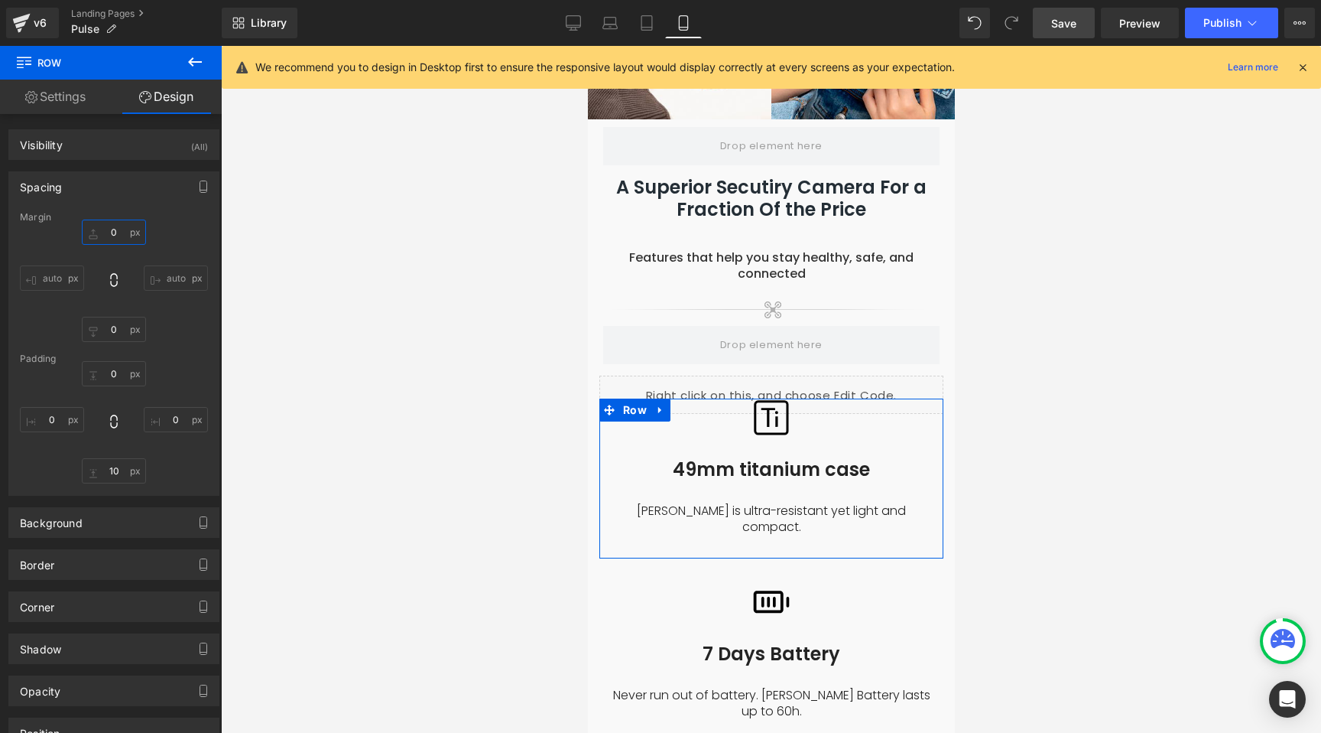
click at [105, 232] on input "0" at bounding box center [114, 231] width 64 height 25
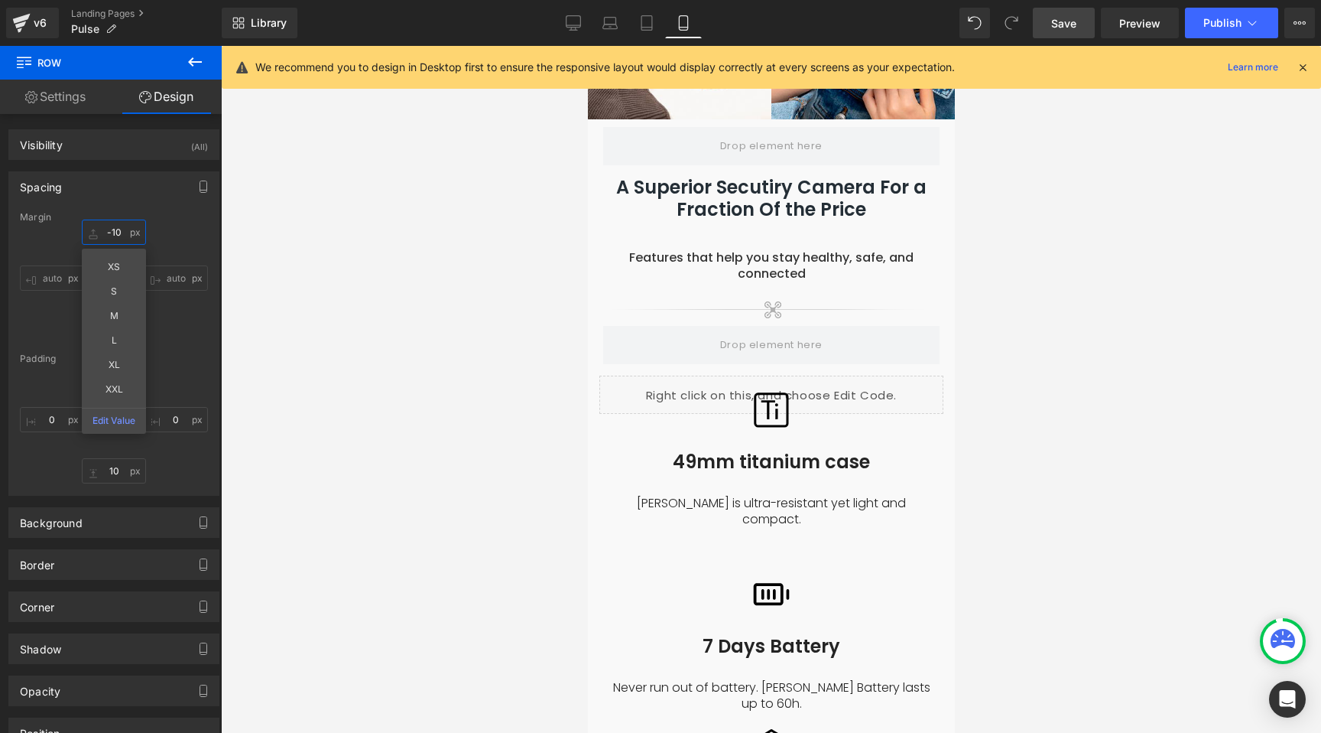
type input "-10"
click at [1065, 26] on span "Save" at bounding box center [1064, 23] width 25 height 16
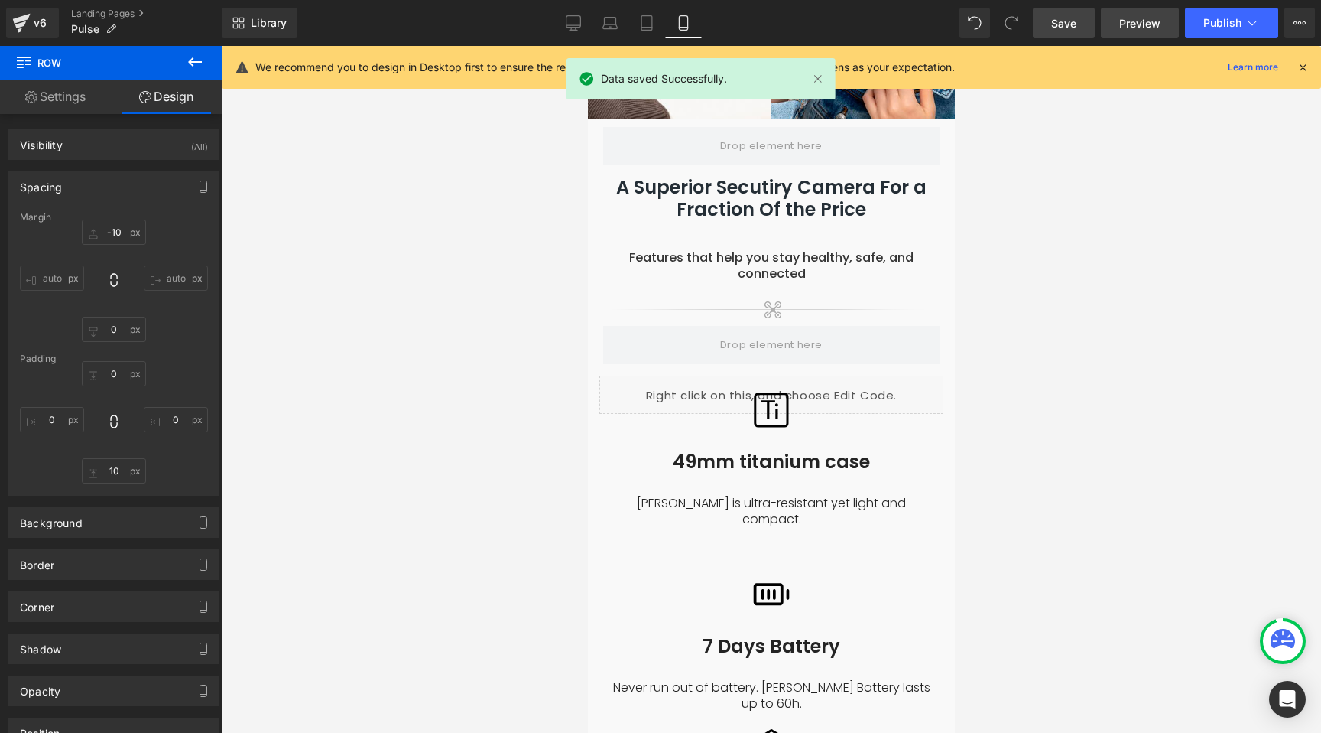
click at [1139, 24] on span "Preview" at bounding box center [1140, 23] width 41 height 16
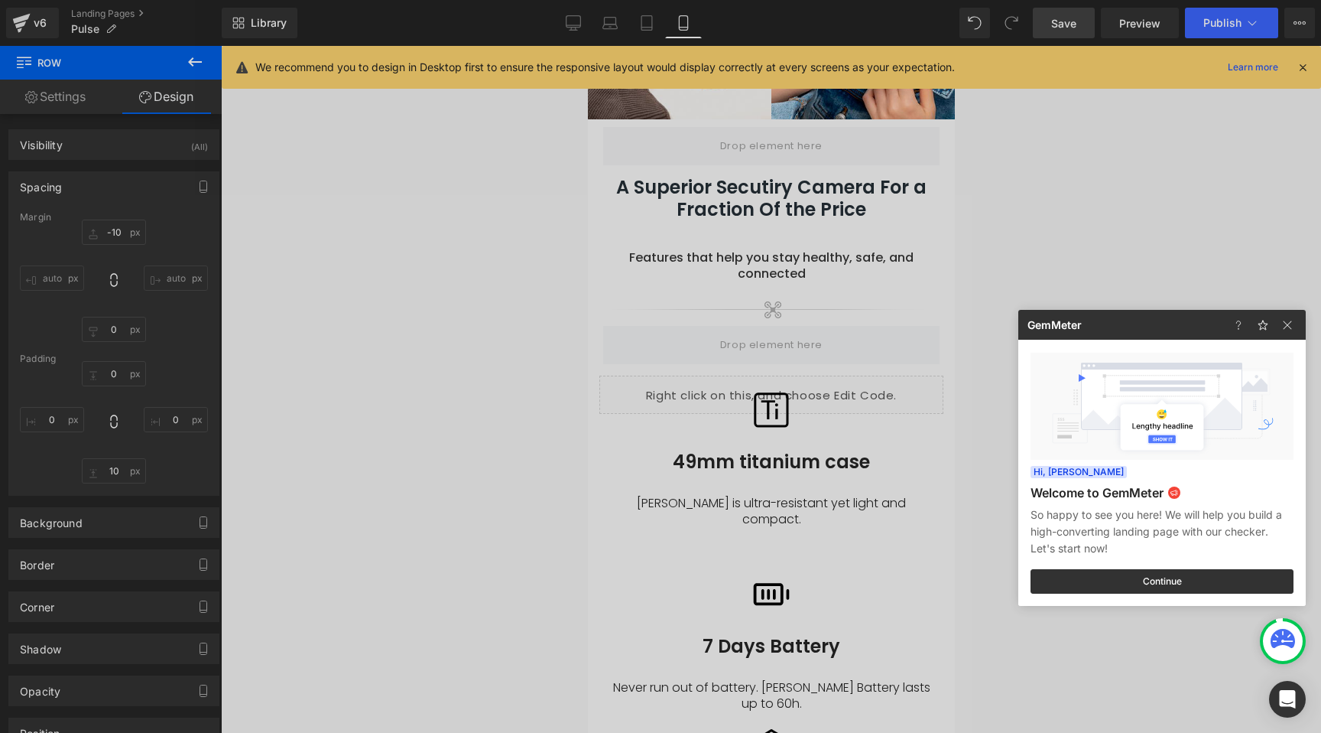
click at [652, 382] on div at bounding box center [660, 366] width 1321 height 733
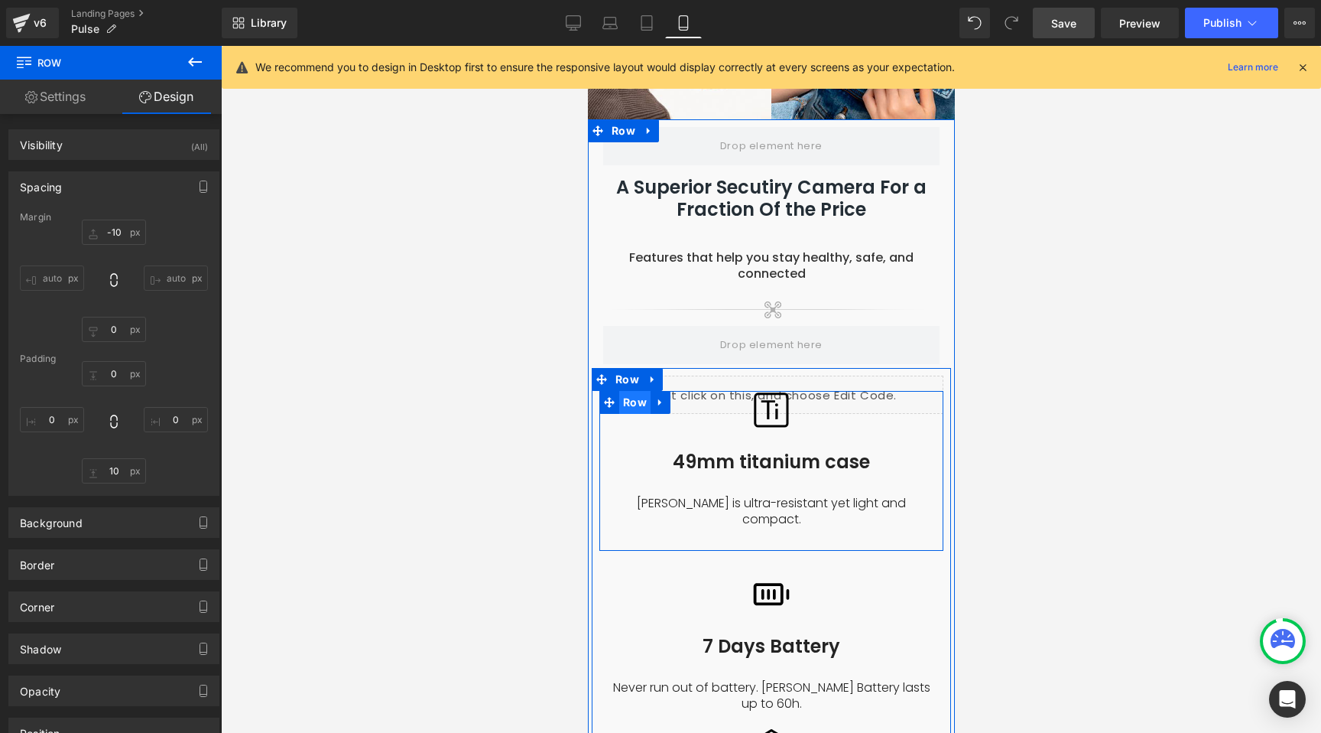
click at [626, 391] on span "Row" at bounding box center [634, 402] width 31 height 23
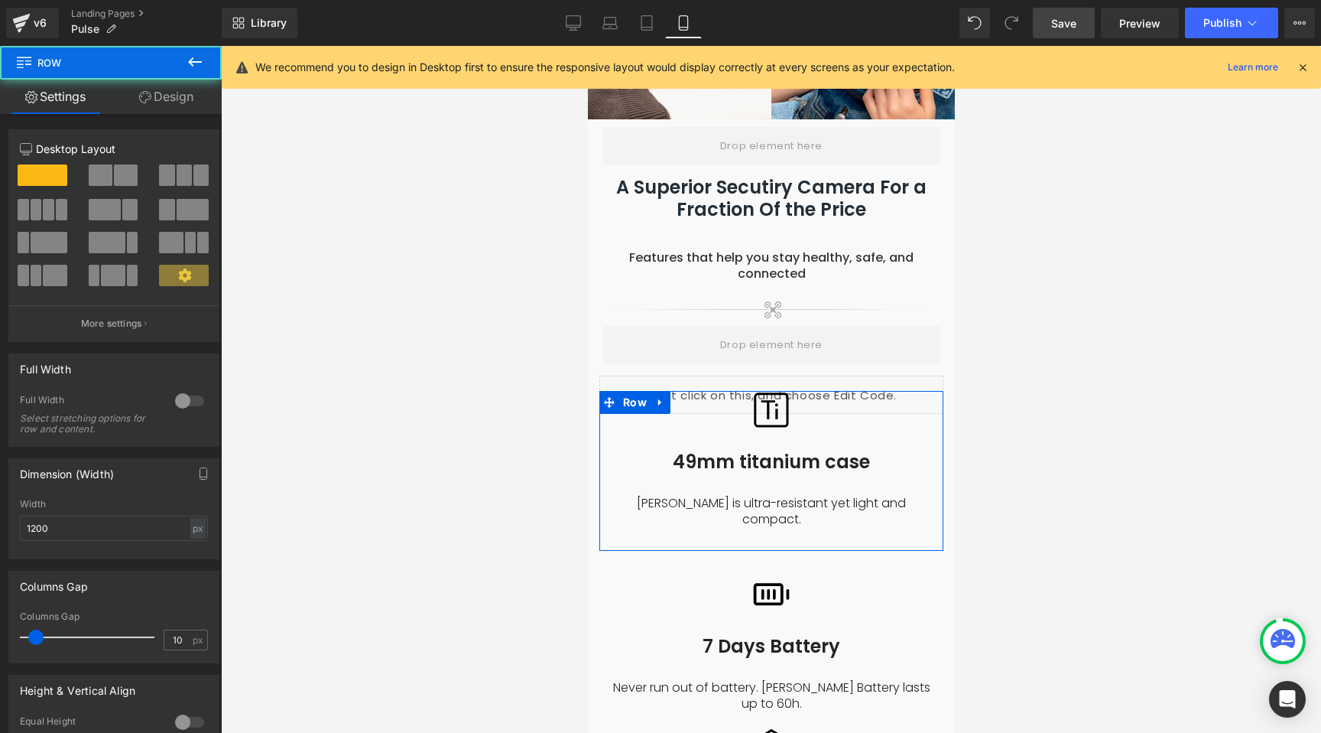
drag, startPoint x: 178, startPoint y: 84, endPoint x: 162, endPoint y: 97, distance: 20.7
click at [178, 85] on link "Design" at bounding box center [166, 97] width 111 height 34
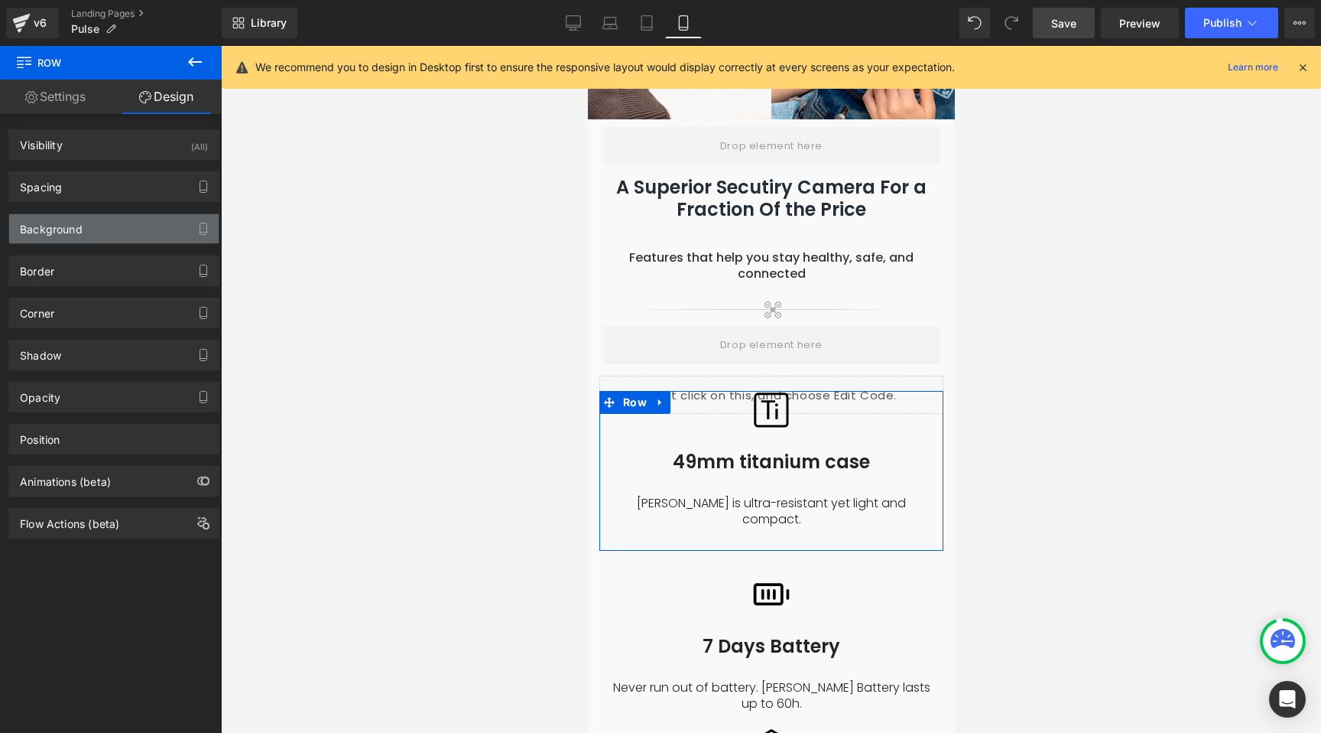
click at [71, 227] on div "Background" at bounding box center [51, 224] width 63 height 21
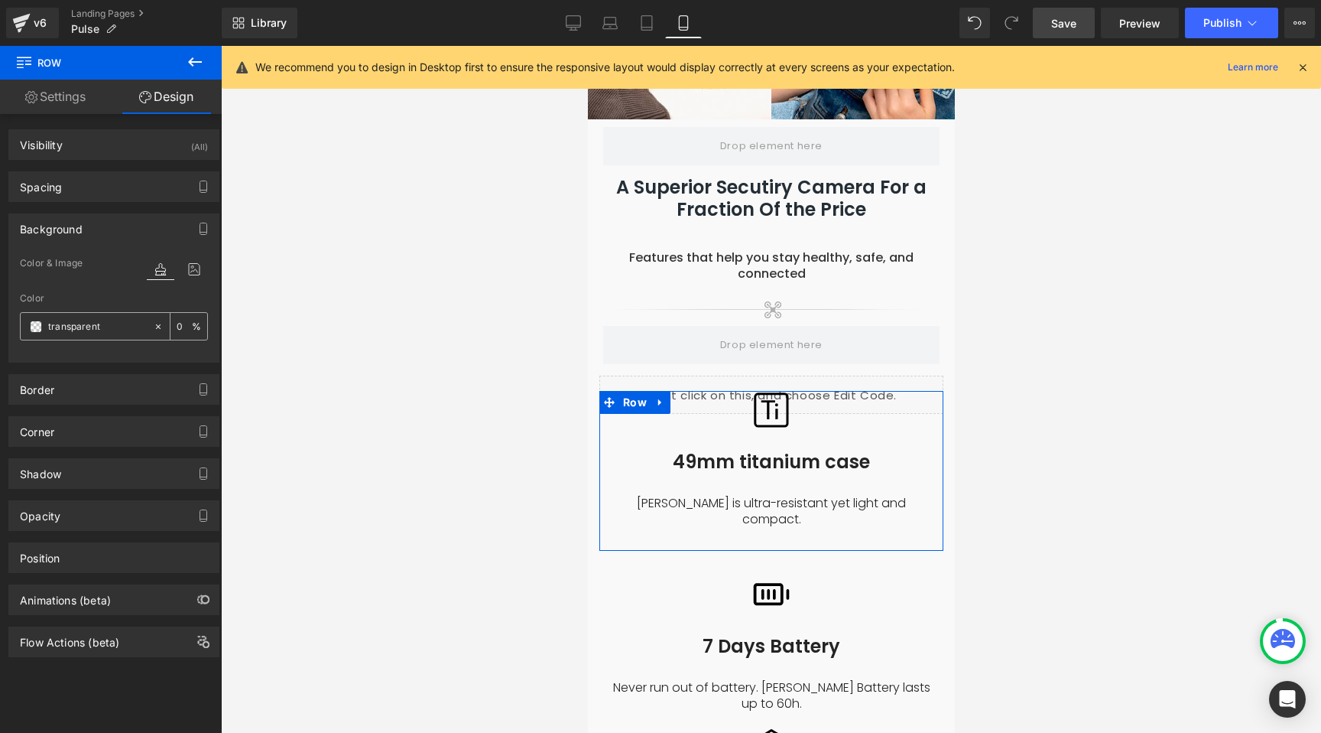
click at [153, 327] on icon at bounding box center [158, 326] width 11 height 11
click at [31, 329] on span at bounding box center [36, 326] width 12 height 12
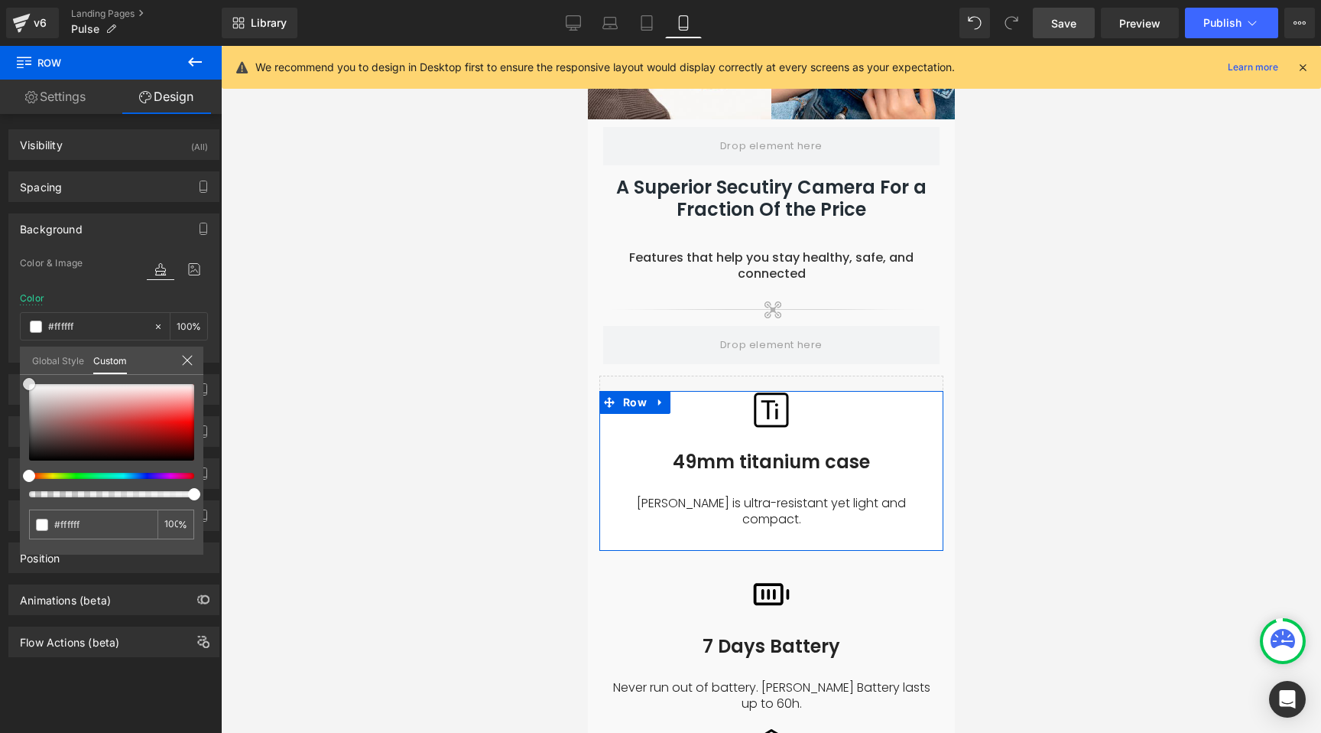
drag, startPoint x: 42, startPoint y: 420, endPoint x: 3, endPoint y: 360, distance: 71.3
click at [3, 360] on div "Background Color & Image color Color transparent 0 % Image Replace Image Upload…" at bounding box center [114, 282] width 229 height 161
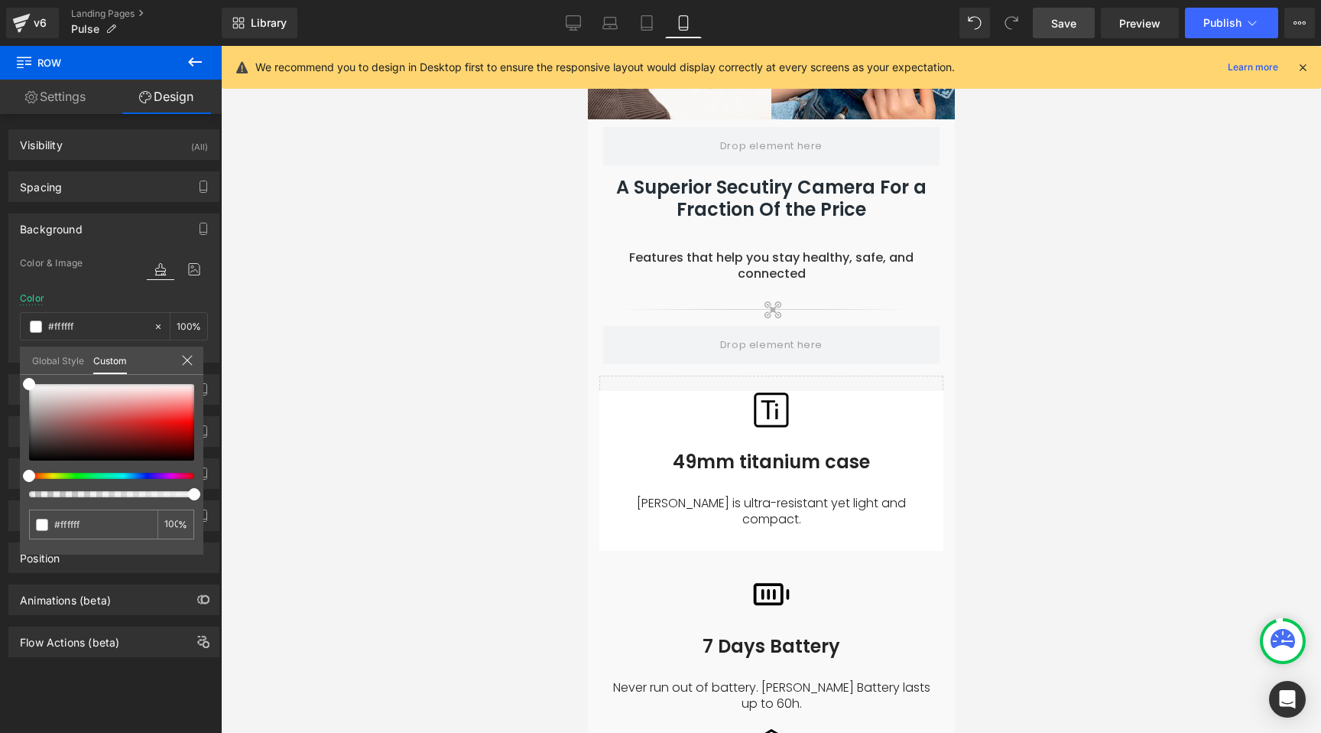
click at [463, 344] on div at bounding box center [771, 389] width 1100 height 687
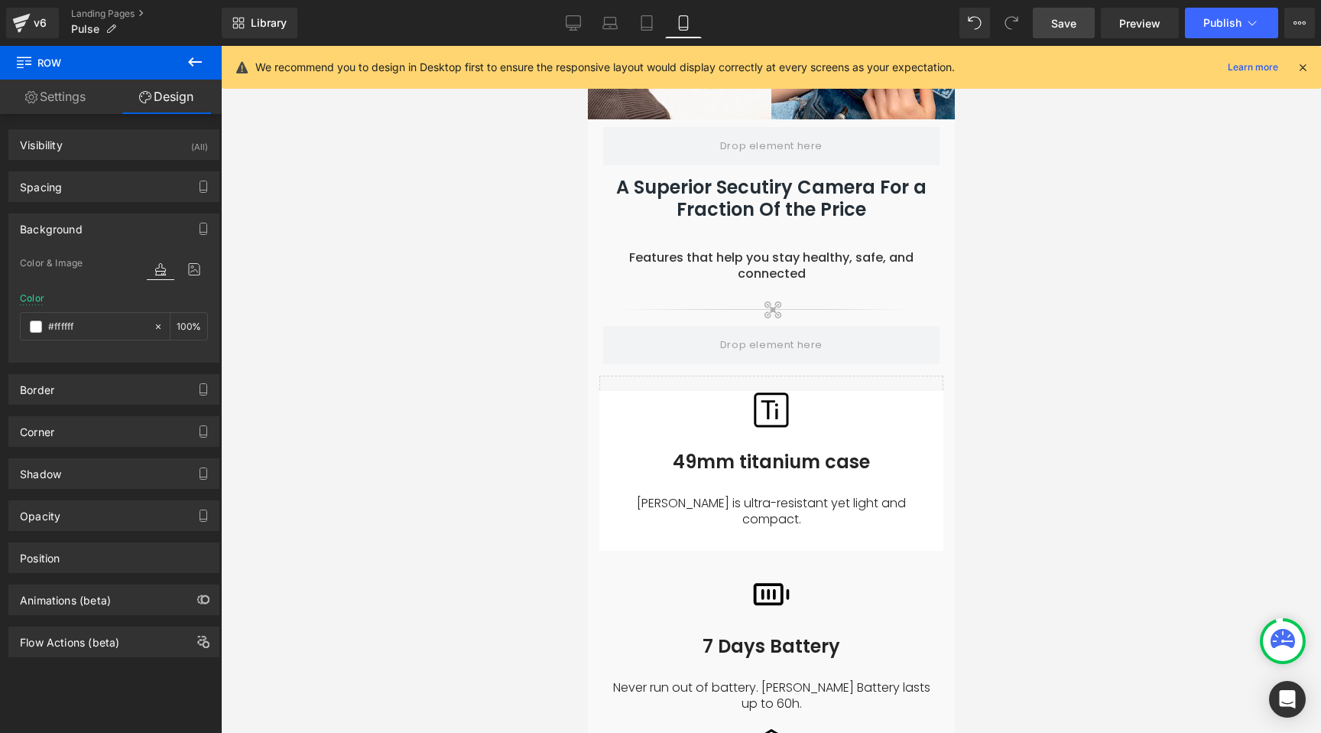
click at [1074, 24] on span "Save" at bounding box center [1064, 23] width 25 height 16
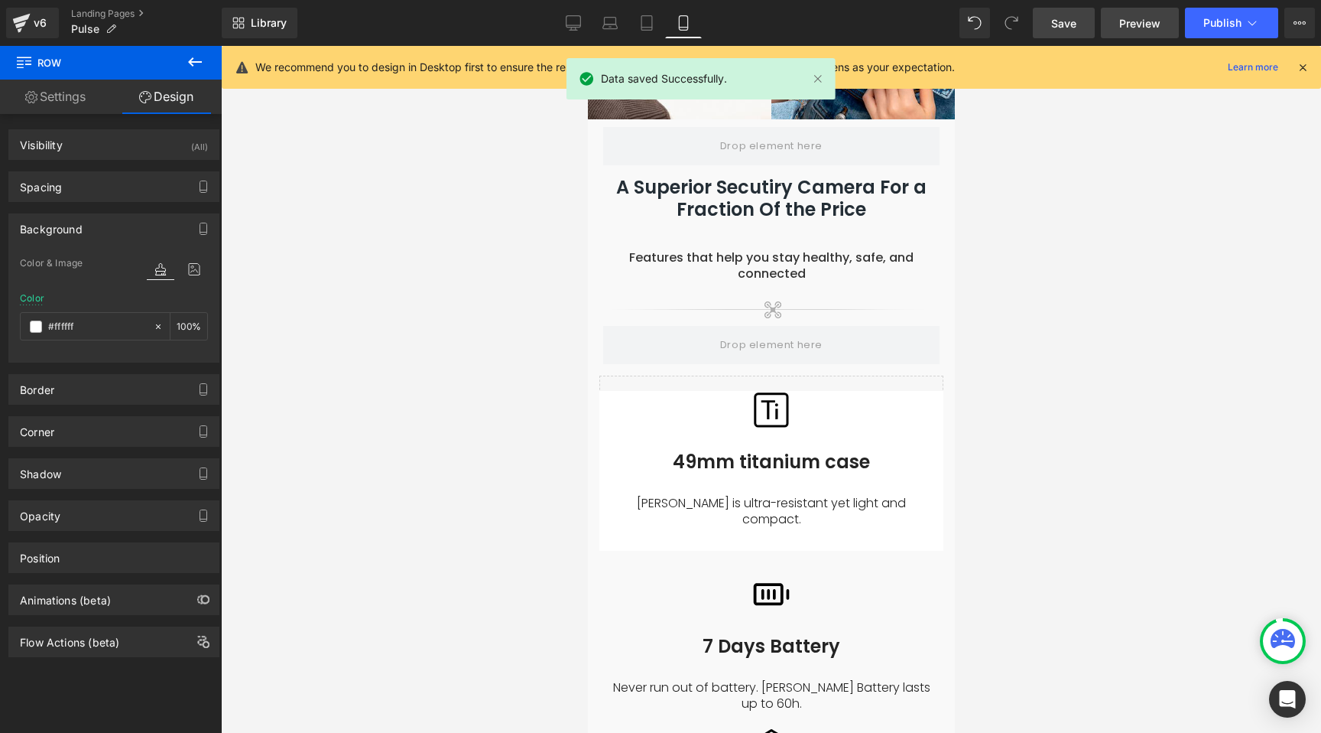
click at [1120, 22] on link "Preview" at bounding box center [1140, 23] width 78 height 31
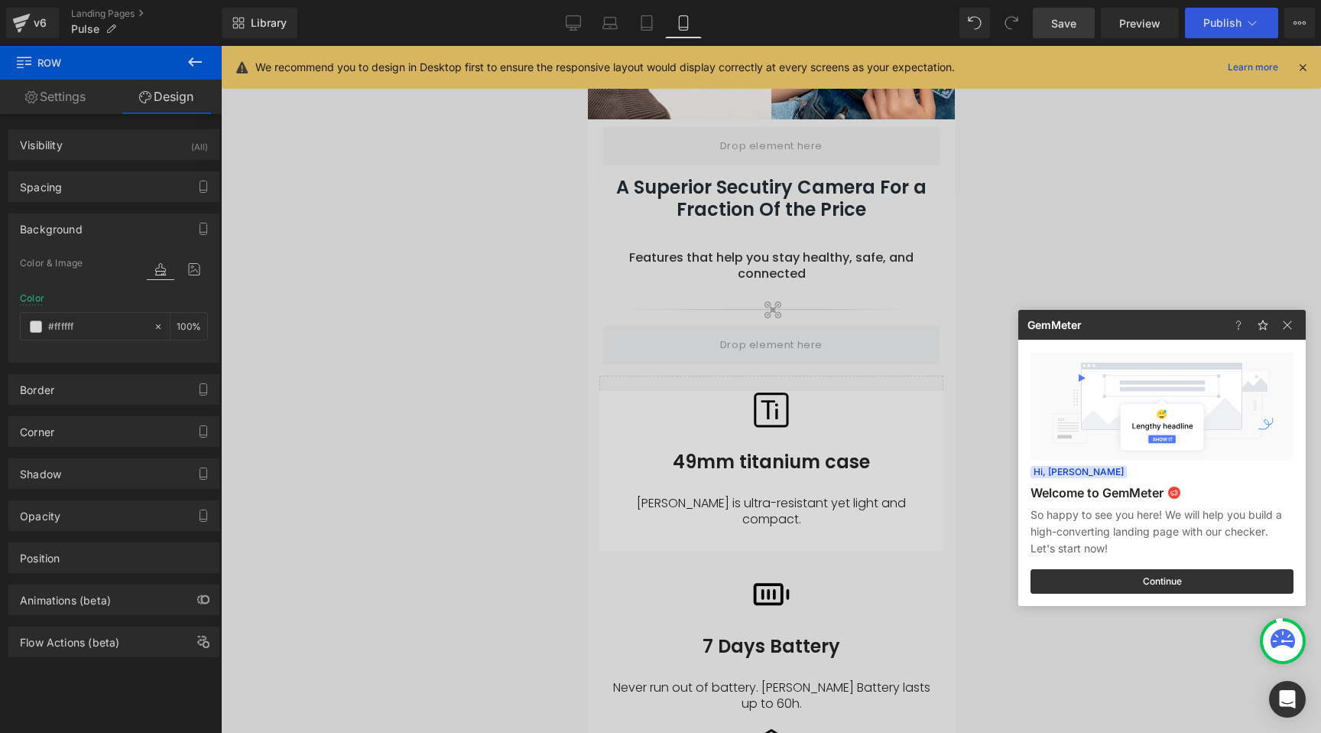
click at [663, 418] on div at bounding box center [660, 366] width 1321 height 733
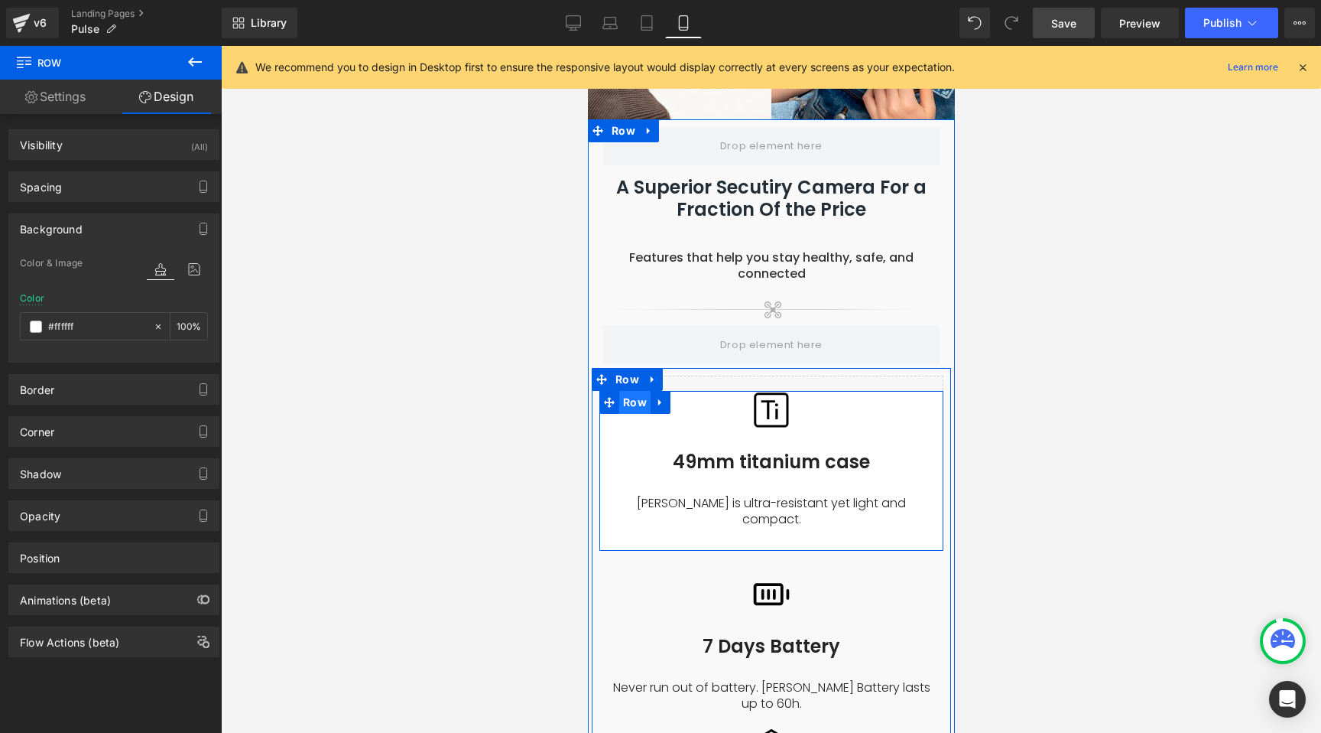
click at [634, 391] on span "Row" at bounding box center [634, 402] width 31 height 23
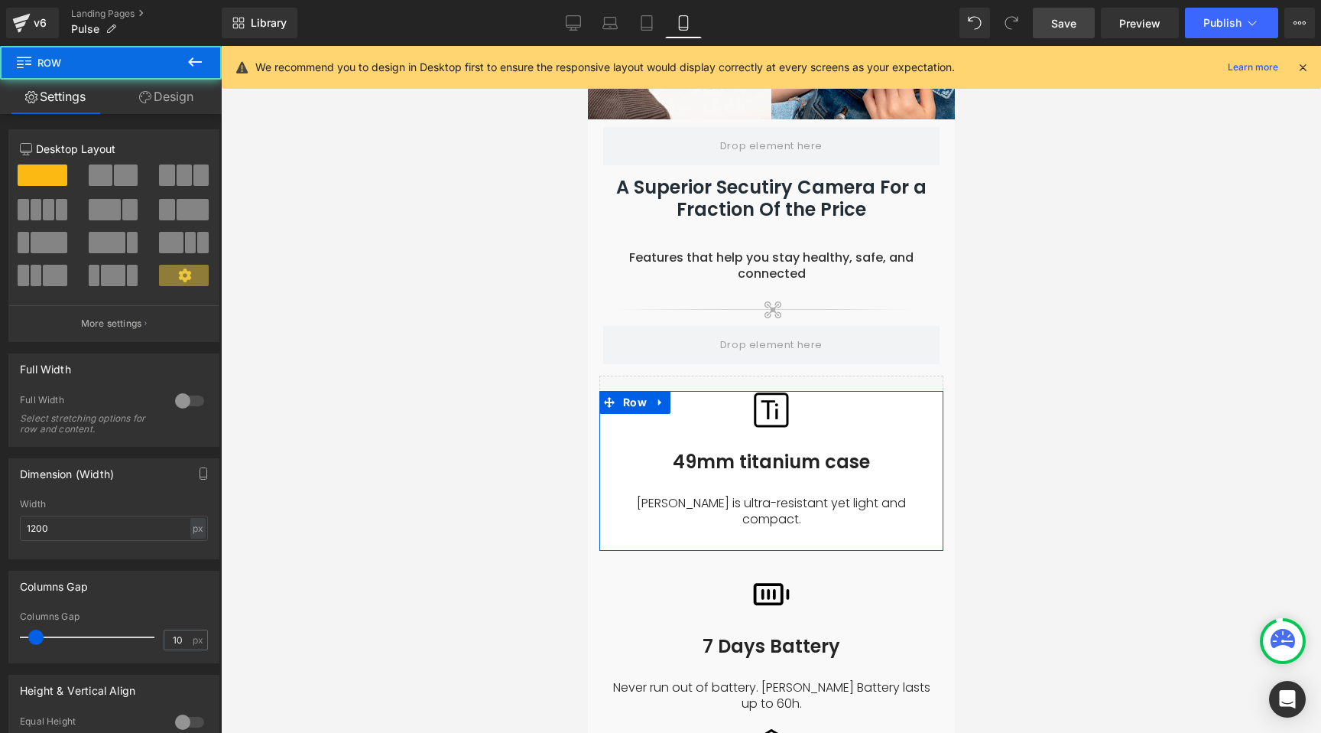
click at [167, 94] on link "Design" at bounding box center [166, 97] width 111 height 34
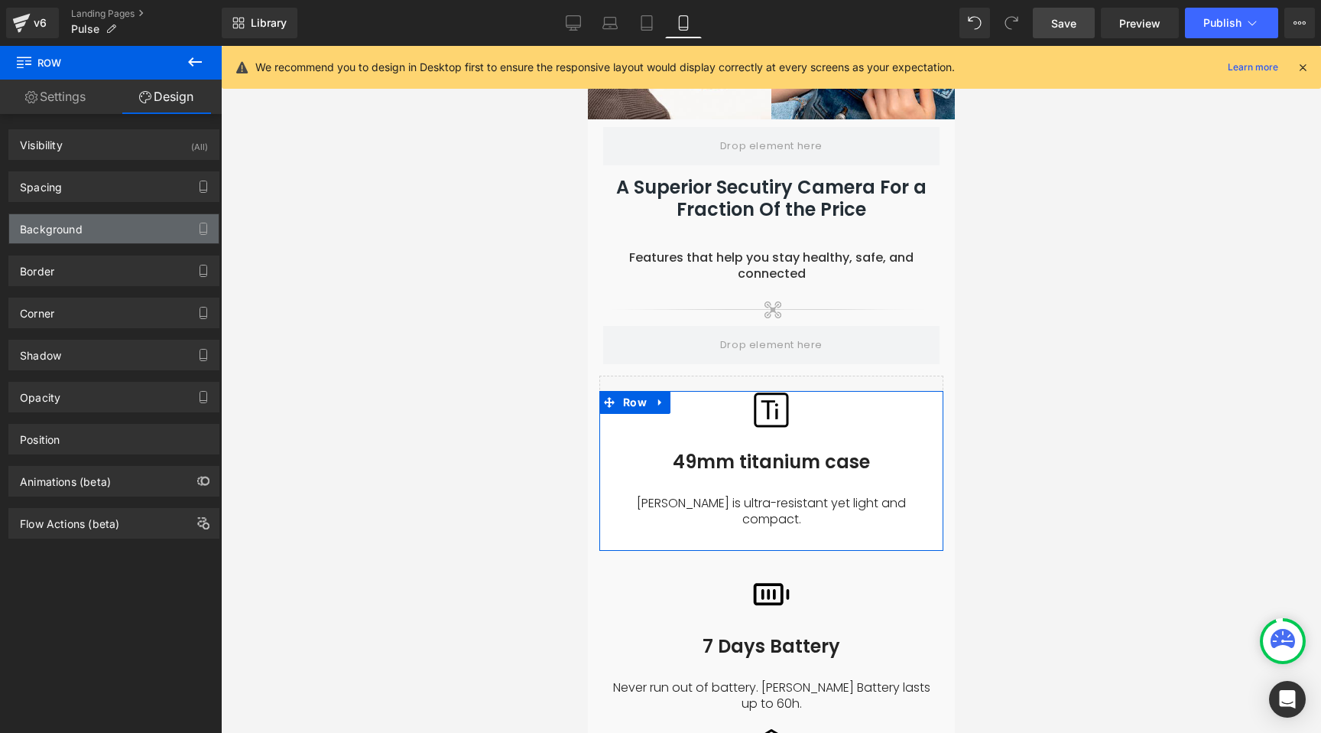
click at [70, 226] on div "Background" at bounding box center [51, 224] width 63 height 21
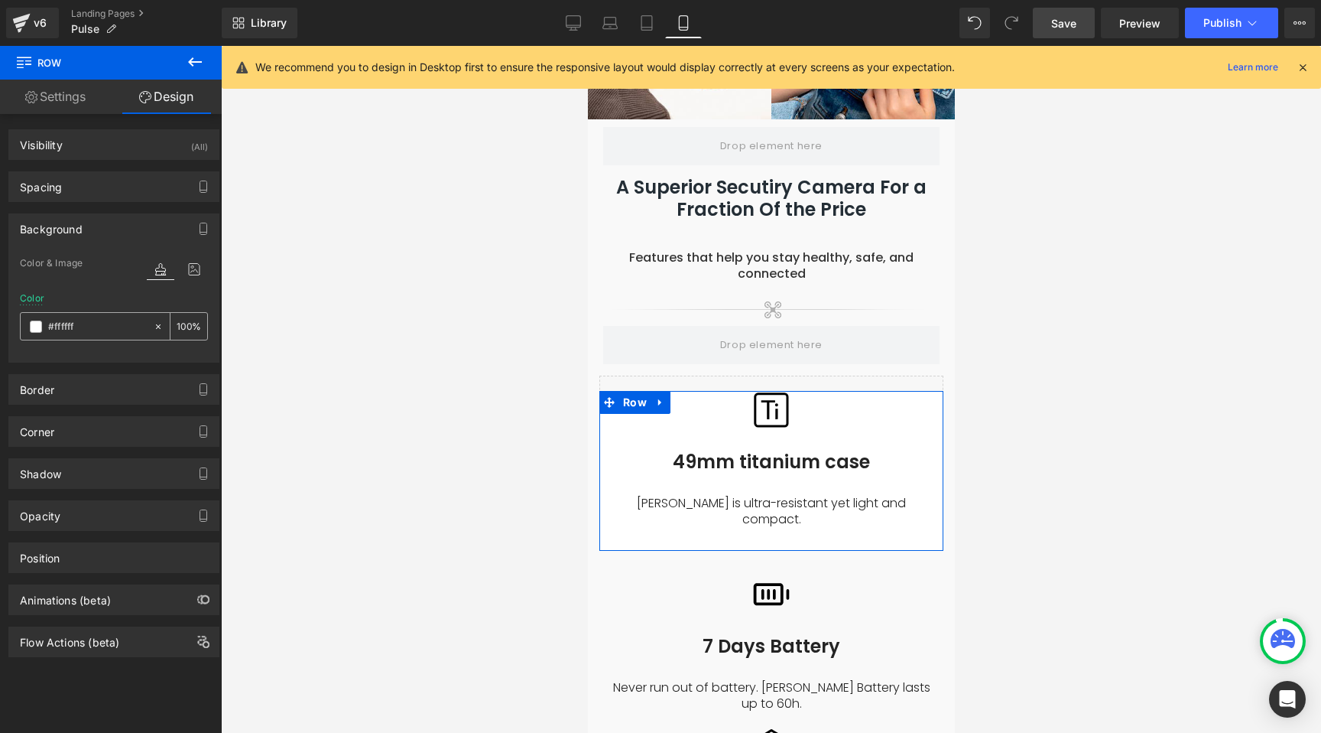
click at [60, 332] on input "#ffffff" at bounding box center [97, 326] width 98 height 17
paste input "F9F9F9"
type input "F9F9F9"
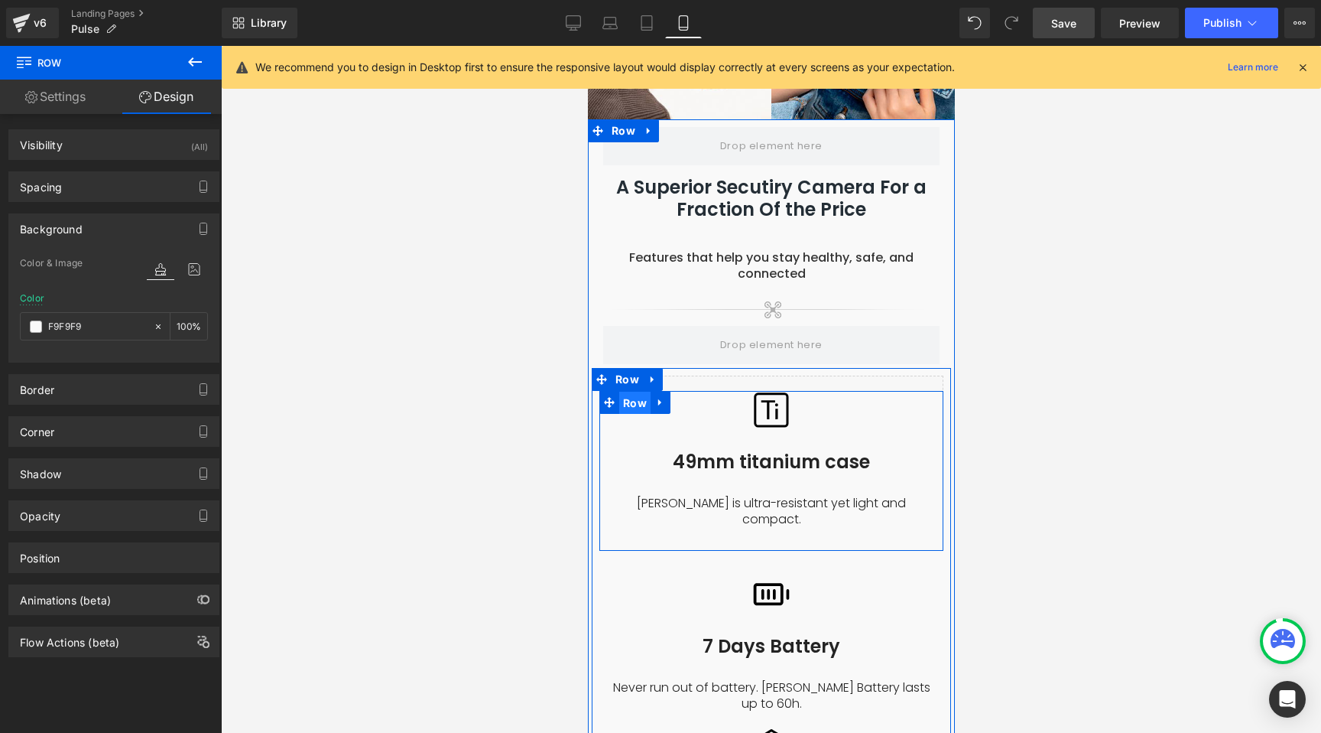
click at [629, 392] on span "Row" at bounding box center [634, 403] width 31 height 23
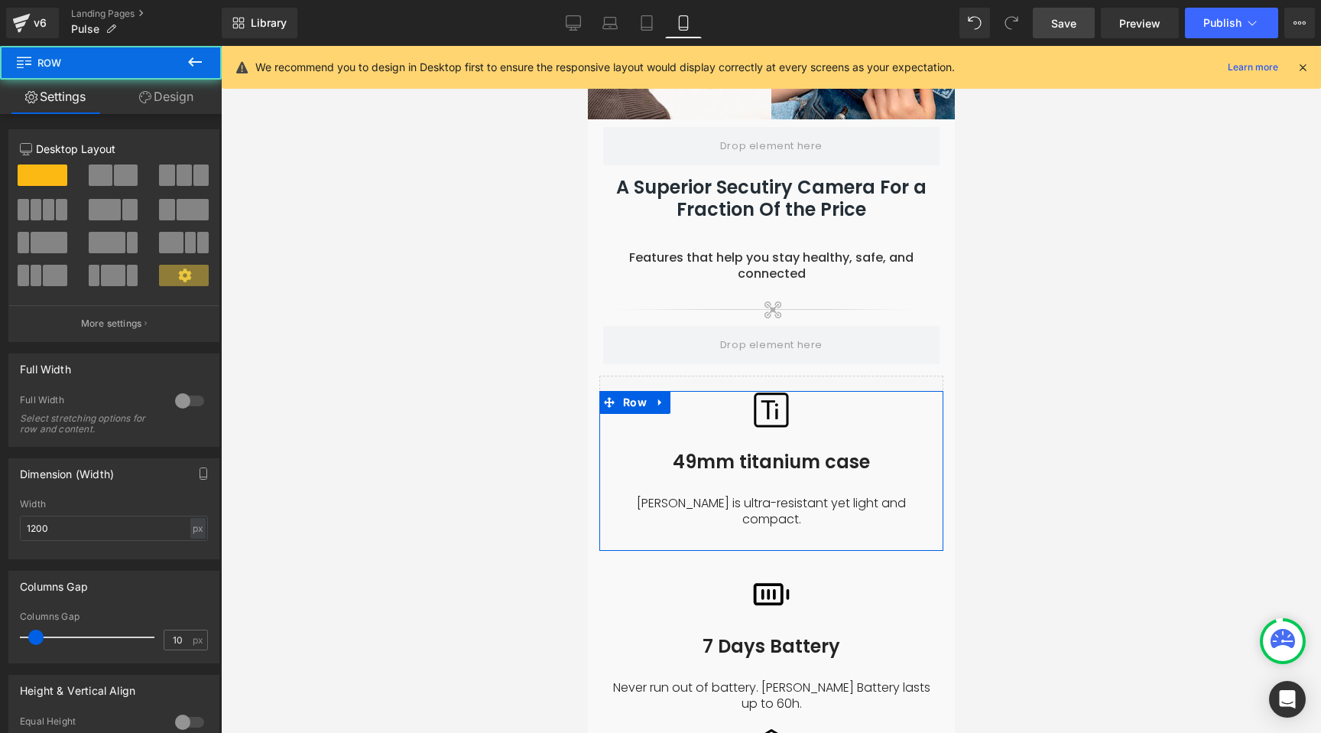
click at [151, 92] on link "Design" at bounding box center [166, 97] width 111 height 34
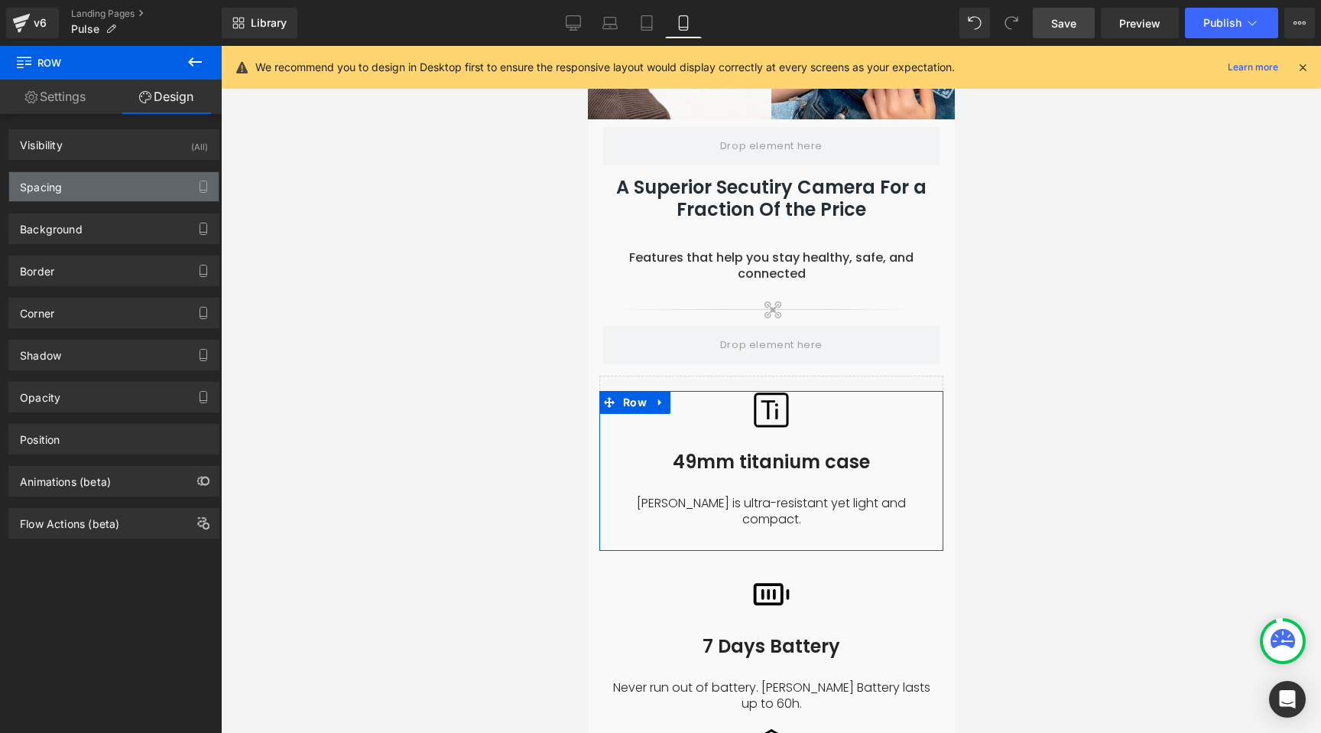
click at [49, 187] on div "Spacing" at bounding box center [41, 182] width 42 height 21
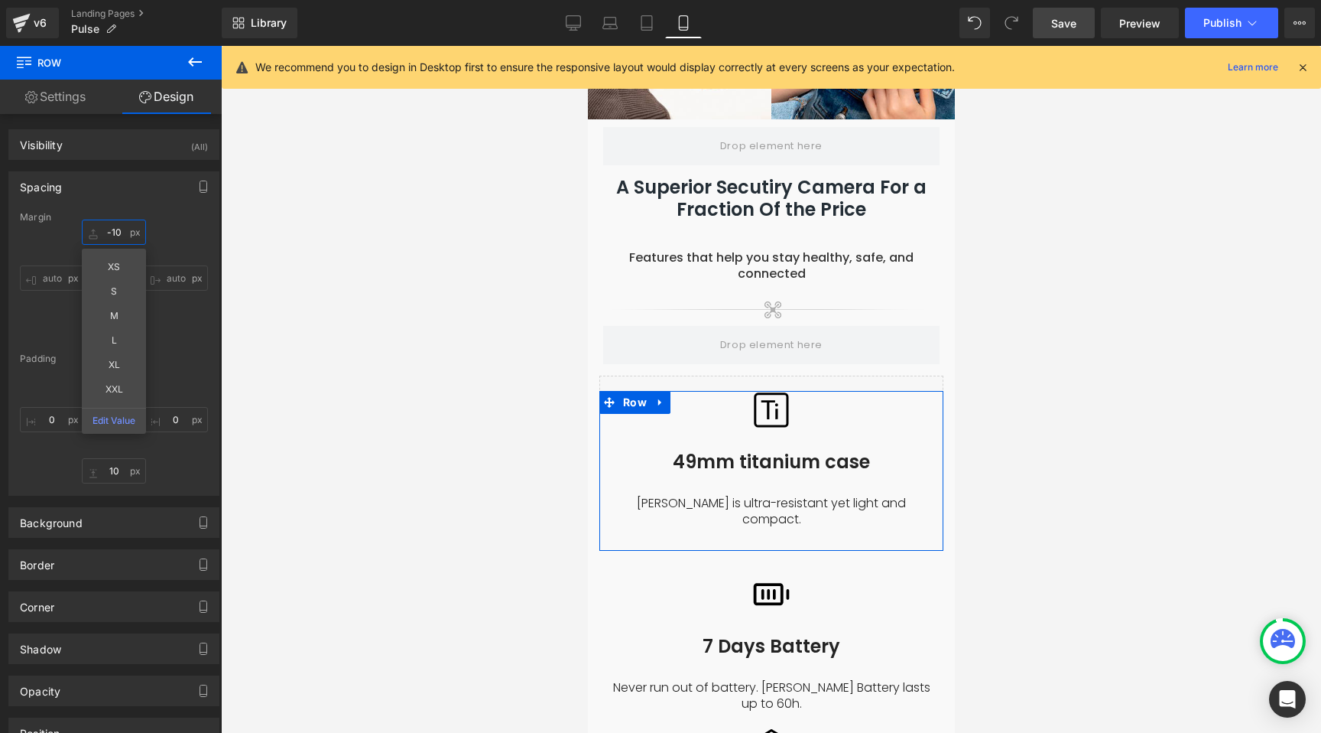
click at [117, 229] on input "-10" at bounding box center [114, 231] width 64 height 25
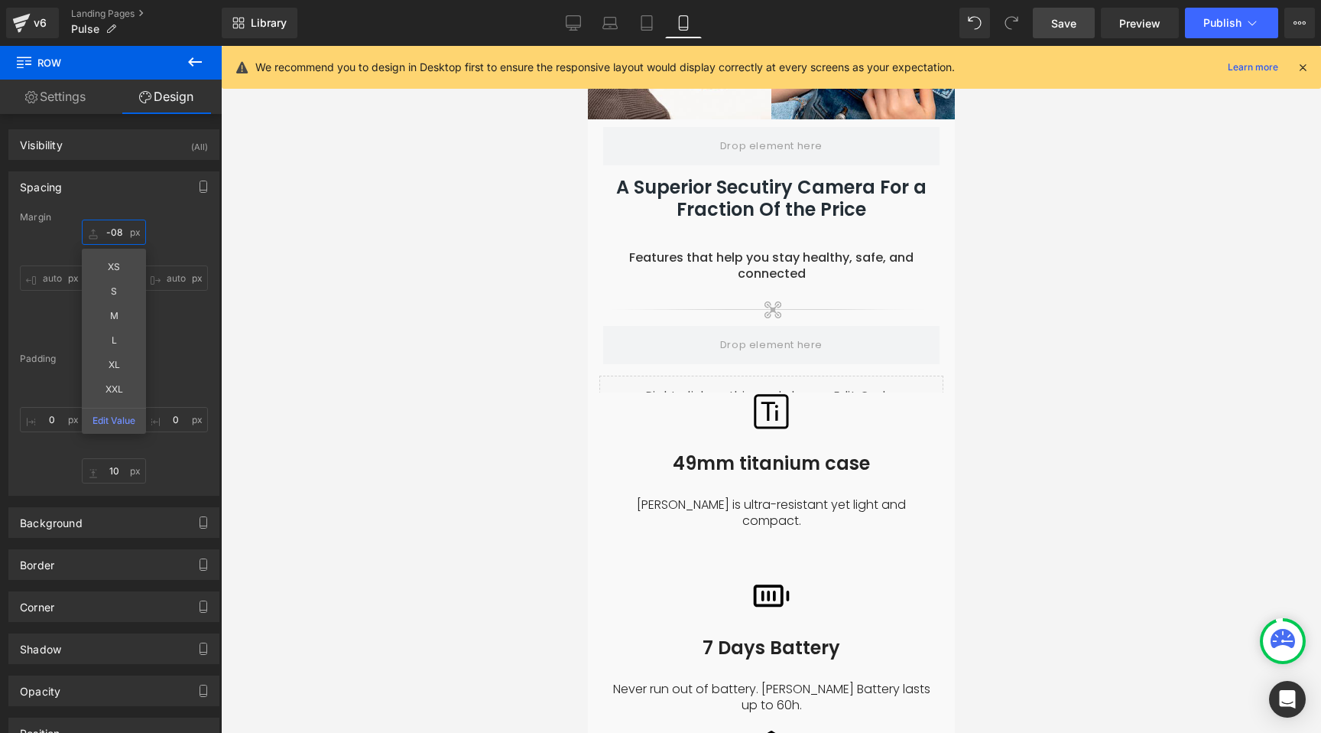
type input "-08"
click at [1077, 24] on span "Save" at bounding box center [1064, 23] width 25 height 16
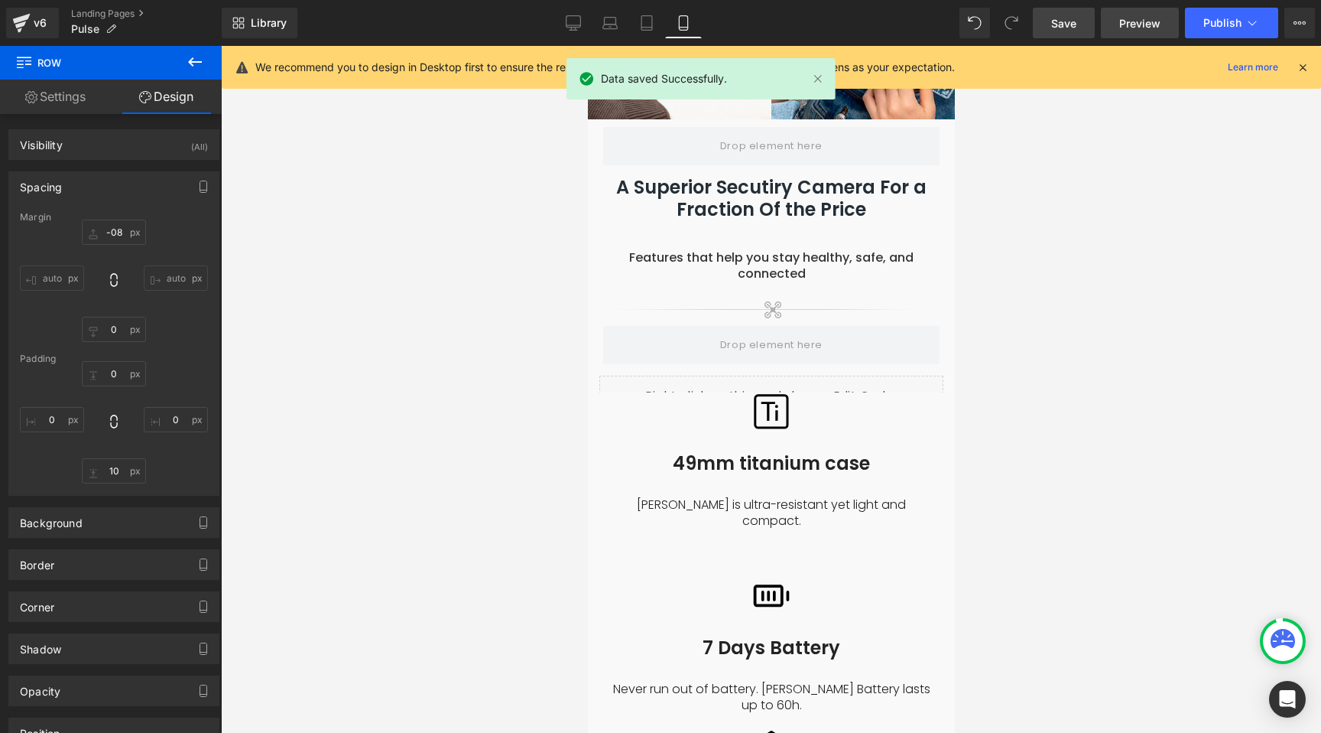
click at [1143, 19] on span "Preview" at bounding box center [1140, 23] width 41 height 16
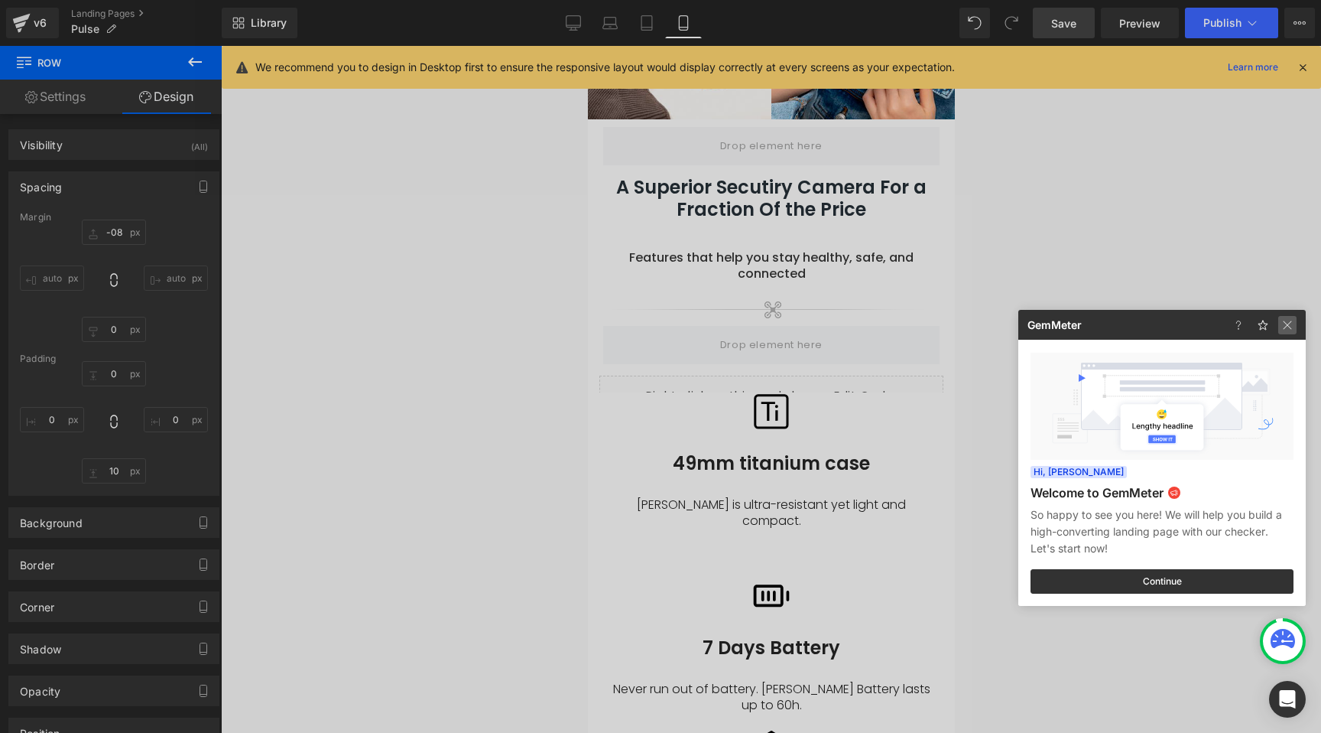
click at [1295, 327] on img at bounding box center [1288, 325] width 18 height 18
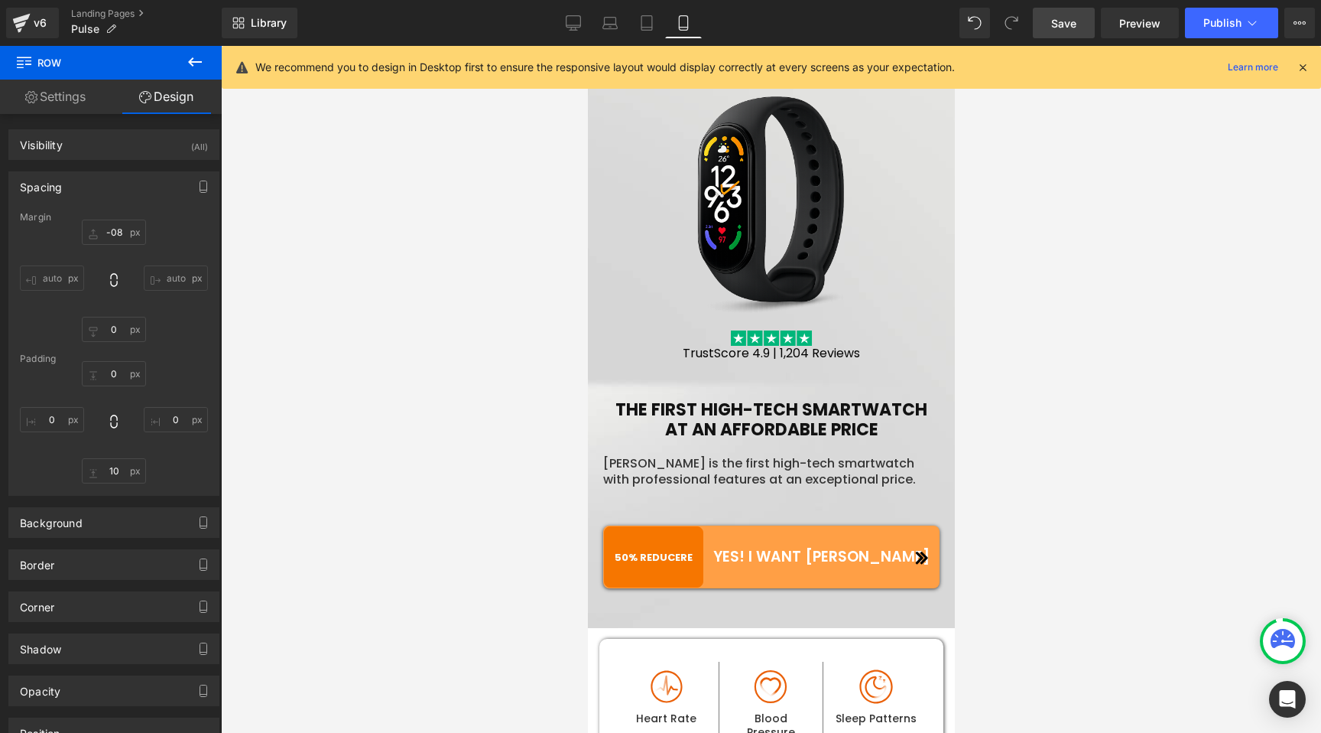
scroll to position [0, 0]
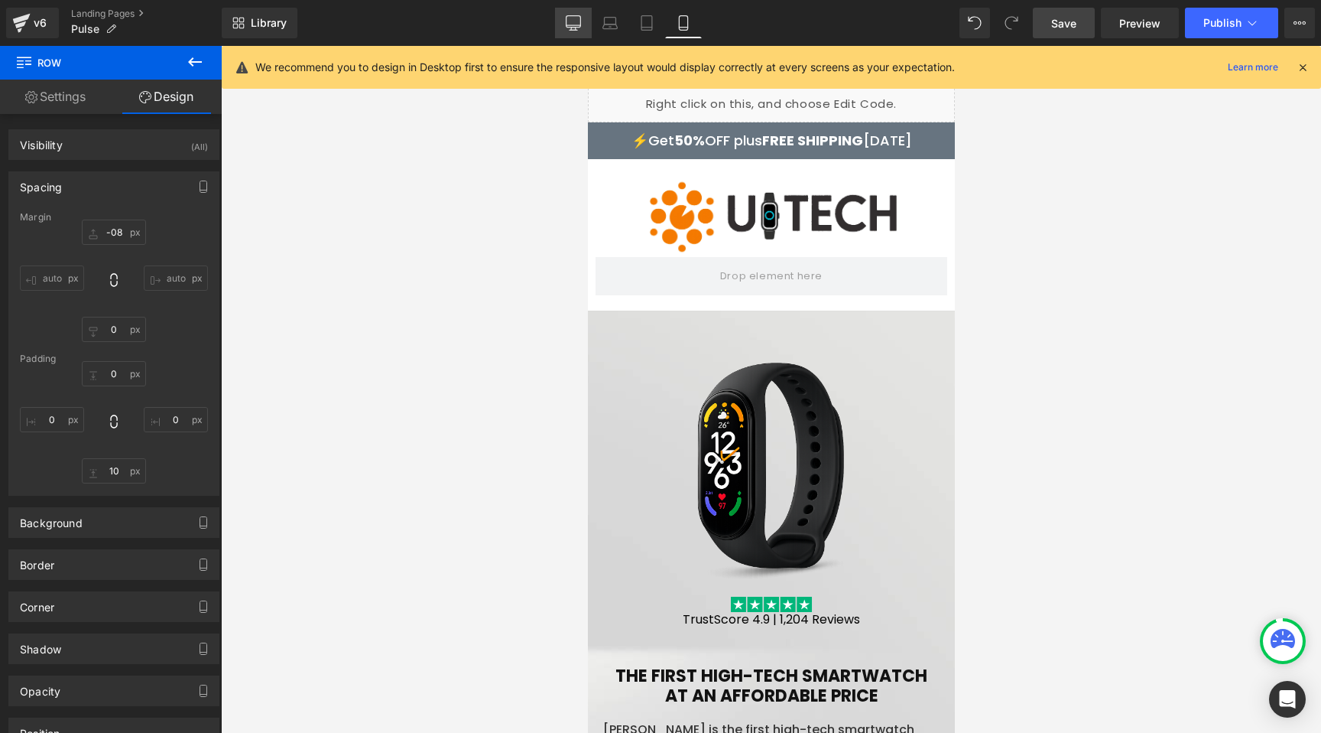
click at [575, 22] on icon at bounding box center [573, 22] width 15 height 15
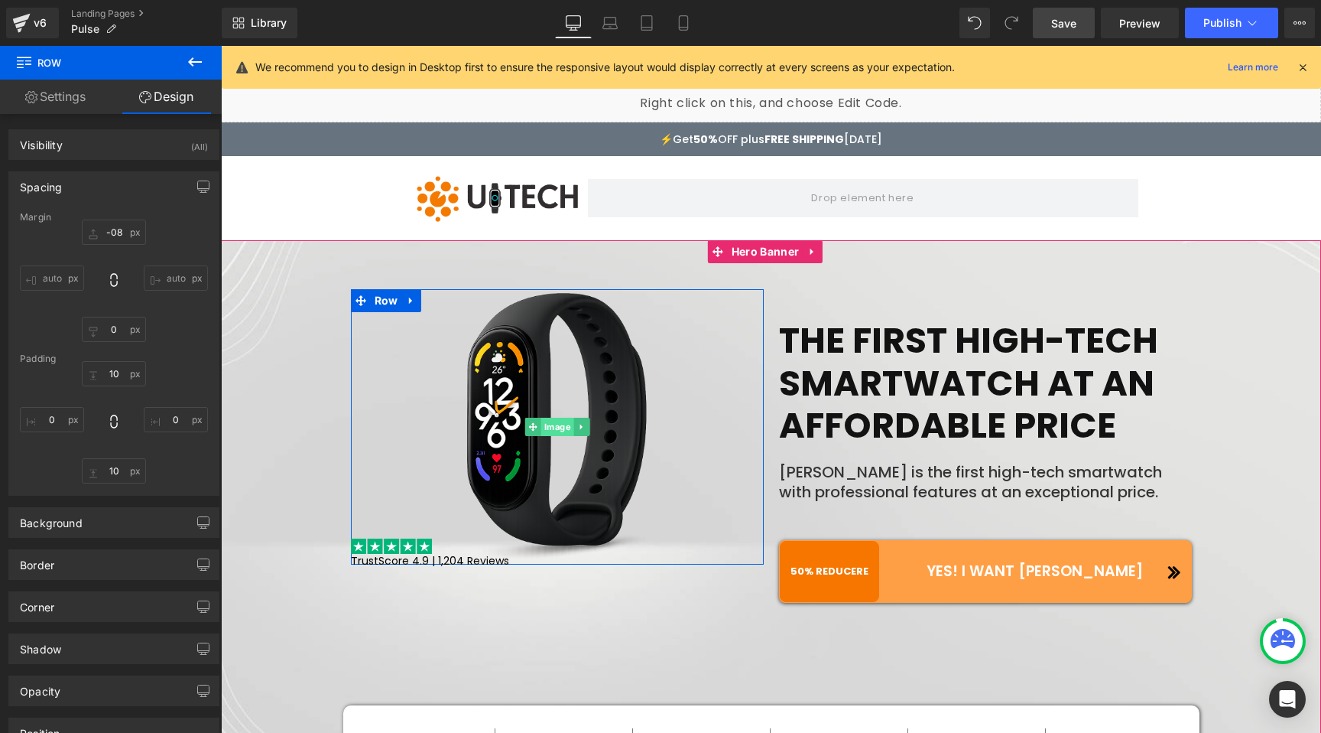
click at [557, 432] on span "Image" at bounding box center [557, 427] width 33 height 18
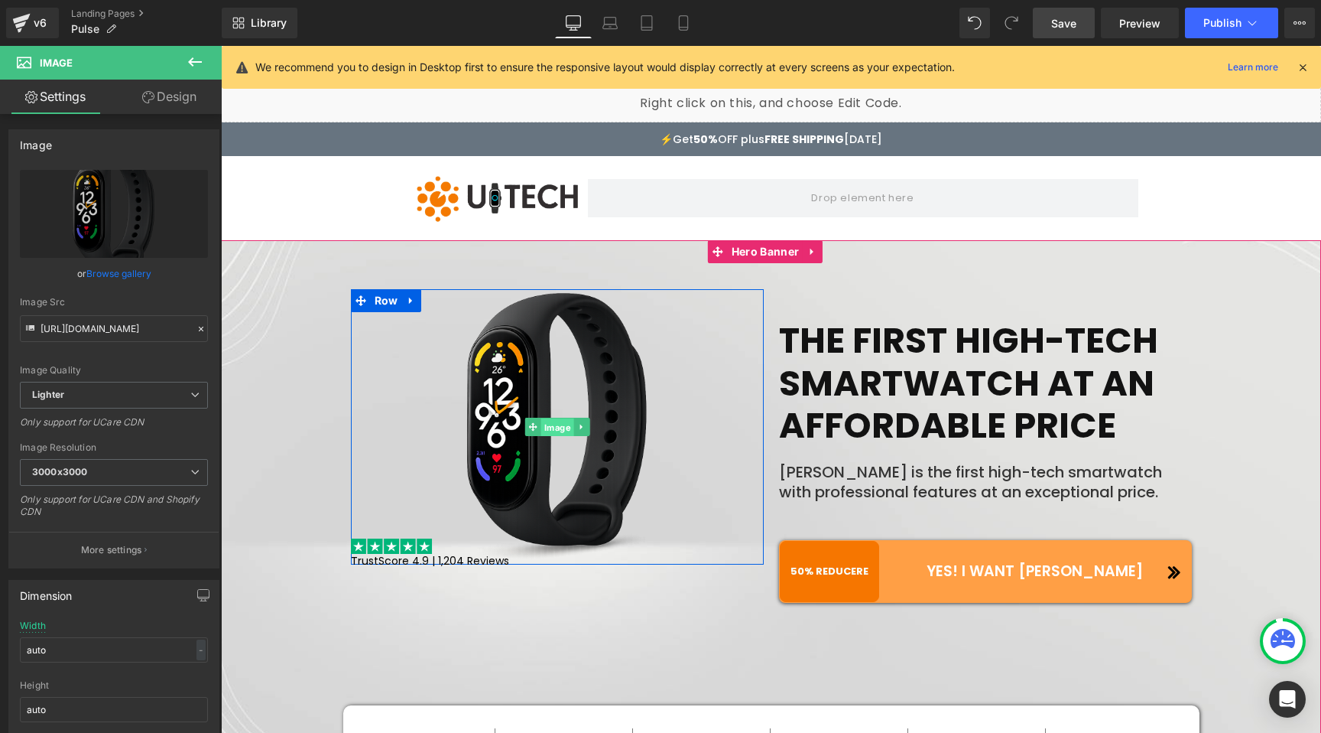
click at [553, 426] on span "Image" at bounding box center [557, 427] width 33 height 18
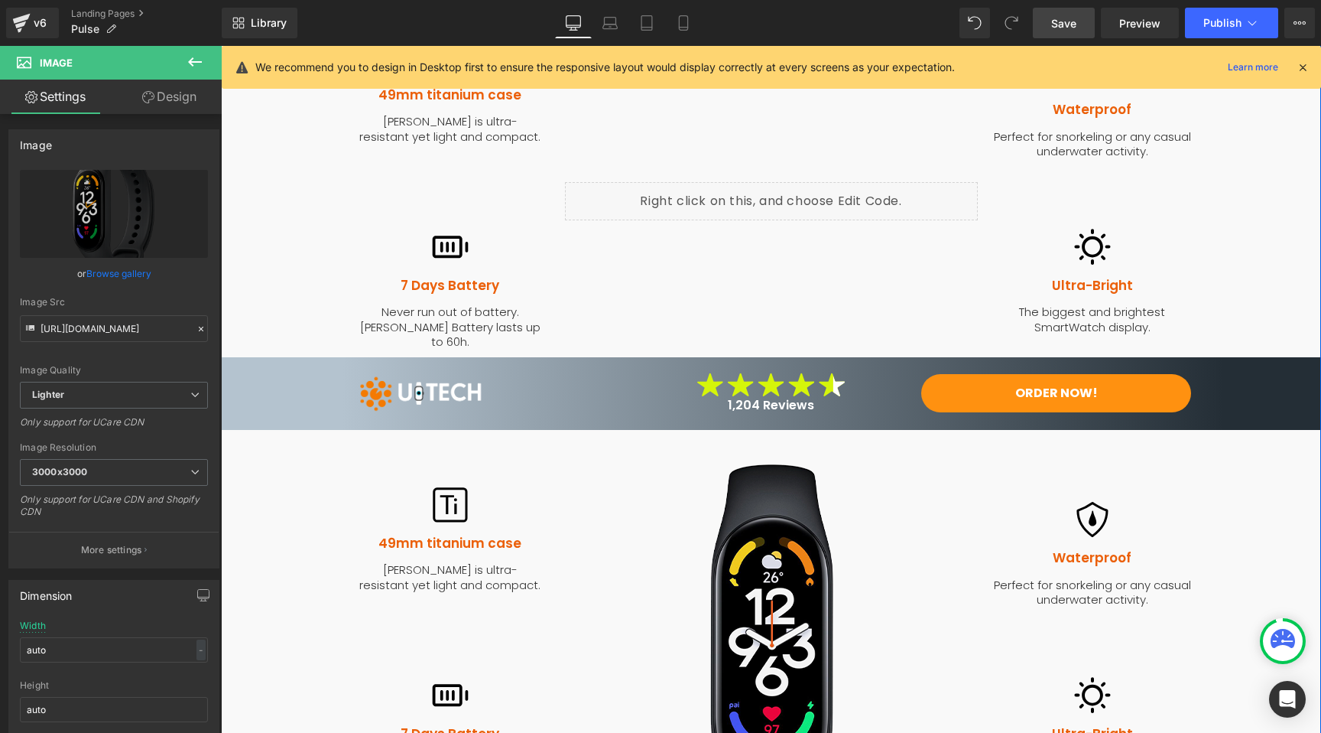
scroll to position [1685, 0]
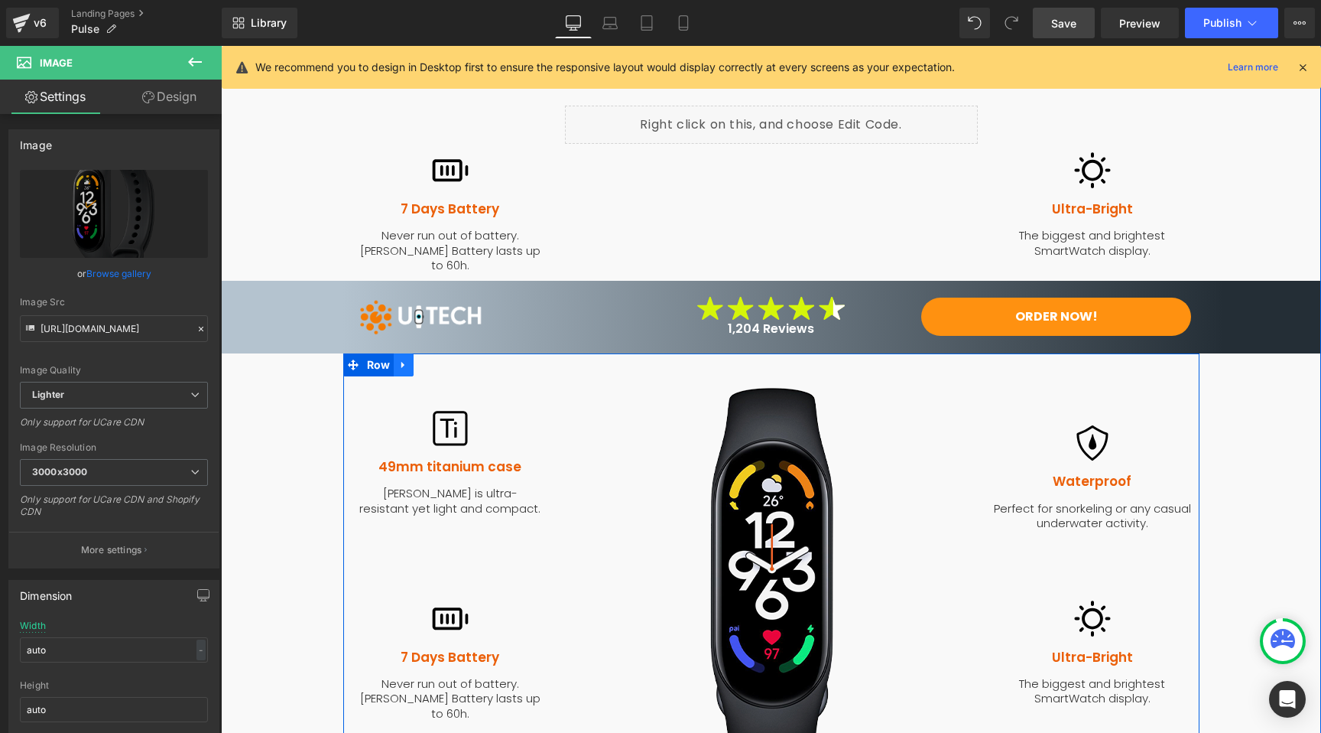
click at [401, 361] on icon at bounding box center [402, 364] width 3 height 7
click at [438, 359] on icon at bounding box center [443, 364] width 11 height 11
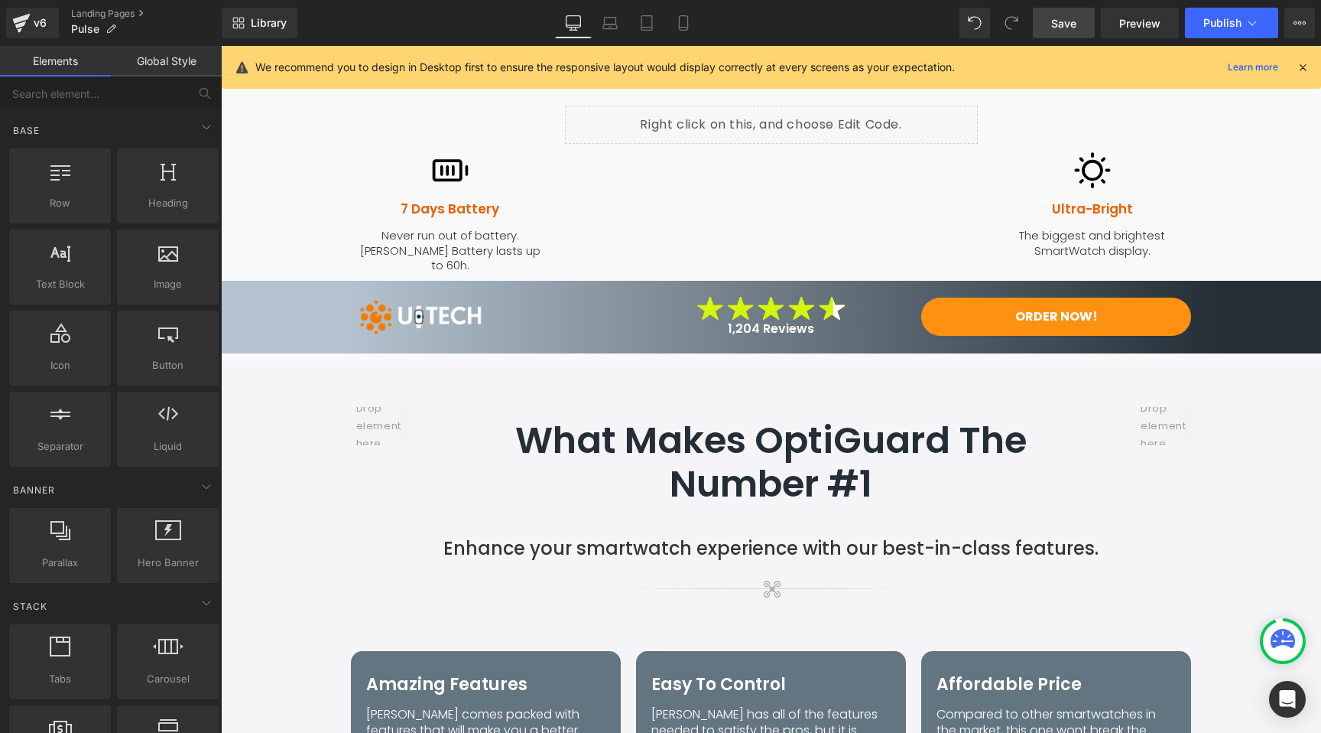
click at [1065, 26] on span "Save" at bounding box center [1064, 23] width 25 height 16
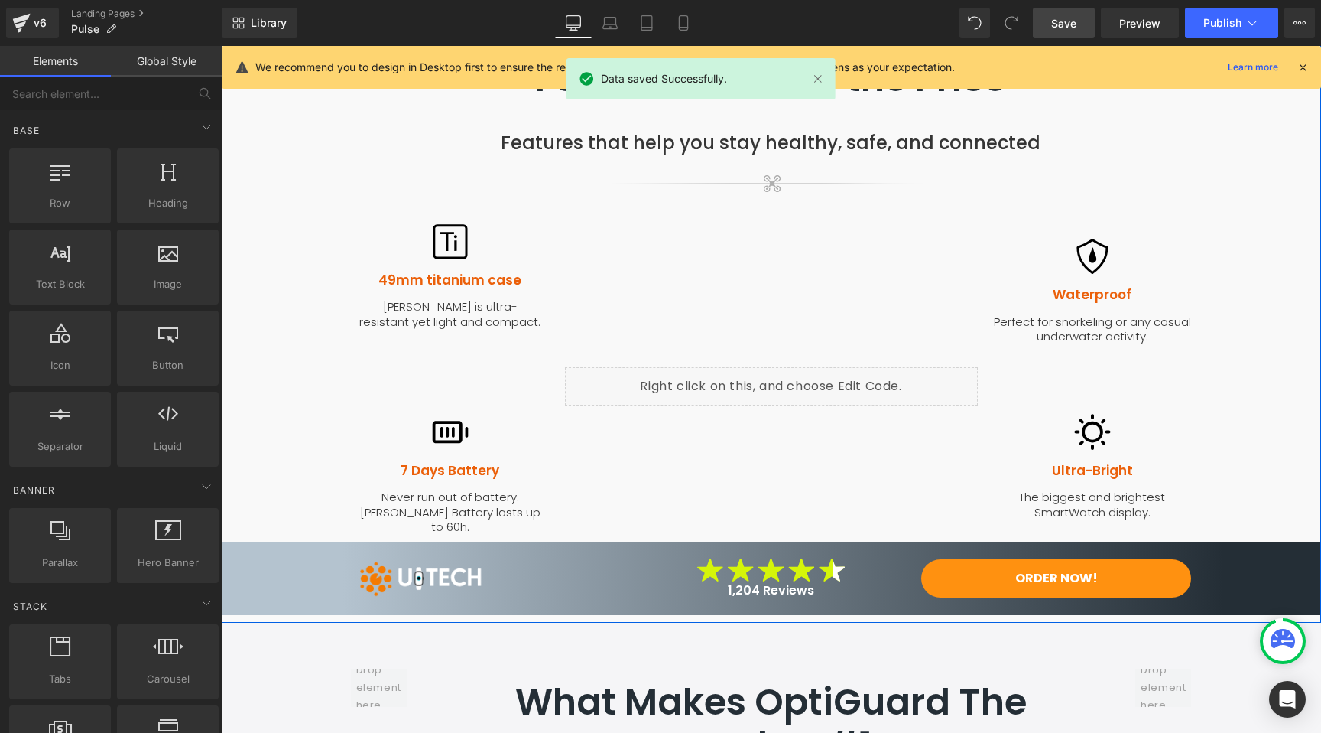
scroll to position [1339, 0]
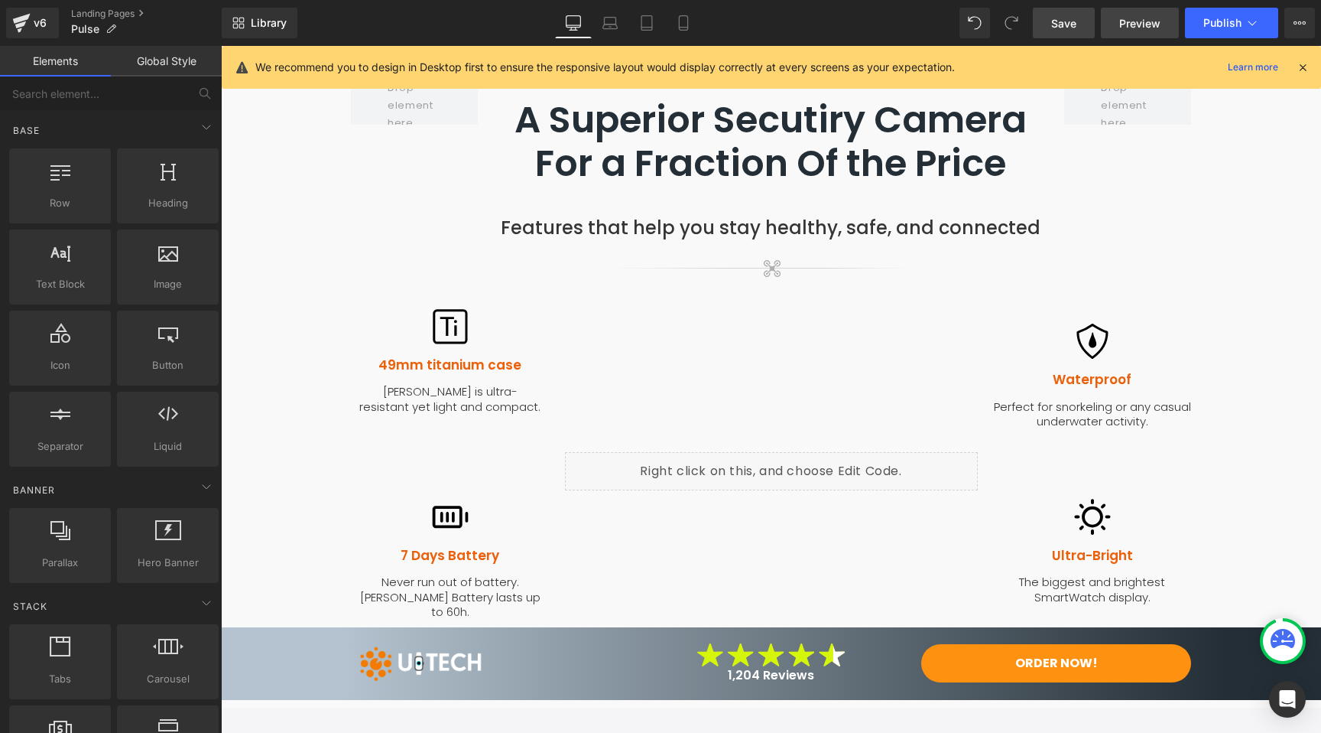
click at [1128, 24] on span "Preview" at bounding box center [1140, 23] width 41 height 16
